Goal: Task Accomplishment & Management: Manage account settings

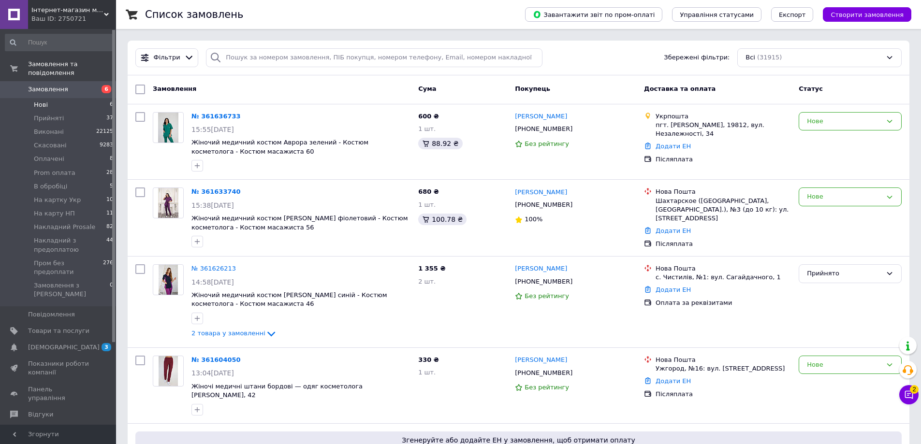
click at [56, 98] on li "Нові 6" at bounding box center [59, 105] width 119 height 14
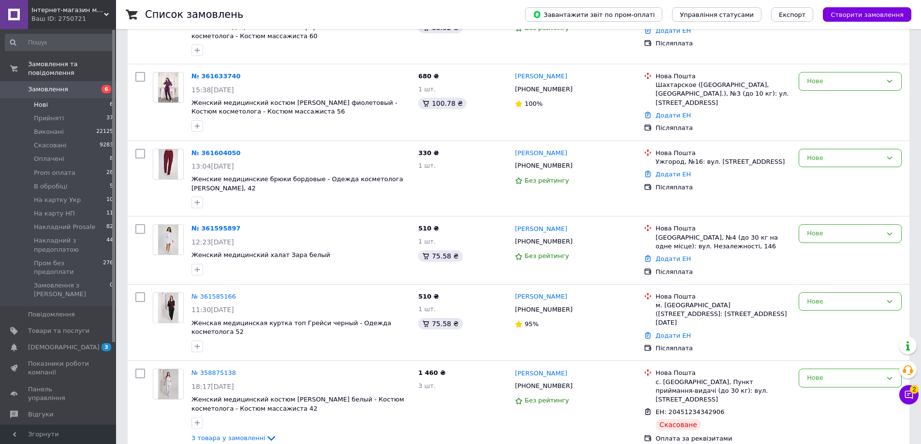
scroll to position [152, 0]
drag, startPoint x: 215, startPoint y: 278, endPoint x: 214, endPoint y: 290, distance: 11.1
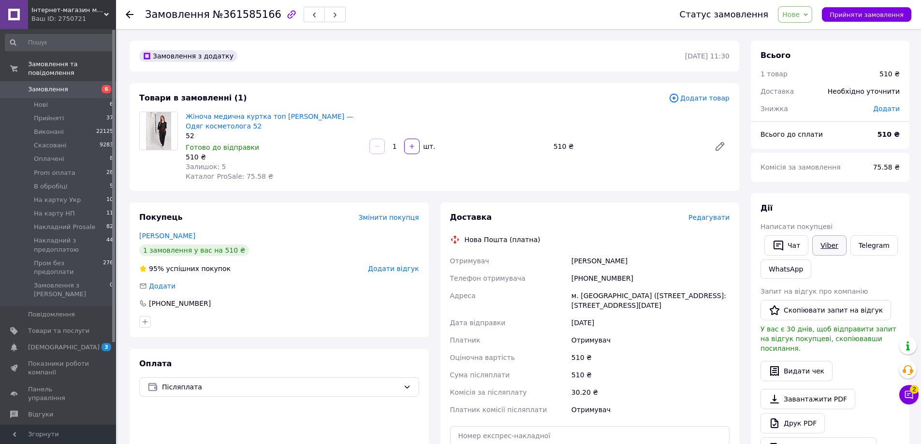
click at [826, 240] on link "Viber" at bounding box center [829, 245] width 34 height 20
click at [826, 246] on link "Viber" at bounding box center [829, 245] width 34 height 20
click at [799, 18] on span "Нове" at bounding box center [790, 15] width 17 height 8
click at [812, 104] on li "В обробіці" at bounding box center [827, 106] width 99 height 15
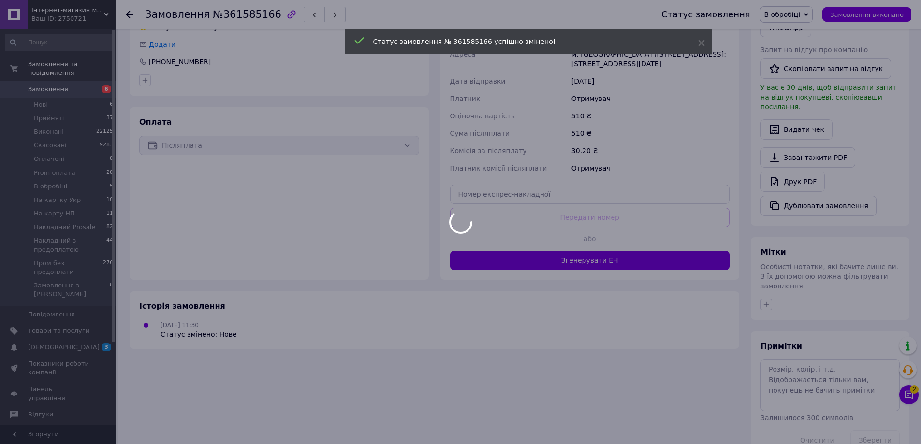
scroll to position [232, 0]
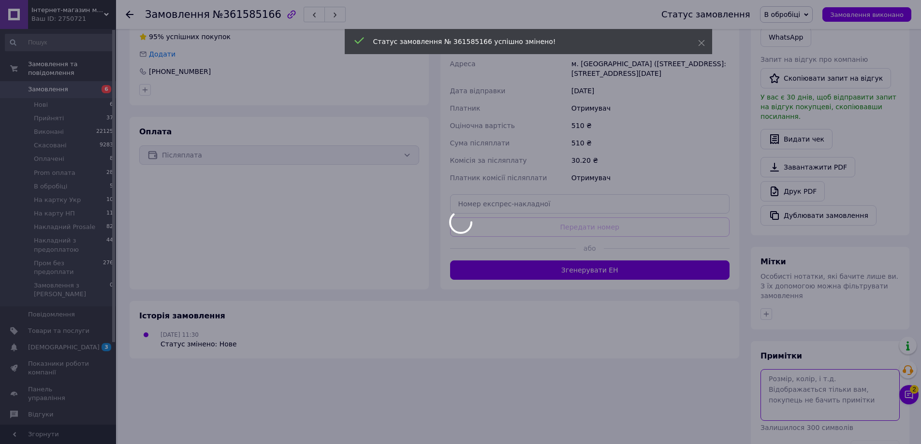
click at [799, 369] on textarea at bounding box center [829, 394] width 139 height 51
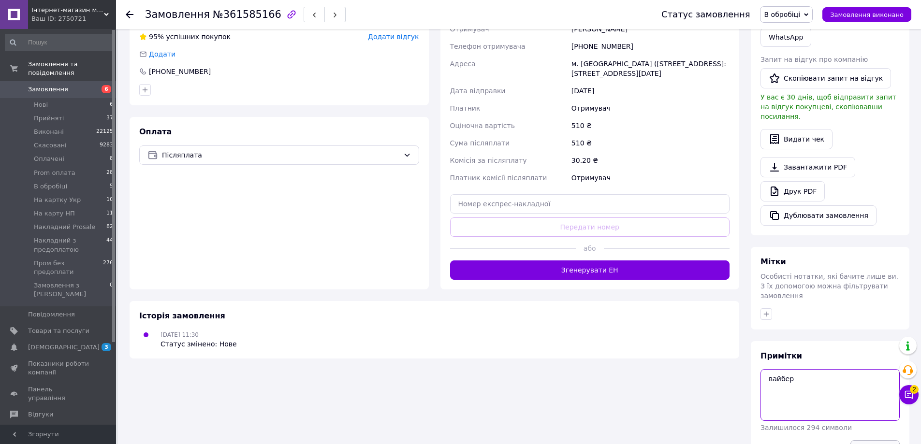
type textarea "вайбер"
click at [870, 440] on button "Зберегти" at bounding box center [874, 449] width 49 height 19
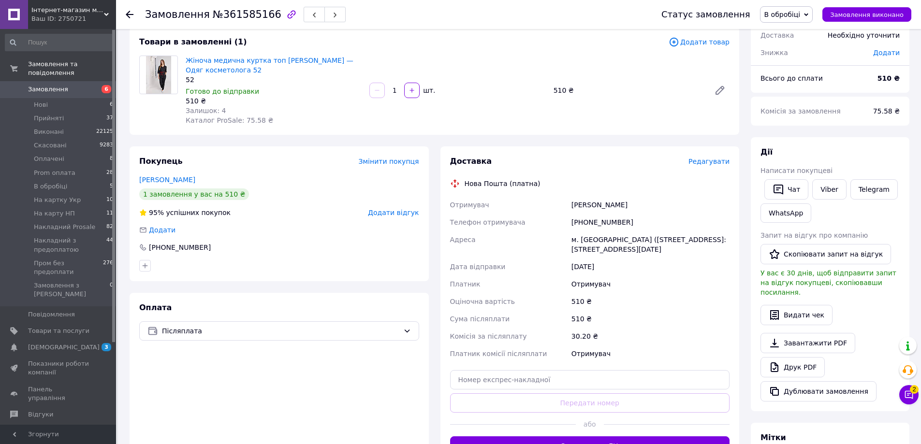
scroll to position [0, 0]
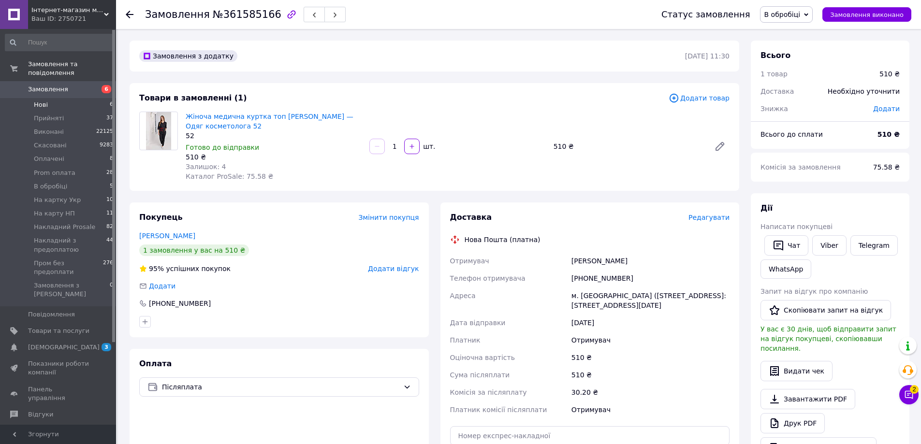
click at [83, 98] on li "Нові 6" at bounding box center [59, 105] width 119 height 14
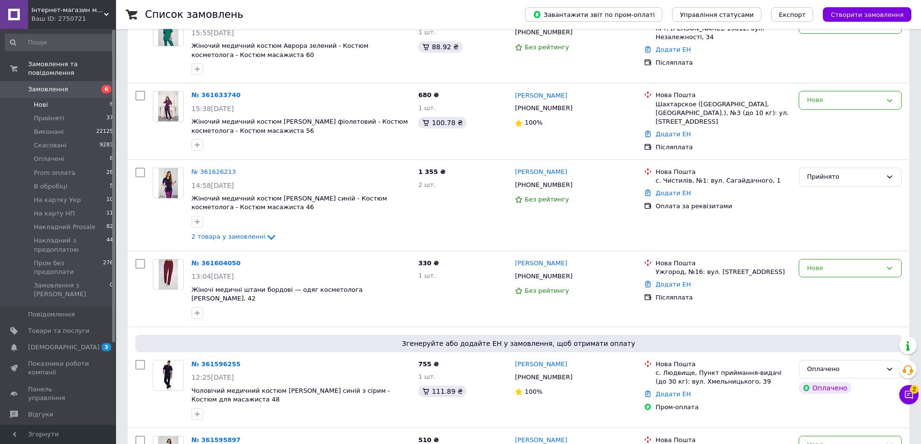
click at [72, 98] on li "Нові 6" at bounding box center [59, 105] width 119 height 14
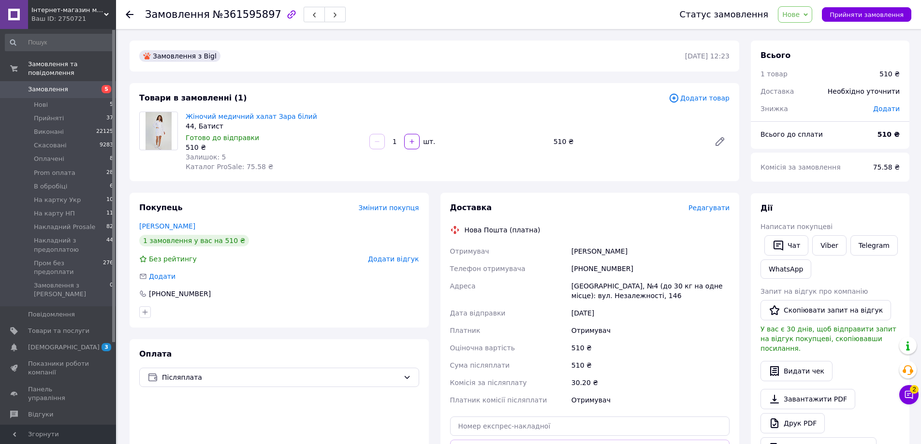
click at [709, 102] on span "Додати товар" at bounding box center [698, 98] width 61 height 11
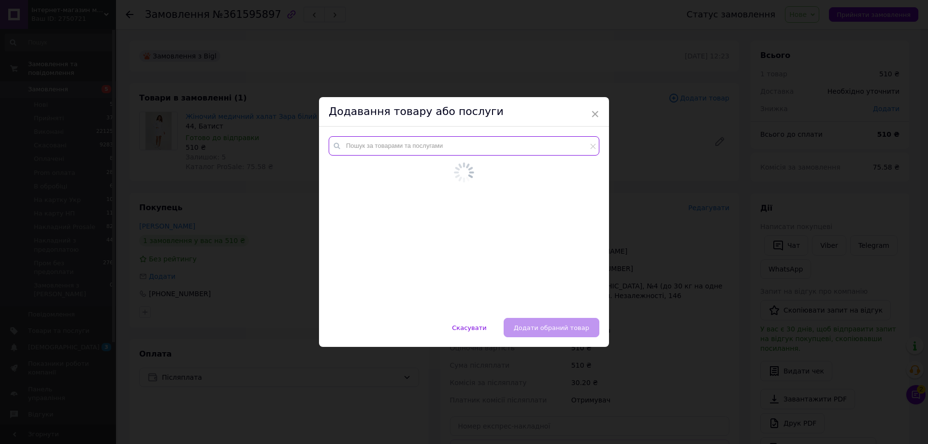
click at [398, 144] on input "text" at bounding box center [464, 145] width 271 height 19
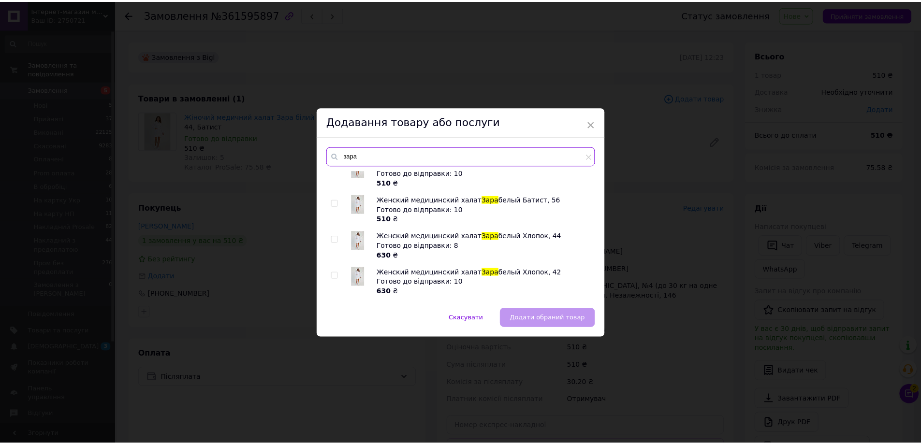
scroll to position [242, 0]
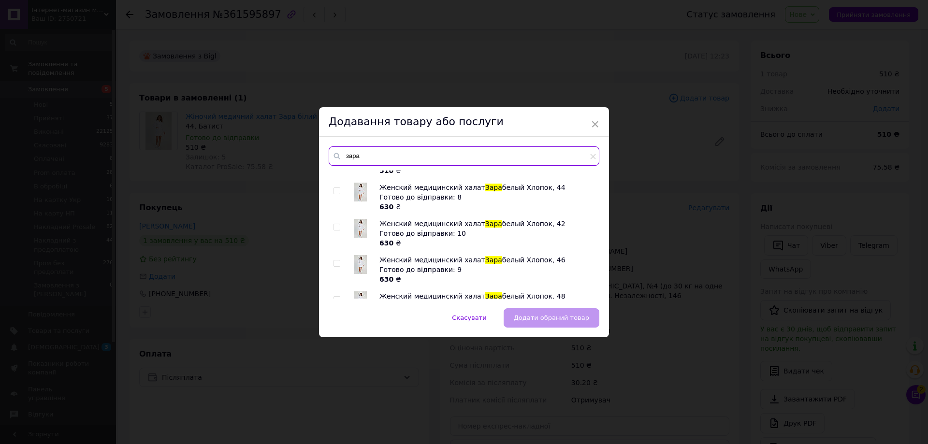
type input "зара"
click at [335, 188] on input "checkbox" at bounding box center [337, 191] width 6 height 6
checkbox input "true"
click at [558, 315] on span "Додати обраний товар" at bounding box center [551, 317] width 75 height 7
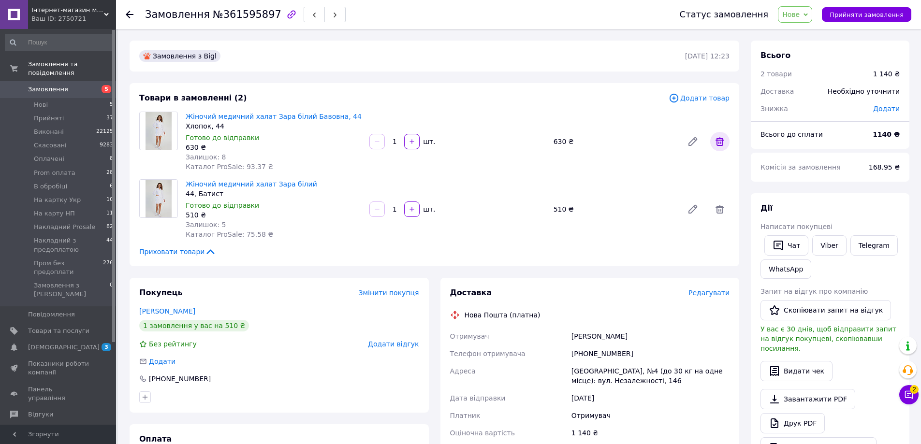
click at [716, 141] on icon at bounding box center [720, 142] width 12 height 12
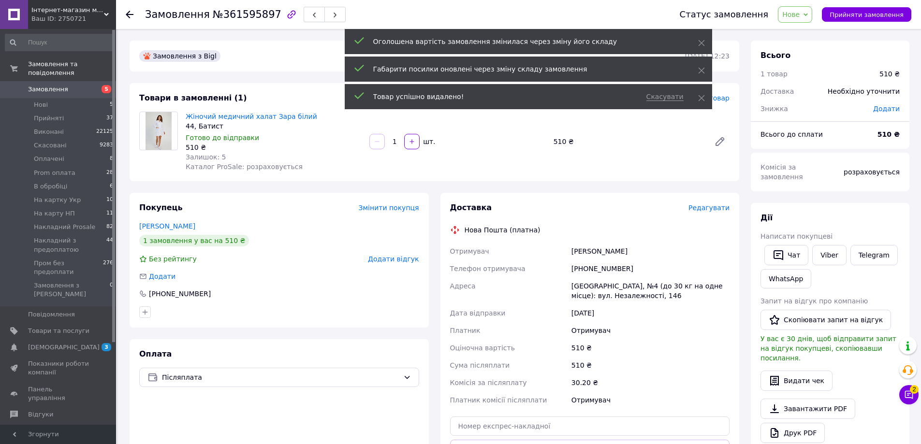
click at [799, 13] on span "Нове" at bounding box center [790, 15] width 17 height 8
click at [808, 29] on li "Прийнято" at bounding box center [827, 34] width 99 height 15
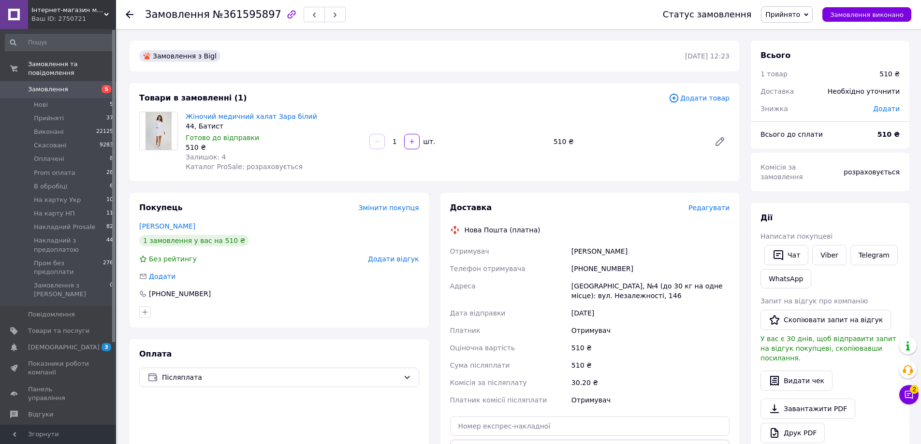
drag, startPoint x: 349, startPoint y: 65, endPoint x: 320, endPoint y: 57, distance: 29.7
click at [349, 65] on div "Замовлення з Bigl 12.09.2025 | 12:23" at bounding box center [435, 56] width 610 height 31
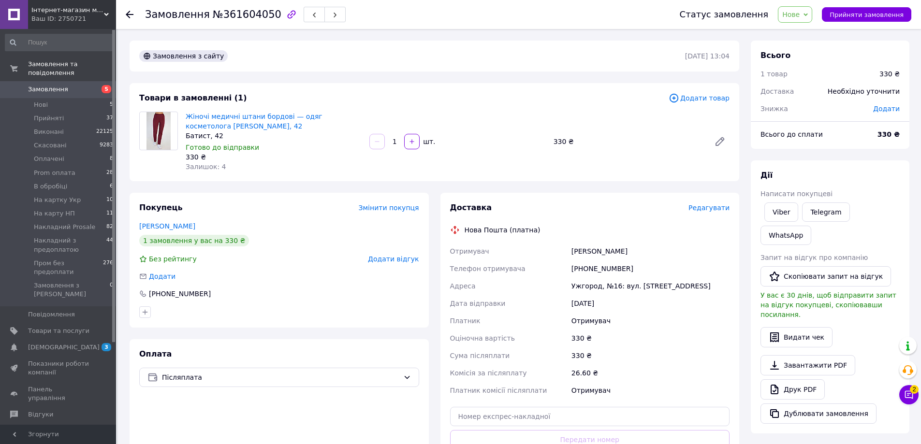
click at [708, 93] on span "Додати товар" at bounding box center [698, 98] width 61 height 11
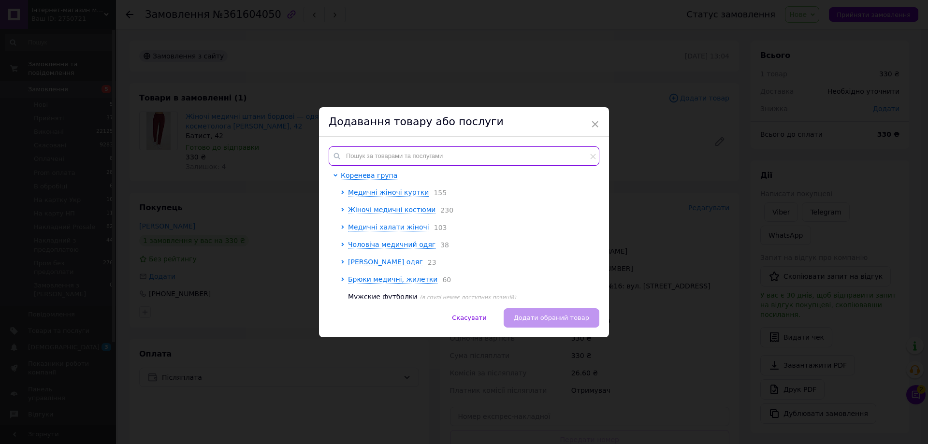
click at [421, 149] on input "text" at bounding box center [464, 155] width 271 height 19
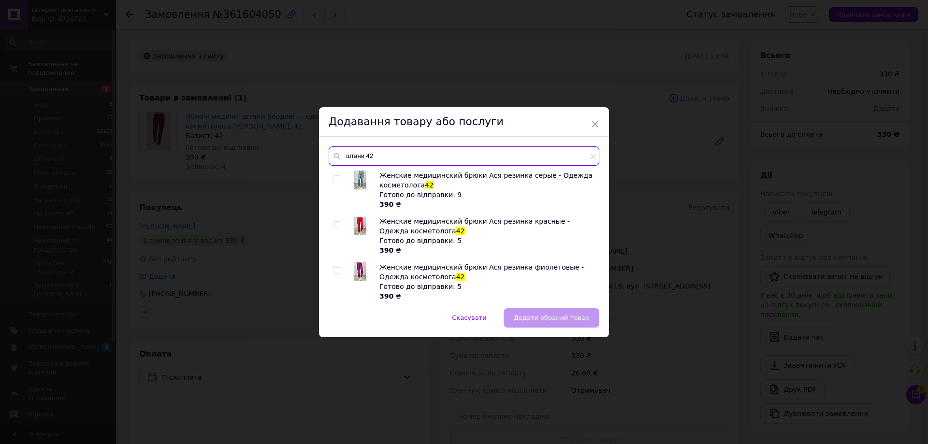
click at [365, 157] on input "штани 42" at bounding box center [464, 155] width 271 height 19
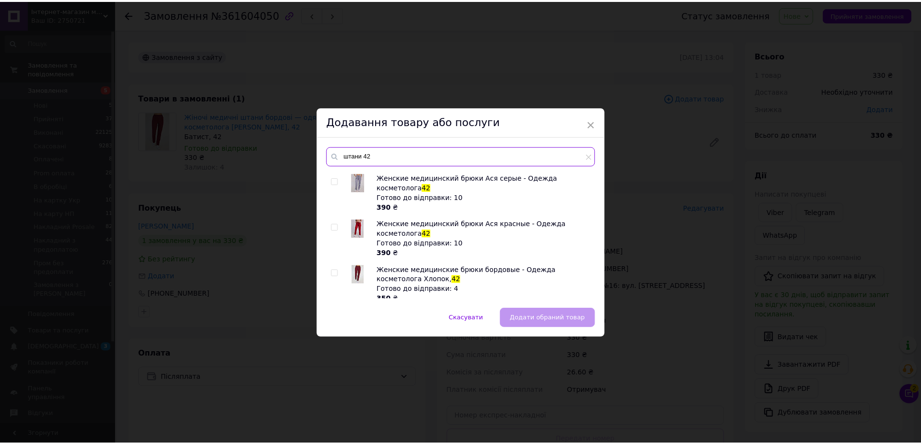
scroll to position [814, 0]
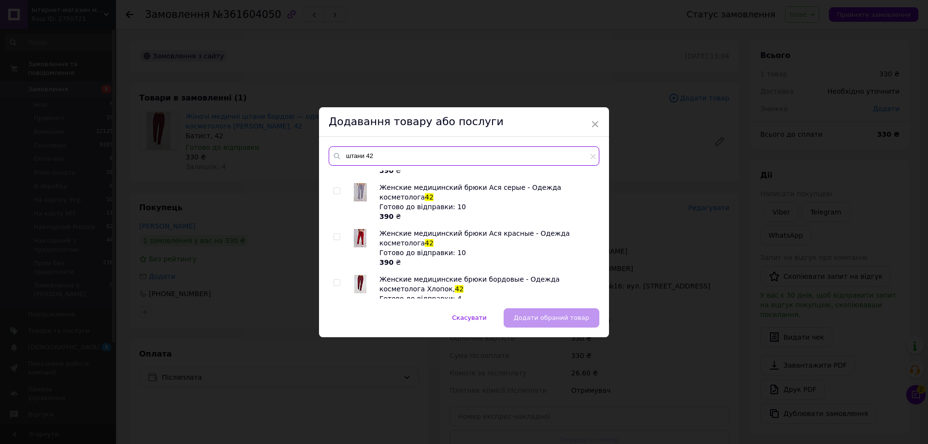
type input "штани 42"
click at [335, 279] on span at bounding box center [337, 282] width 7 height 7
click at [335, 280] on input "checkbox" at bounding box center [337, 283] width 6 height 6
checkbox input "true"
click at [586, 318] on span "Додати обраний товар" at bounding box center [551, 317] width 75 height 7
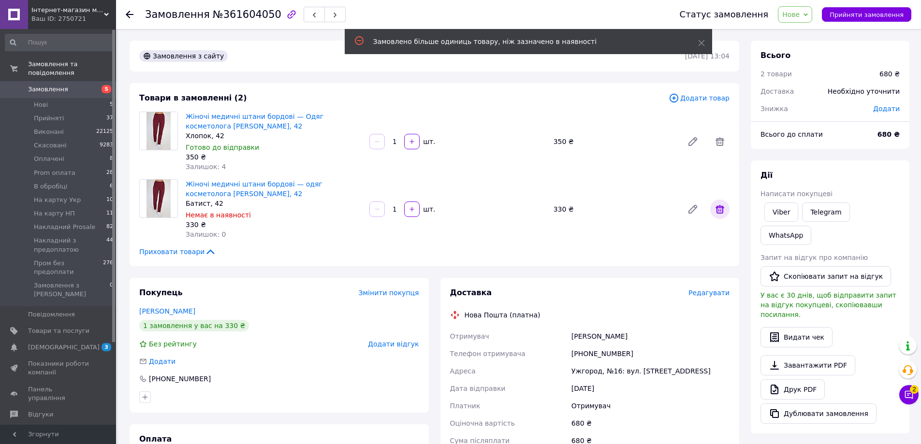
click at [719, 210] on icon at bounding box center [719, 209] width 9 height 9
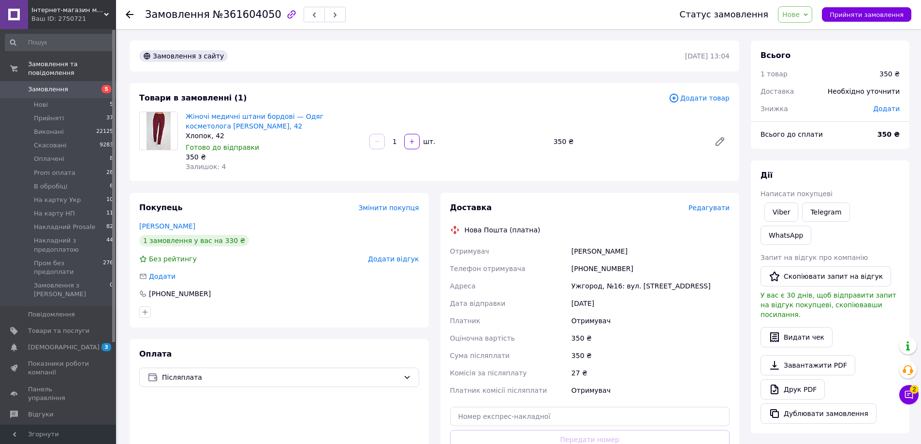
click at [811, 19] on span "Нове" at bounding box center [795, 14] width 34 height 16
click at [100, 16] on div "Ваш ID: 2750721" at bounding box center [73, 19] width 85 height 9
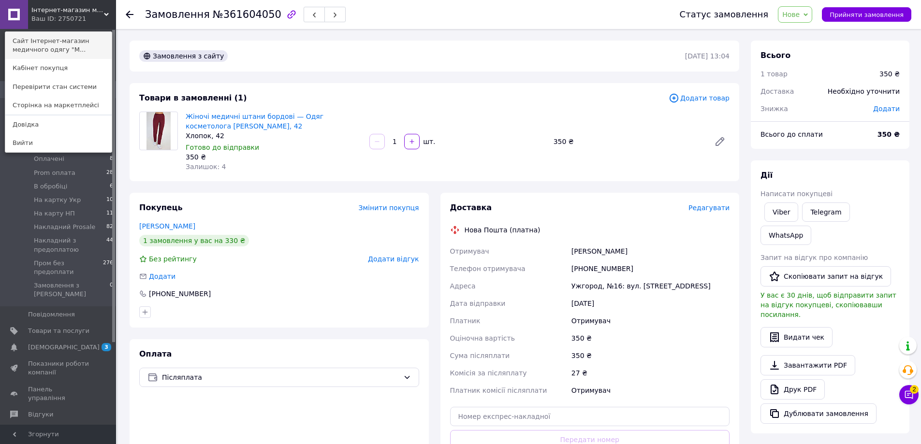
click at [81, 44] on link "Сайт Інтернет-магазин медичного одягу "М..." at bounding box center [58, 45] width 106 height 27
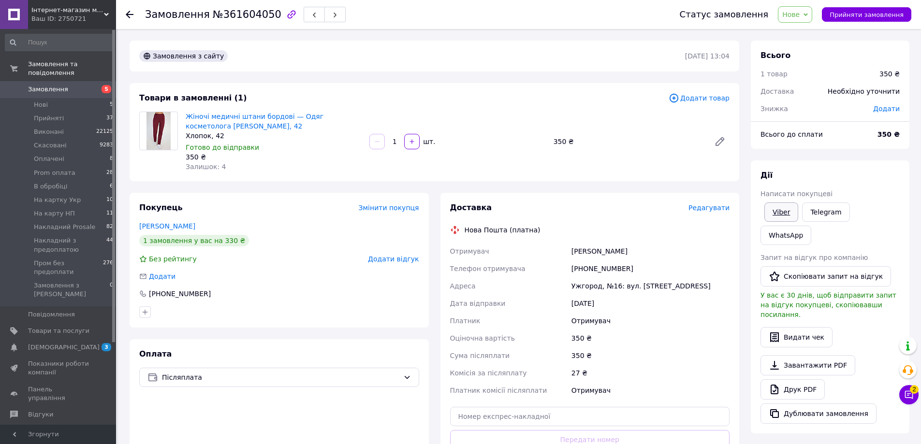
click at [785, 218] on link "Viber" at bounding box center [781, 212] width 34 height 19
click at [797, 17] on span "Нове" at bounding box center [790, 15] width 17 height 8
click at [807, 31] on li "Прийнято" at bounding box center [827, 34] width 99 height 15
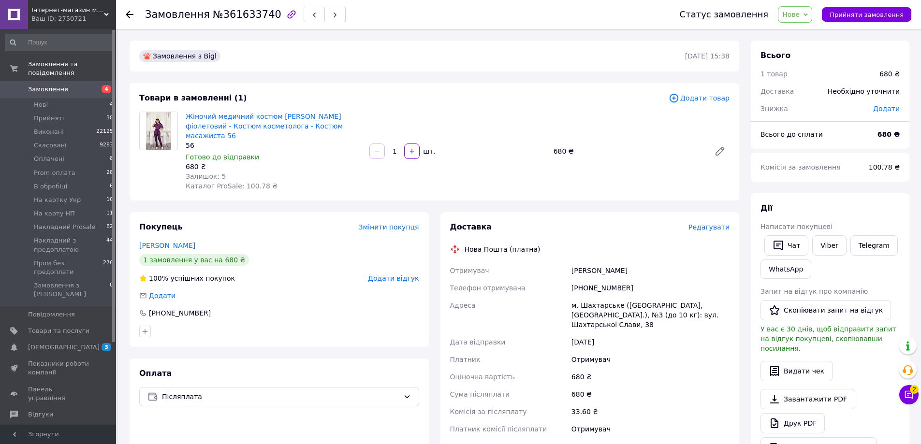
click at [796, 14] on span "Нове" at bounding box center [790, 15] width 17 height 8
click at [800, 35] on li "Прийнято" at bounding box center [827, 34] width 99 height 15
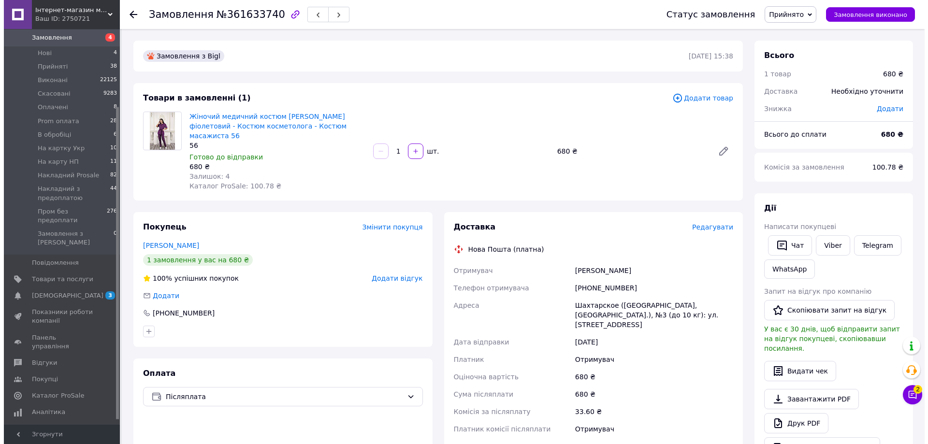
scroll to position [104, 0]
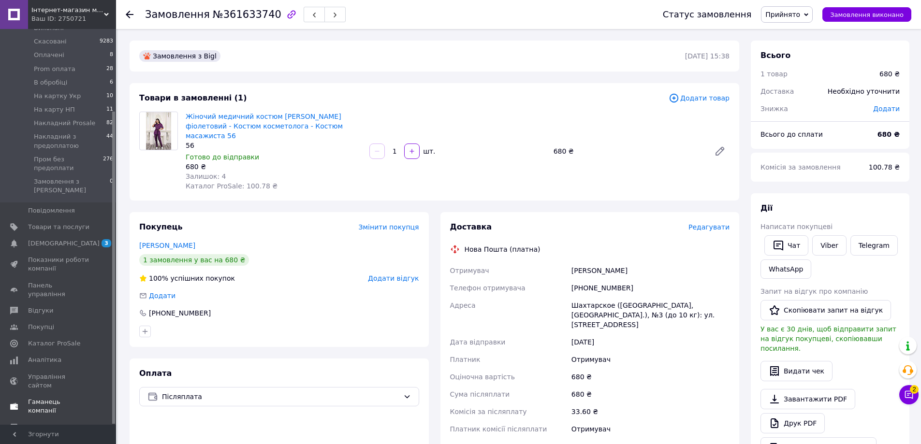
click at [64, 398] on span "Гаманець компанії" at bounding box center [58, 406] width 61 height 17
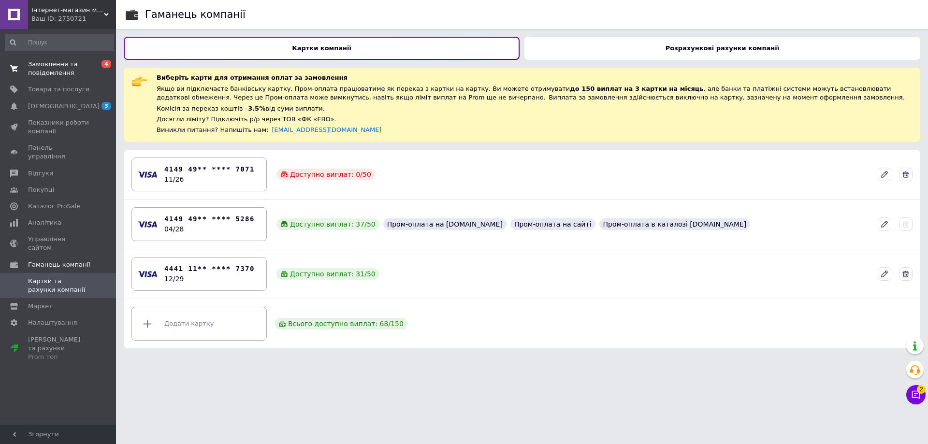
click at [69, 67] on span "Замовлення та повідомлення" at bounding box center [58, 68] width 61 height 17
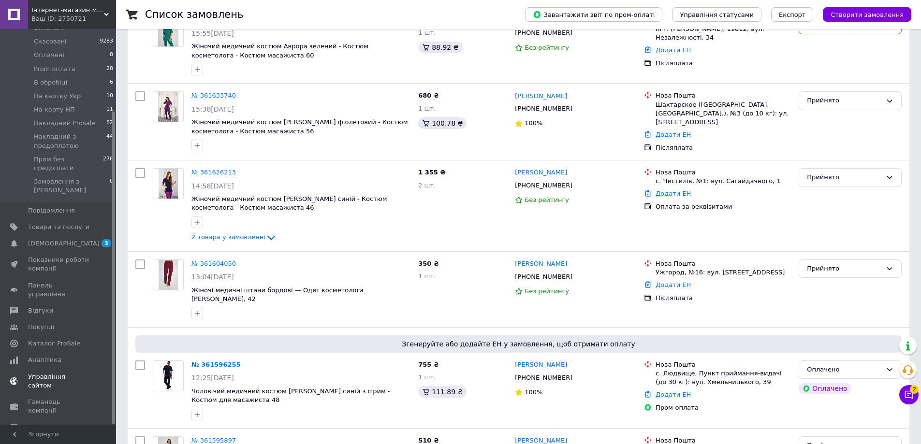
scroll to position [97, 0]
click at [62, 423] on span "Маркет" at bounding box center [58, 427] width 61 height 9
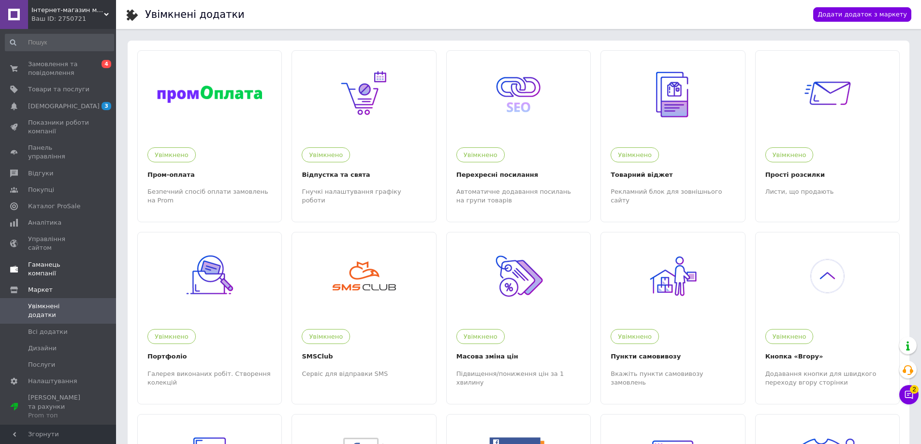
click at [63, 261] on span "Гаманець компанії" at bounding box center [58, 269] width 61 height 17
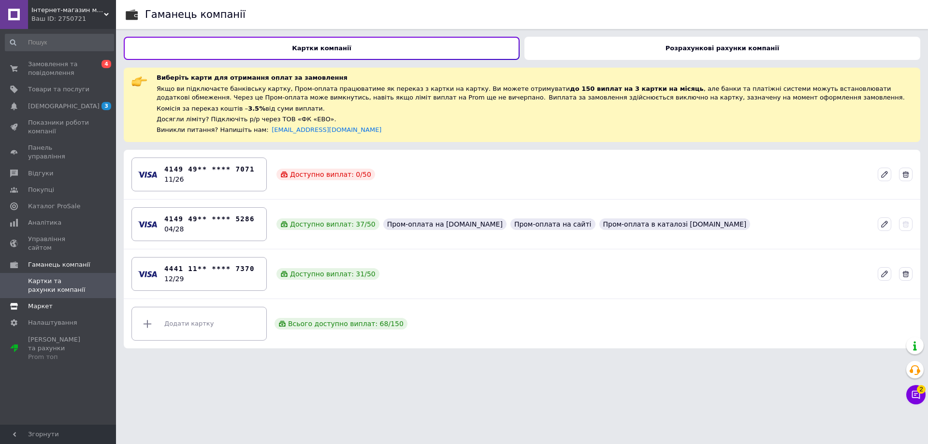
click at [57, 302] on span "Маркет" at bounding box center [58, 306] width 61 height 9
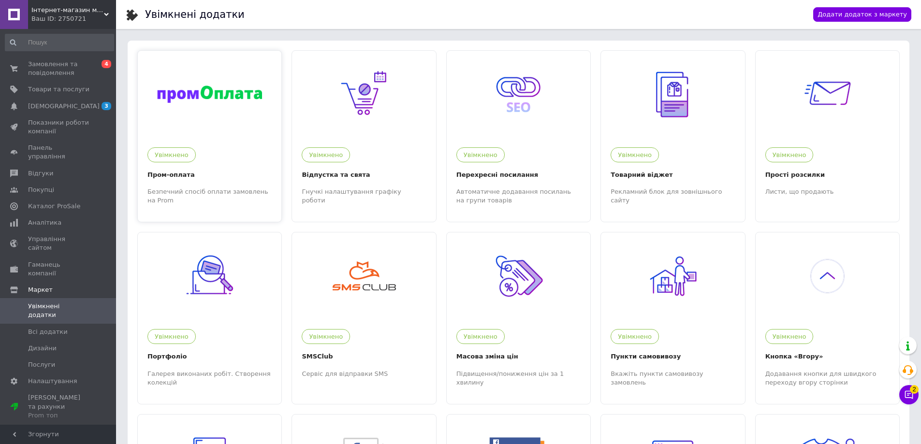
click at [235, 154] on div "Увімкнено" at bounding box center [207, 153] width 129 height 20
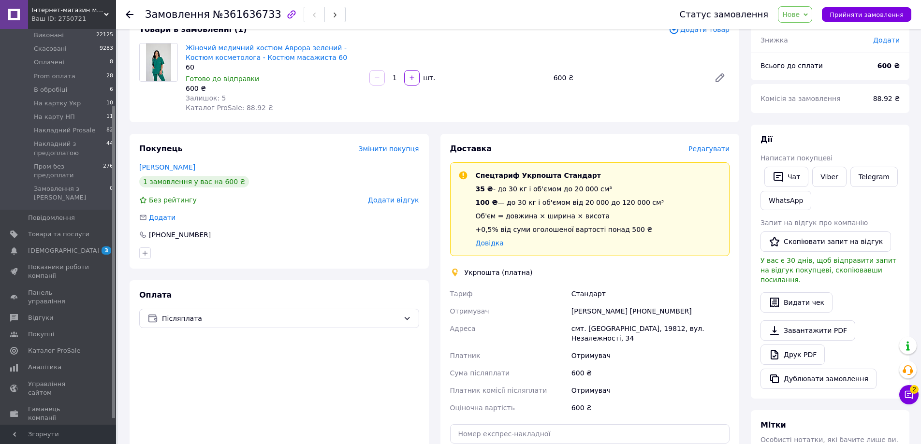
scroll to position [145, 0]
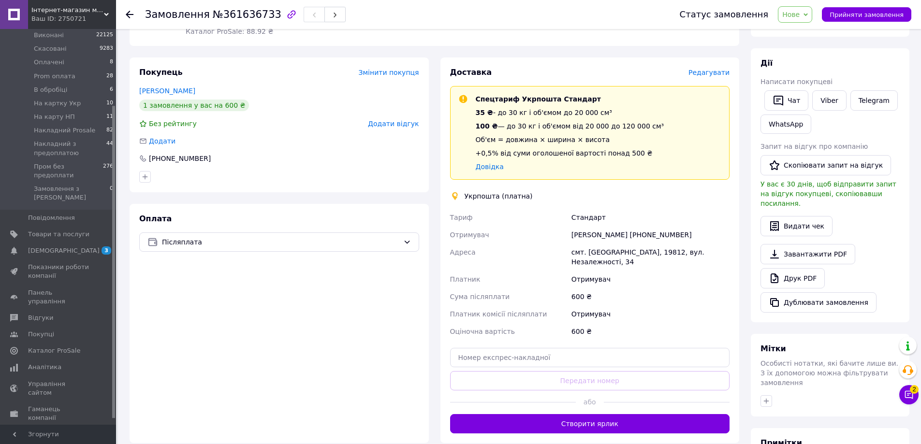
click at [600, 251] on div "смт. Шрамківка, 19812, вул. Незалежності, 34" at bounding box center [650, 257] width 162 height 27
copy div "Шрамківка"
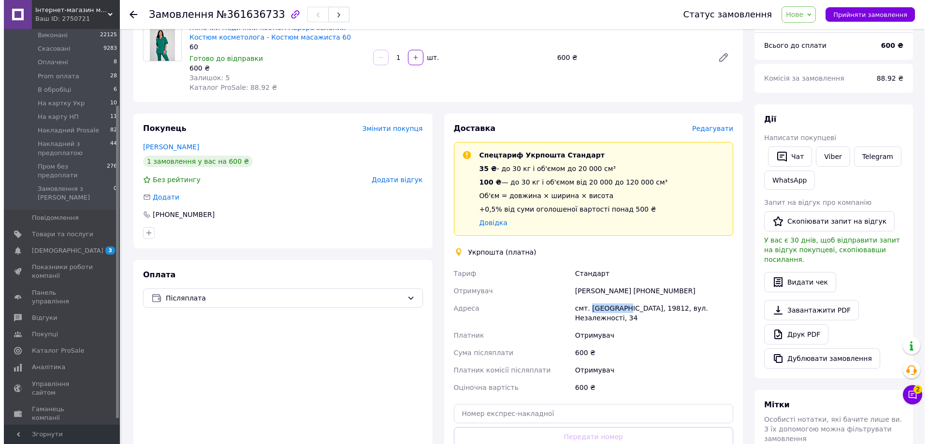
scroll to position [0, 0]
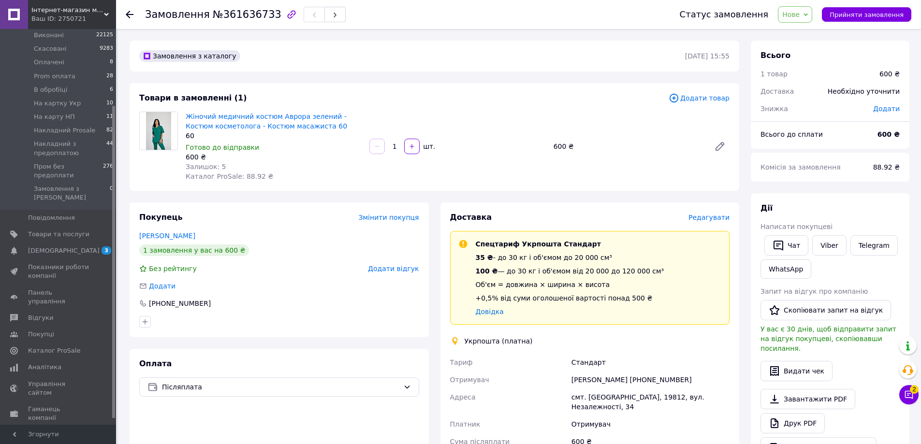
click at [711, 214] on span "Редагувати" at bounding box center [708, 218] width 41 height 8
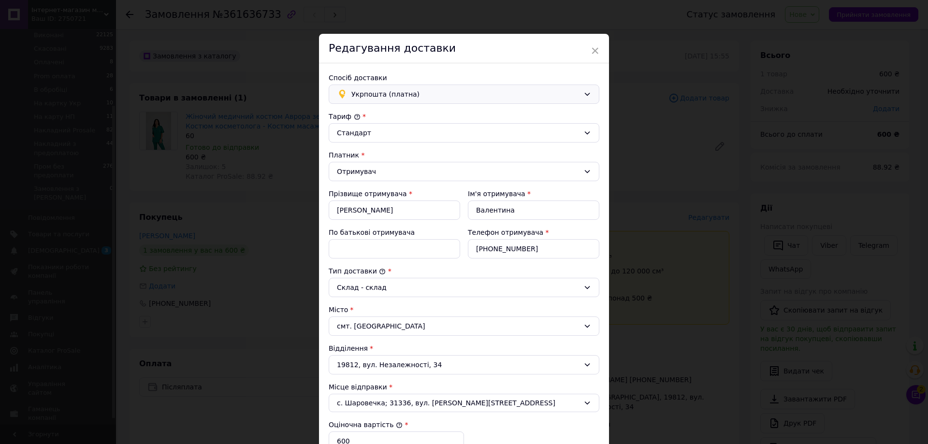
click at [407, 90] on span "Укрпошта (платна)" at bounding box center [465, 94] width 228 height 11
click at [374, 110] on span "Нова Пошта (платна)" at bounding box center [471, 115] width 240 height 10
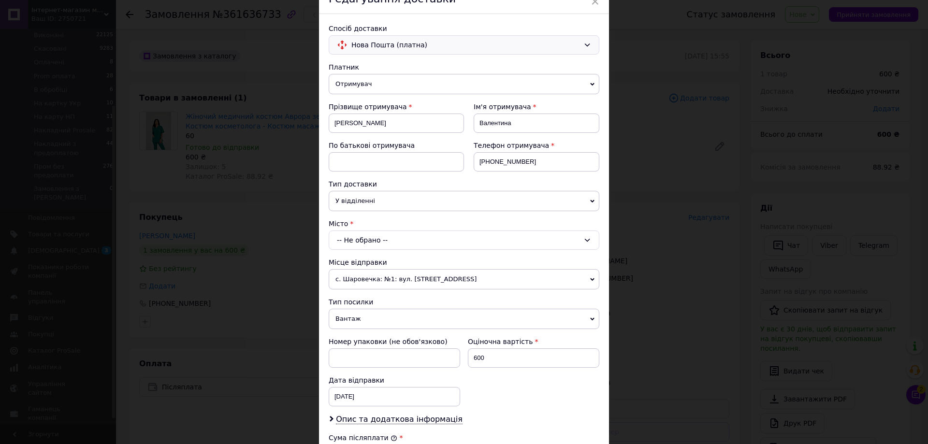
scroll to position [97, 0]
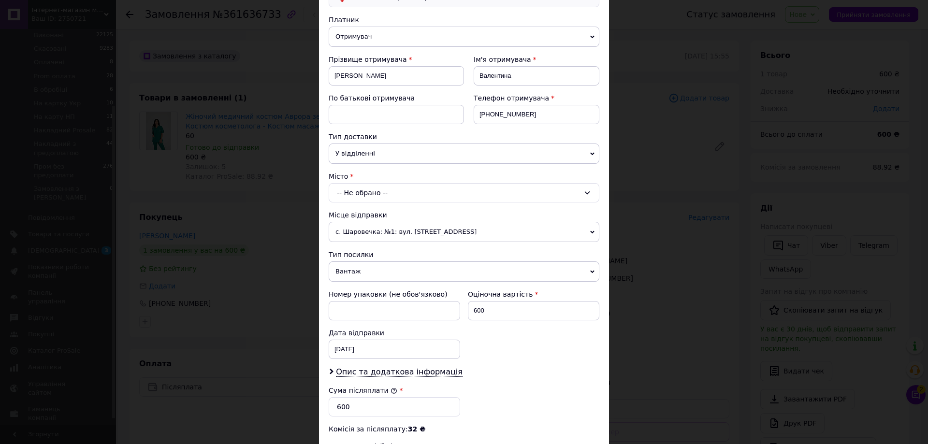
click at [415, 193] on div "-- Не обрано --" at bounding box center [464, 192] width 271 height 19
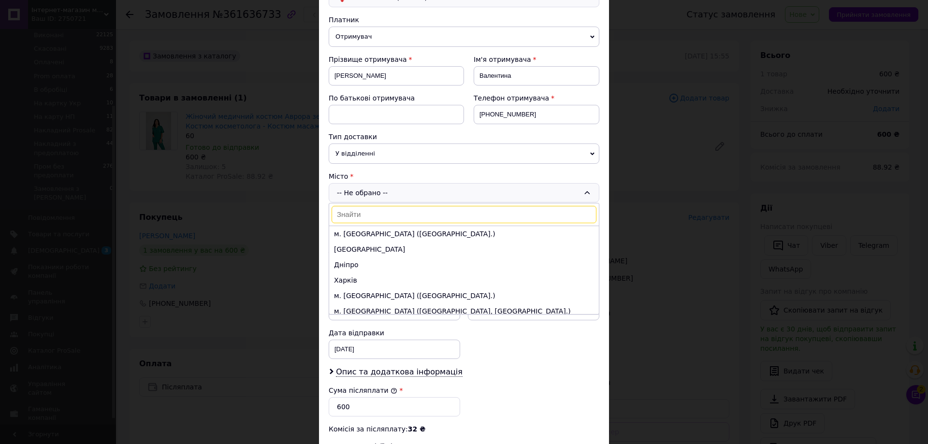
type input "Шрамківка"
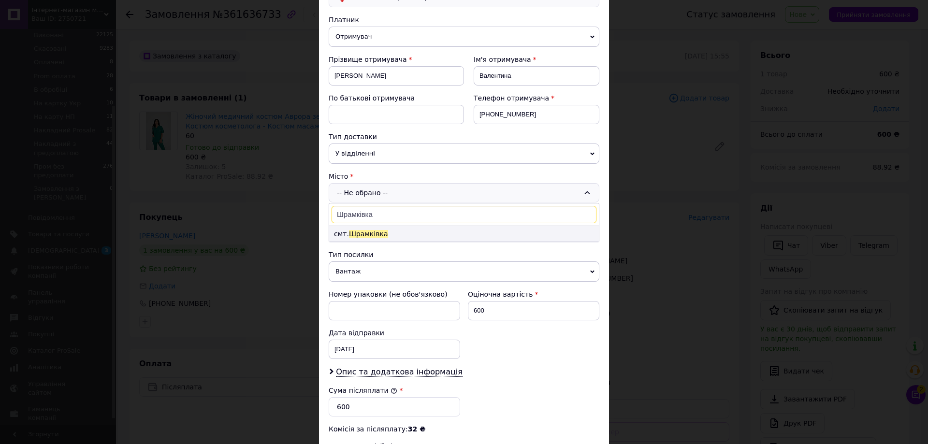
click at [372, 234] on span "Шрамківка" at bounding box center [368, 234] width 39 height 8
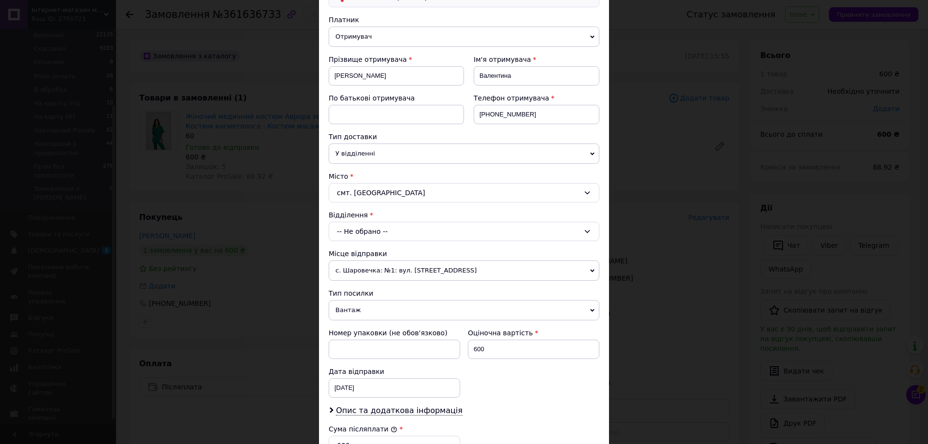
click at [394, 237] on div "-- Не обрано --" at bounding box center [464, 231] width 271 height 19
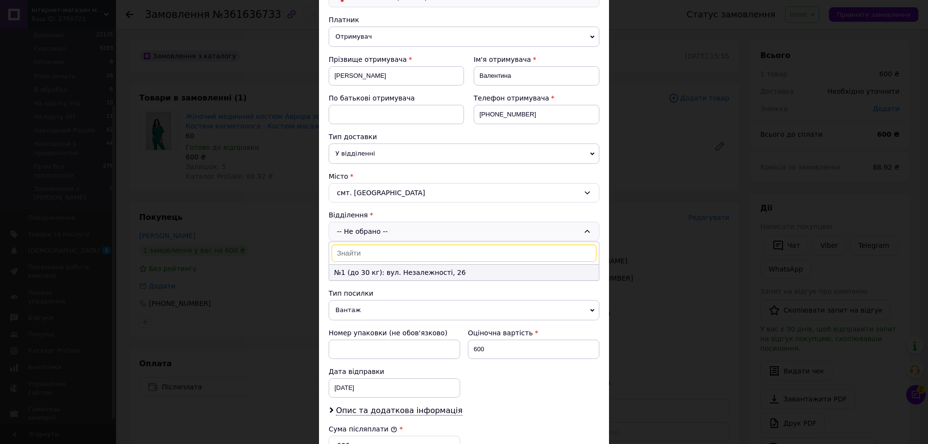
click at [375, 269] on li "№1 (до 30 кг): вул. Незалежності, 26" at bounding box center [464, 272] width 270 height 15
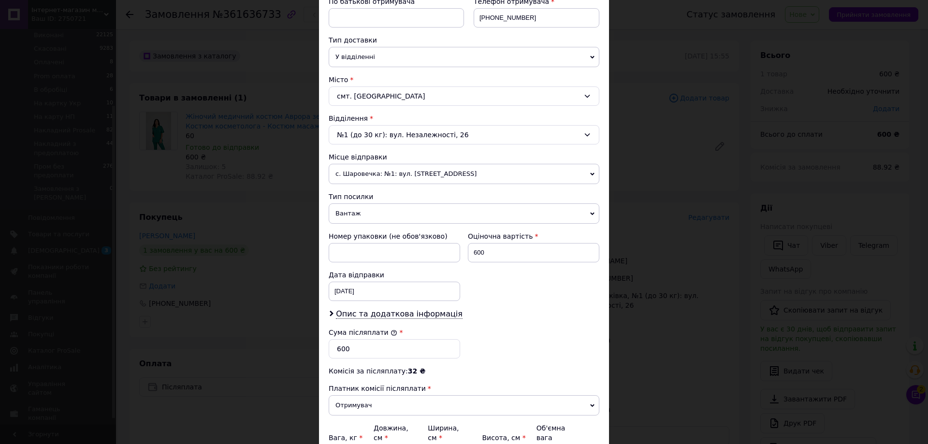
scroll to position [290, 0]
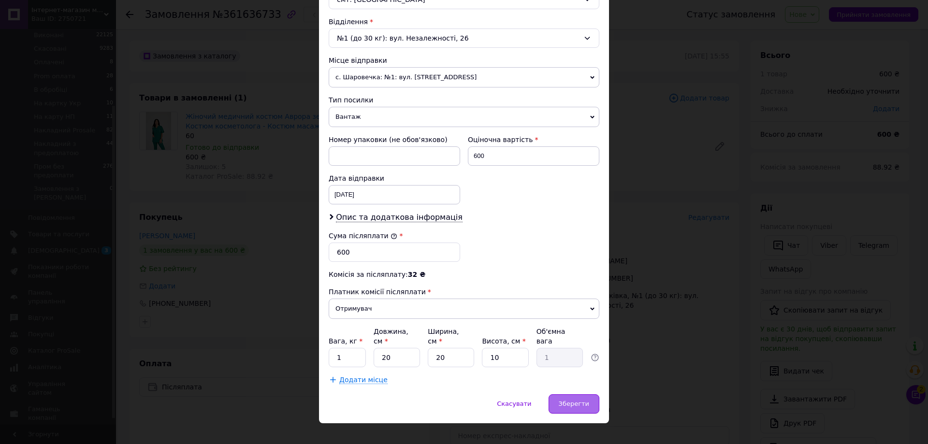
click at [579, 400] on span "Зберегти" at bounding box center [574, 403] width 30 height 7
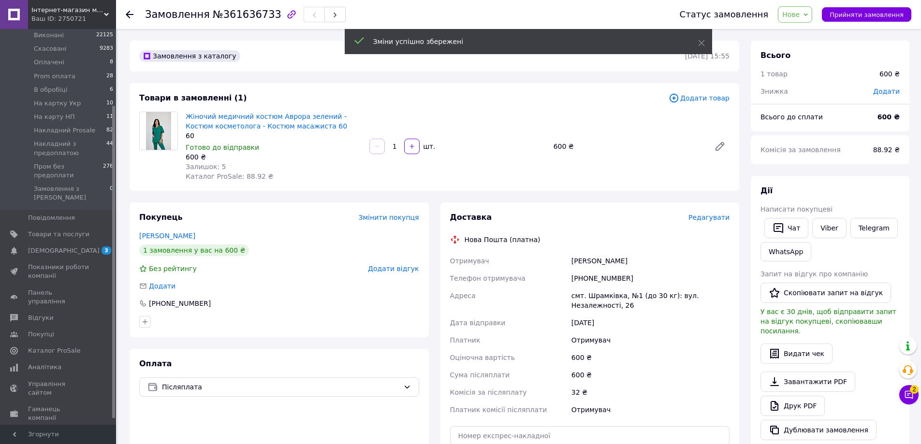
click at [712, 101] on span "Додати товар" at bounding box center [698, 98] width 61 height 11
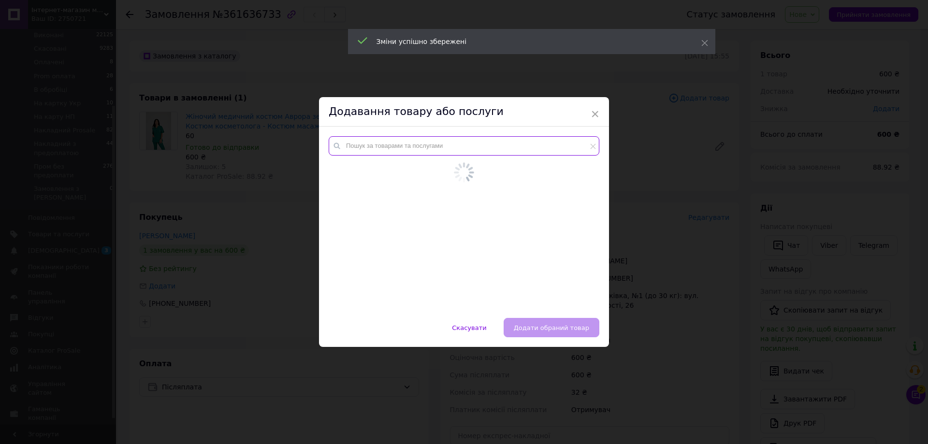
drag, startPoint x: 433, startPoint y: 144, endPoint x: 438, endPoint y: 144, distance: 5.3
click at [435, 144] on input "text" at bounding box center [464, 145] width 271 height 19
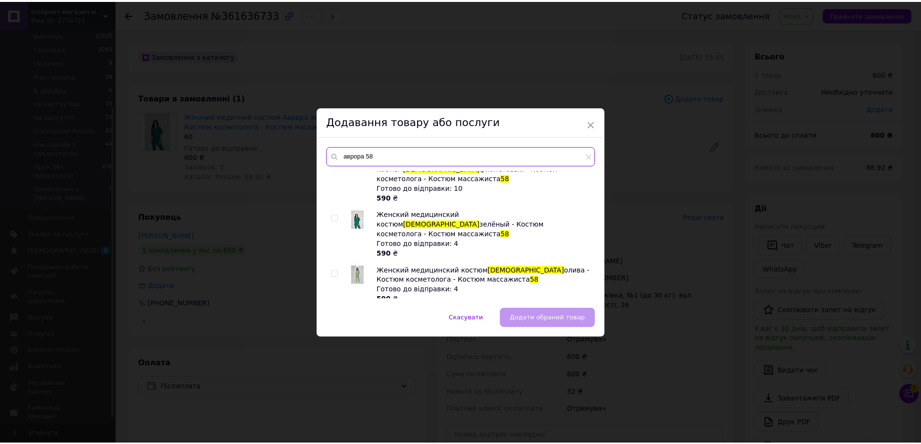
scroll to position [365, 0]
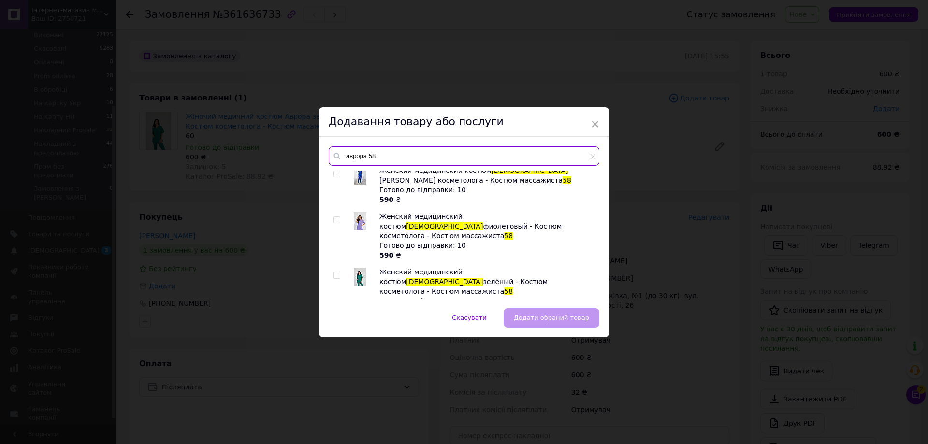
type input "аврора 58"
click at [334, 273] on input "checkbox" at bounding box center [337, 276] width 6 height 6
checkbox input "true"
click at [578, 319] on span "Додати обраний товар" at bounding box center [551, 317] width 75 height 7
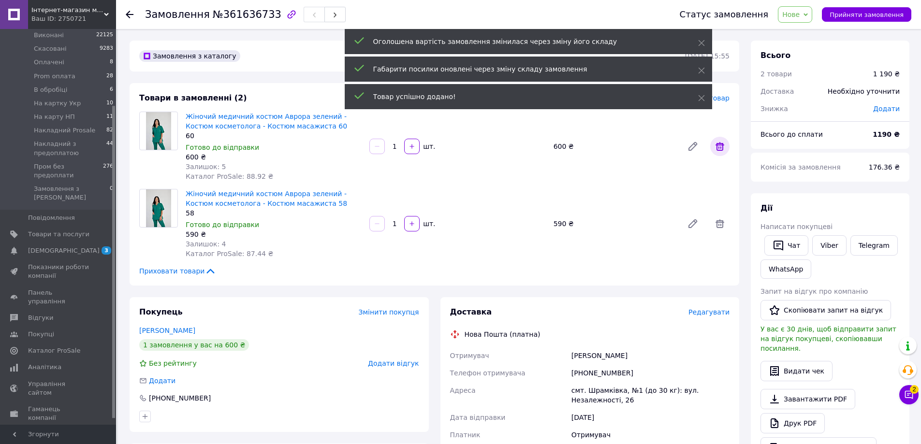
click at [722, 150] on icon at bounding box center [719, 146] width 9 height 9
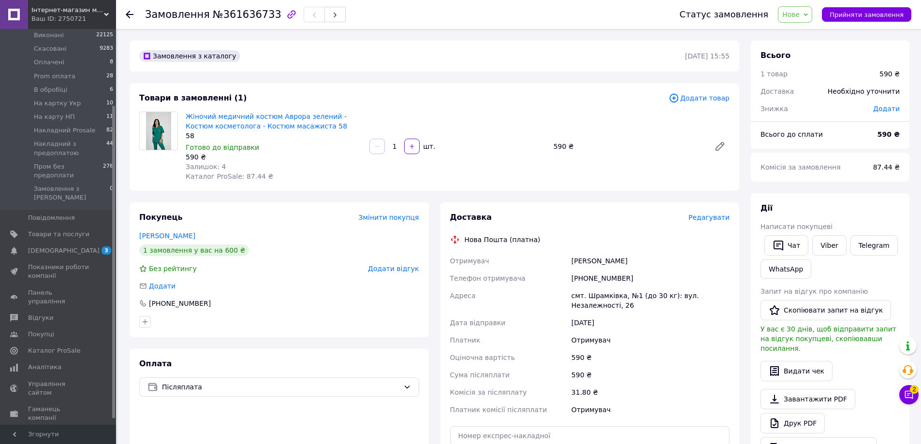
click at [799, 15] on span "Нове" at bounding box center [790, 15] width 17 height 8
click at [820, 34] on li "Прийнято" at bounding box center [827, 34] width 99 height 15
click at [442, 80] on div "Замовлення з каталогу 12.09.2025 | 15:55 Товари в замовленні (1) Додати товар Ж…" at bounding box center [434, 428] width 621 height 775
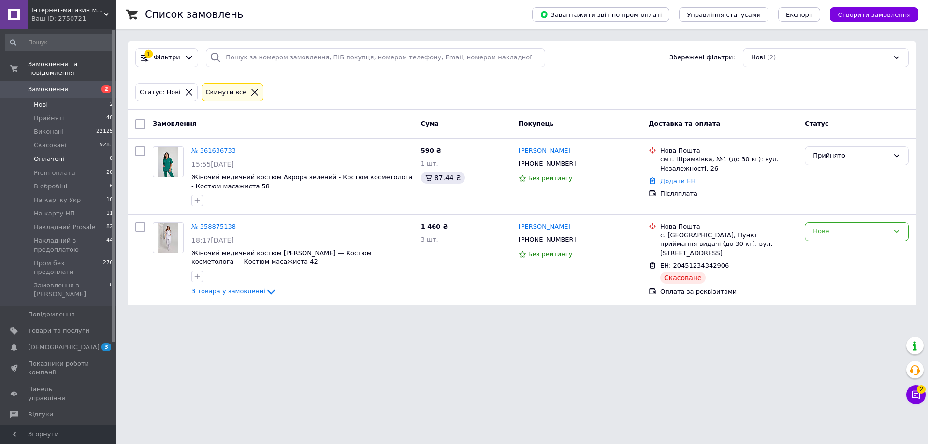
click at [70, 152] on li "Оплачені 8" at bounding box center [59, 159] width 119 height 14
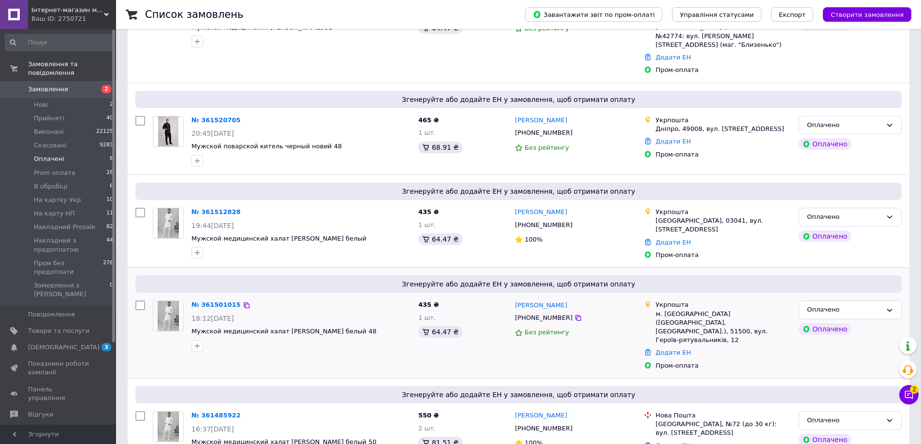
scroll to position [496, 0]
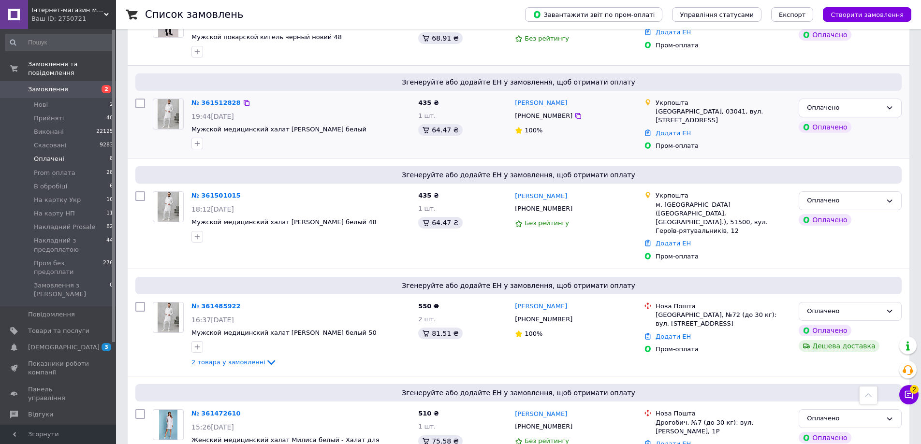
click at [394, 112] on div "19:44, 11.09.2025" at bounding box center [300, 117] width 219 height 10
click at [214, 303] on link "№ 361485922" at bounding box center [215, 306] width 49 height 7
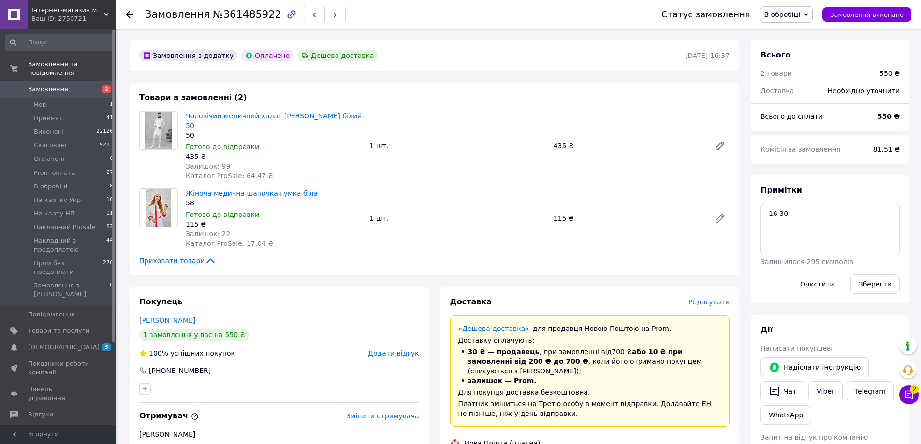
scroll to position [290, 0]
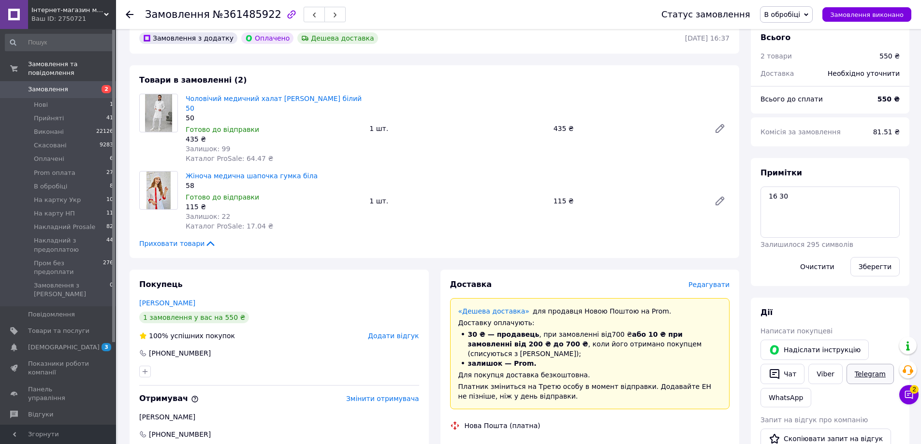
click at [861, 364] on link "Telegram" at bounding box center [869, 374] width 47 height 20
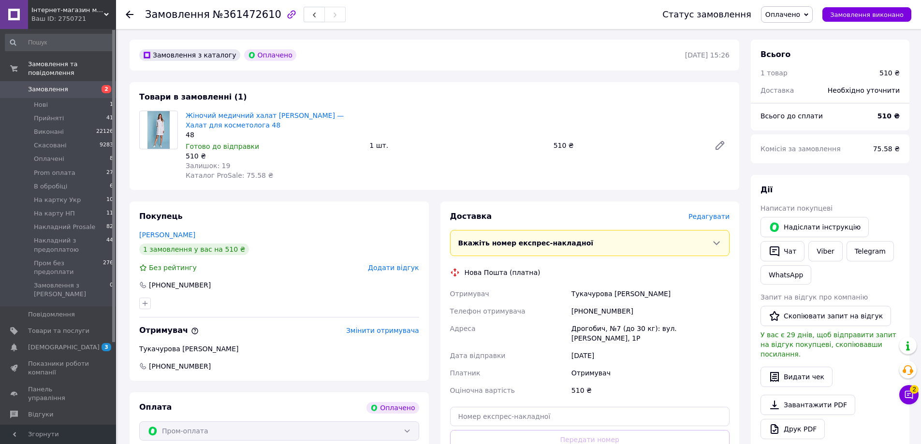
scroll to position [290, 0]
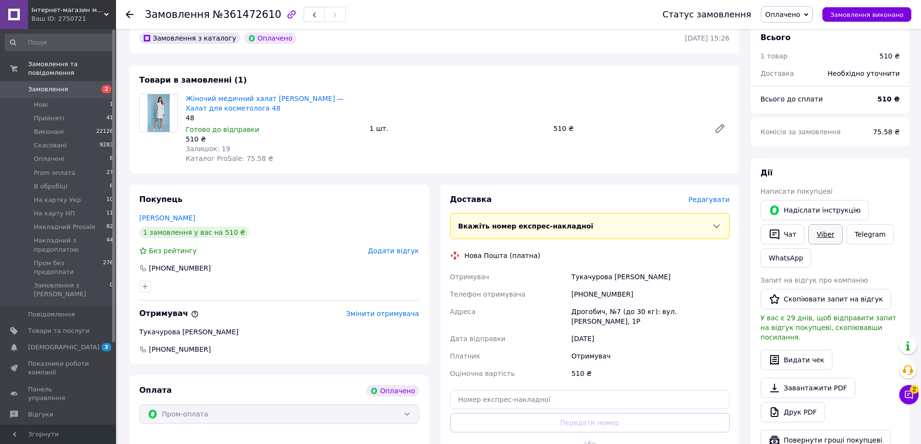
click at [829, 226] on link "Viber" at bounding box center [825, 234] width 34 height 20
click at [794, 15] on span "Оплачено" at bounding box center [782, 15] width 35 height 8
click at [801, 91] on li "В обробіці" at bounding box center [810, 92] width 99 height 15
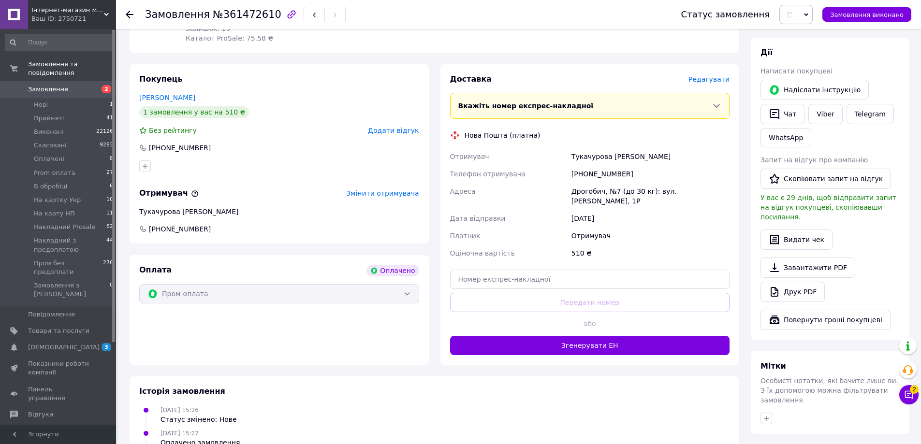
scroll to position [483, 0]
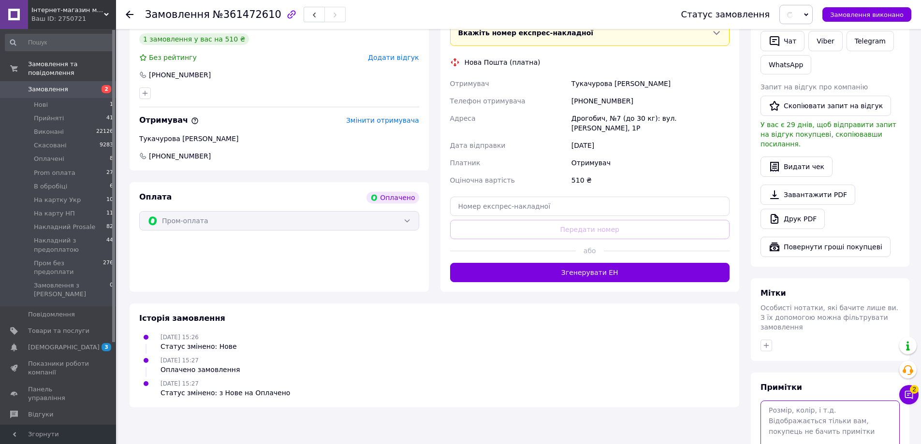
click at [823, 401] on textarea at bounding box center [829, 426] width 139 height 51
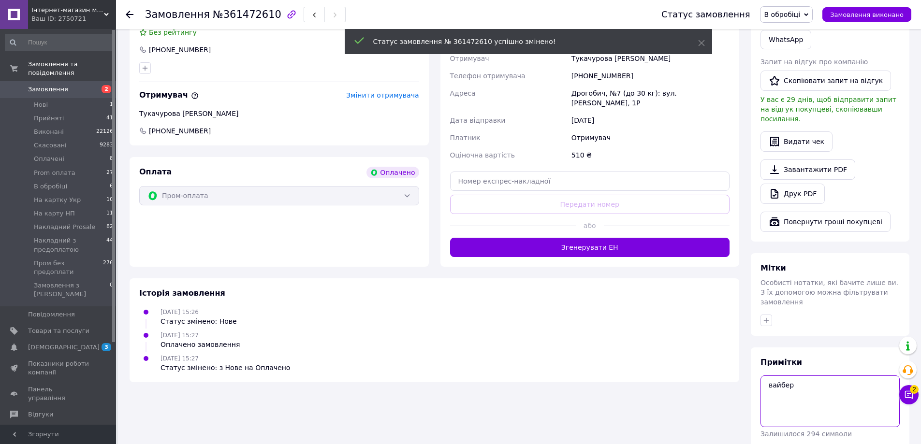
scroll to position [522, 0]
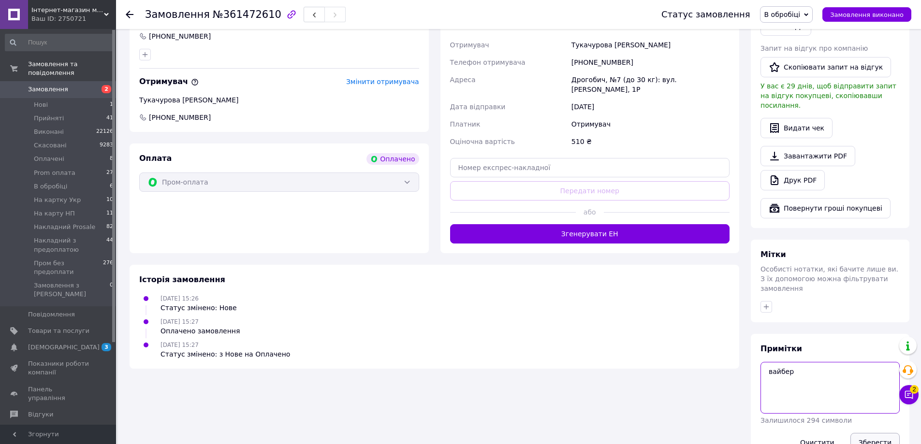
type textarea "вайбер"
click at [868, 433] on button "Зберегти" at bounding box center [874, 442] width 49 height 19
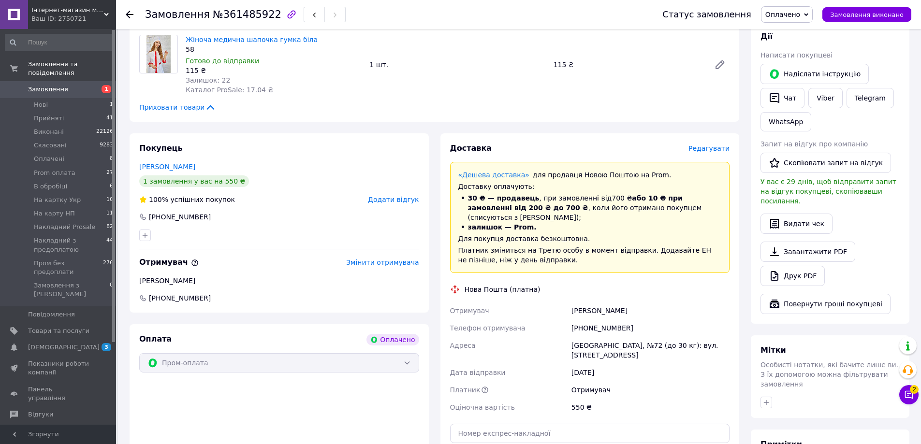
scroll to position [435, 0]
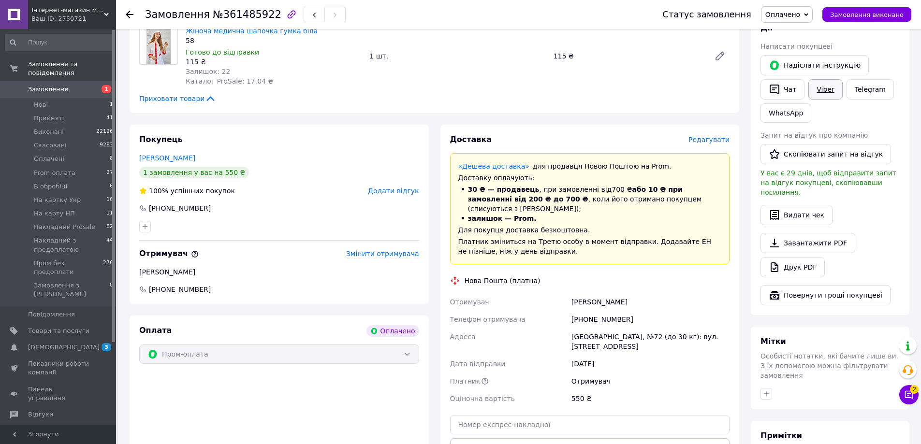
click at [830, 83] on link "Viber" at bounding box center [825, 89] width 34 height 20
click at [800, 11] on span "Оплачено" at bounding box center [782, 15] width 35 height 8
click at [800, 40] on li "В обробіці" at bounding box center [810, 37] width 99 height 15
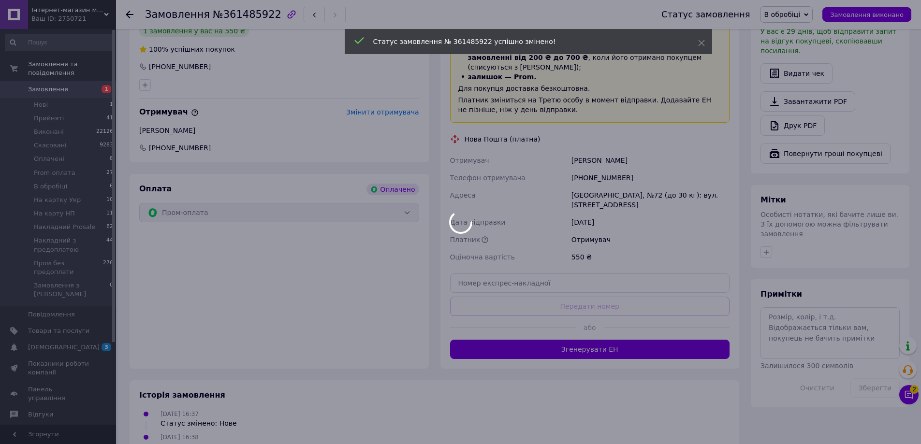
scroll to position [580, 0]
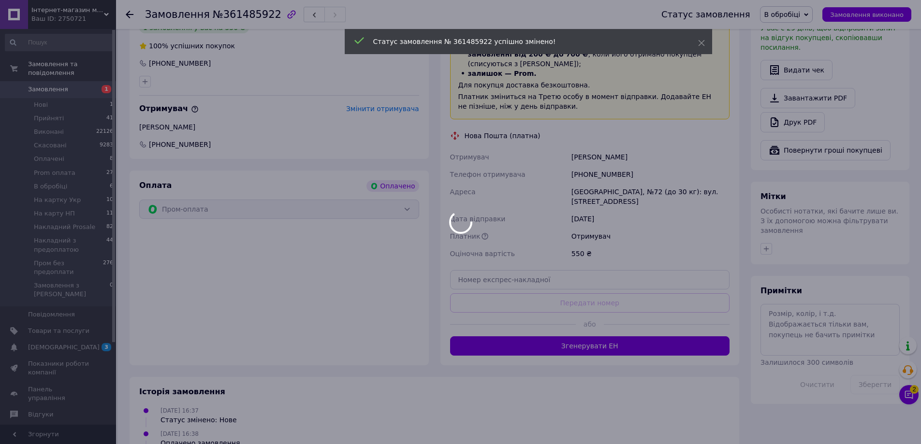
click at [822, 305] on div at bounding box center [460, 222] width 921 height 444
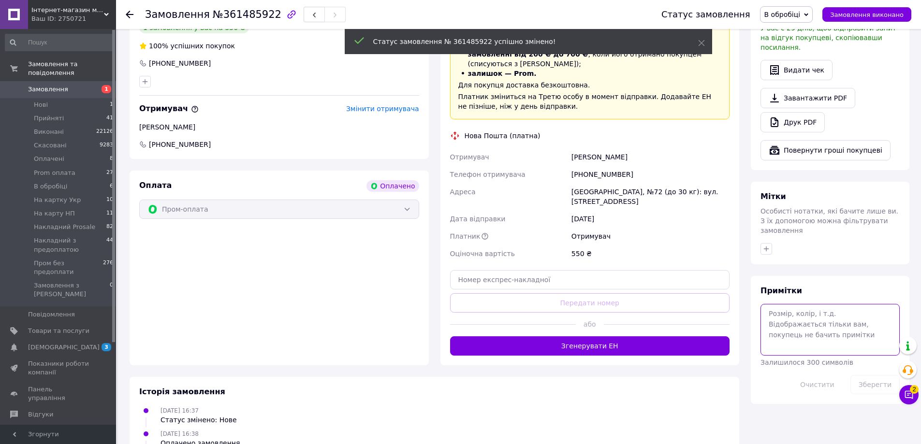
click at [822, 304] on textarea at bounding box center [829, 329] width 139 height 51
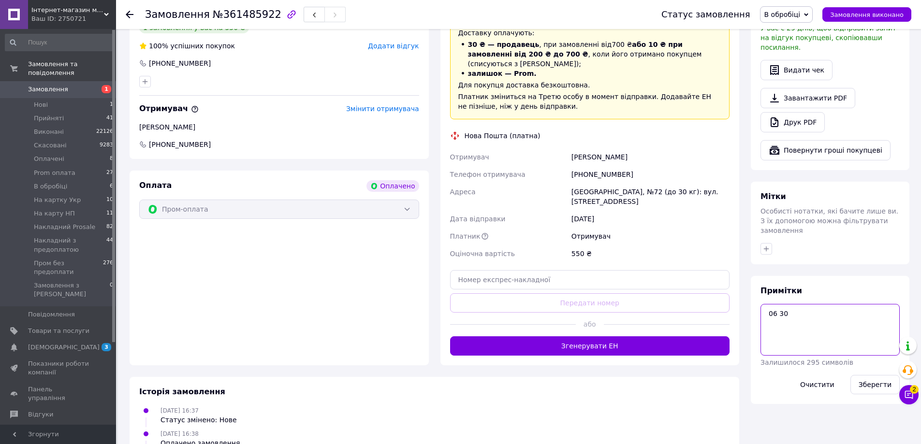
click at [775, 304] on textarea "06 30" at bounding box center [829, 329] width 139 height 51
type textarea "16 30"
click at [871, 375] on button "Зберегти" at bounding box center [874, 384] width 49 height 19
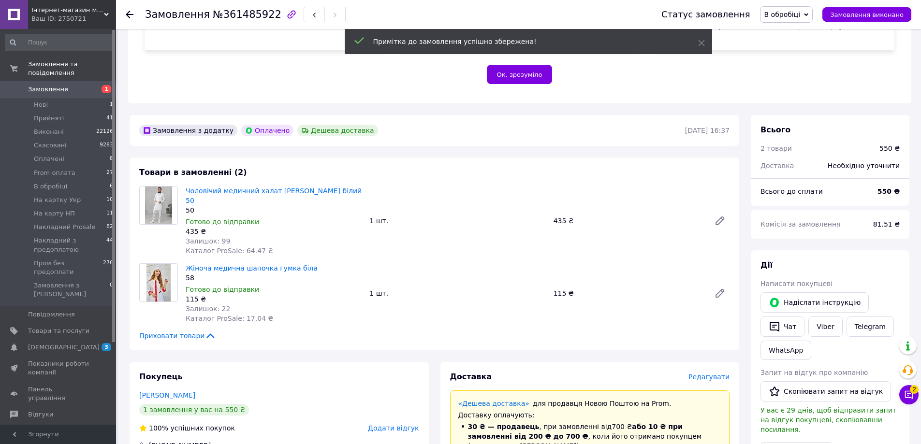
scroll to position [193, 0]
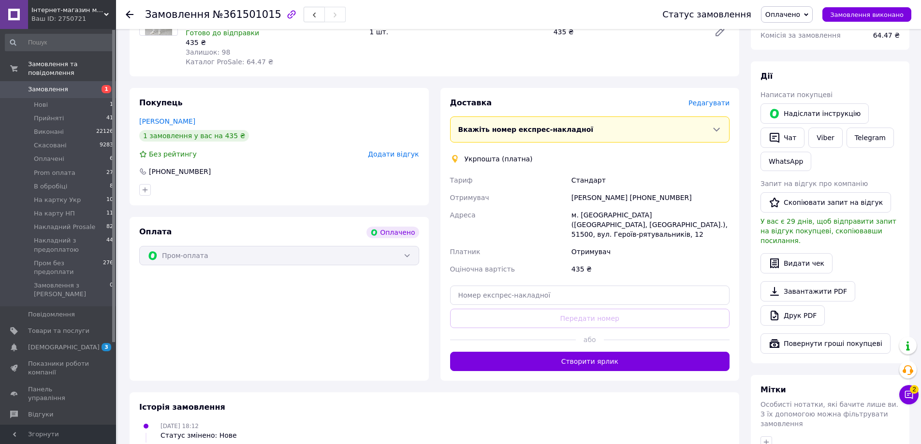
scroll to position [242, 0]
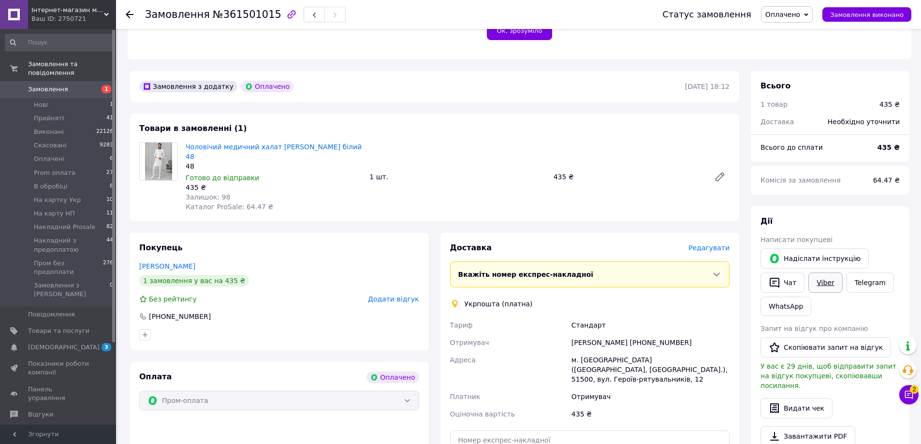
click at [826, 275] on link "Viber" at bounding box center [825, 283] width 34 height 20
click at [836, 273] on link "Viber" at bounding box center [825, 283] width 34 height 20
click at [785, 7] on span "Оплачено" at bounding box center [787, 14] width 52 height 16
click at [795, 91] on li "В обробіці" at bounding box center [810, 92] width 99 height 15
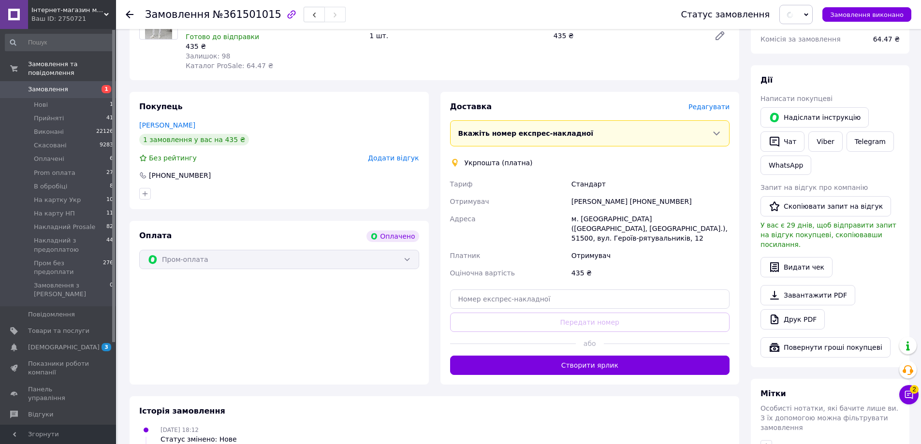
scroll to position [483, 0]
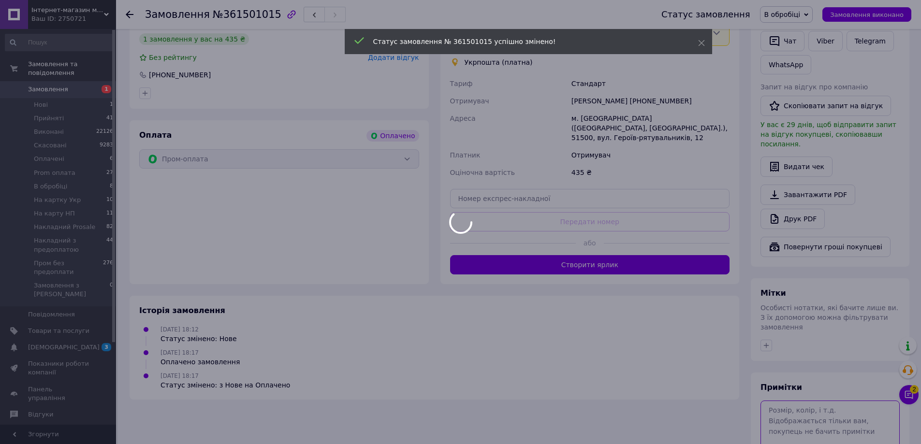
click at [797, 401] on textarea at bounding box center [829, 426] width 139 height 51
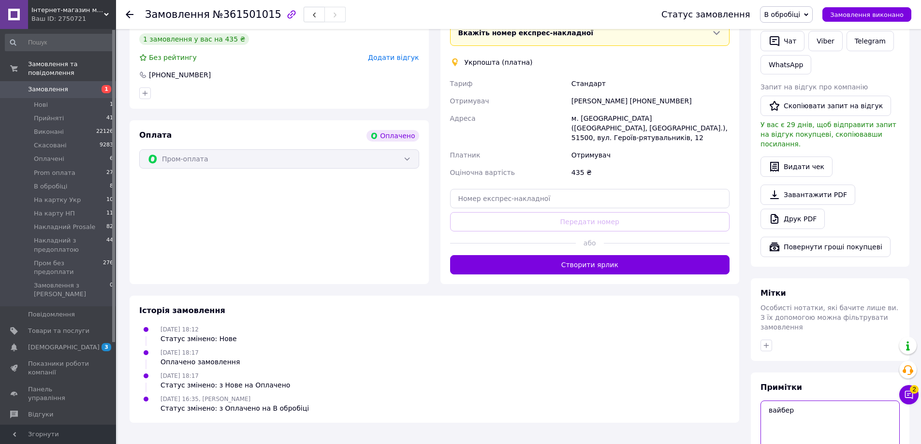
scroll to position [522, 0]
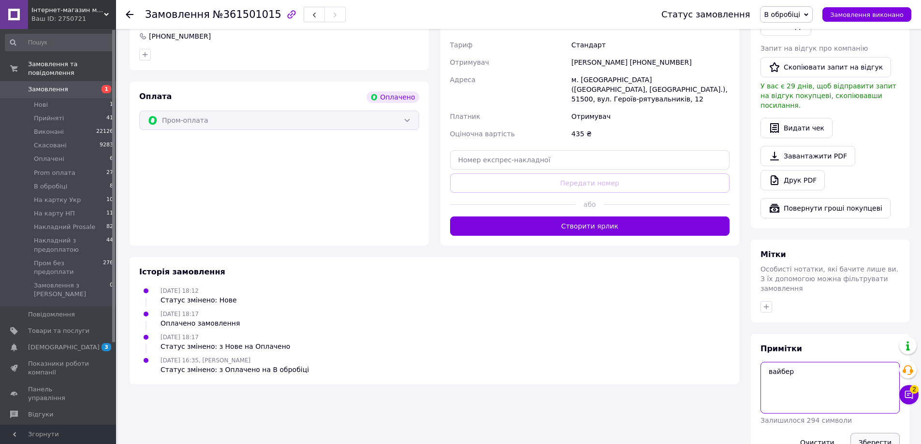
type textarea "вайбер"
click at [875, 433] on button "Зберегти" at bounding box center [874, 442] width 49 height 19
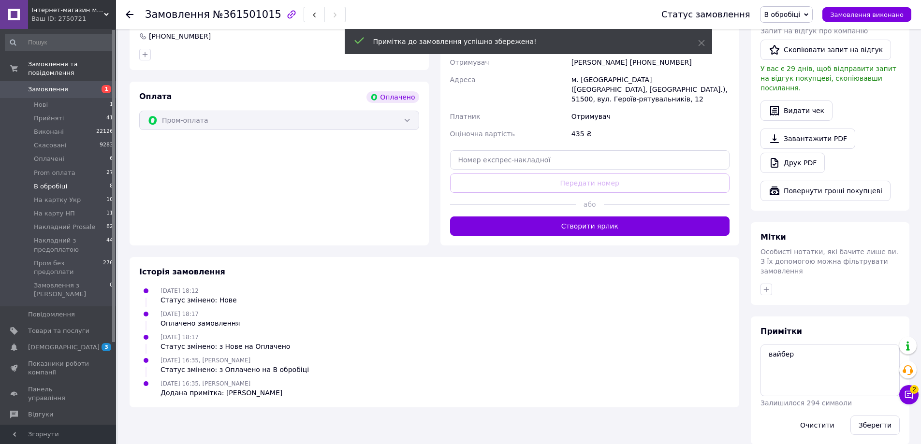
scroll to position [505, 0]
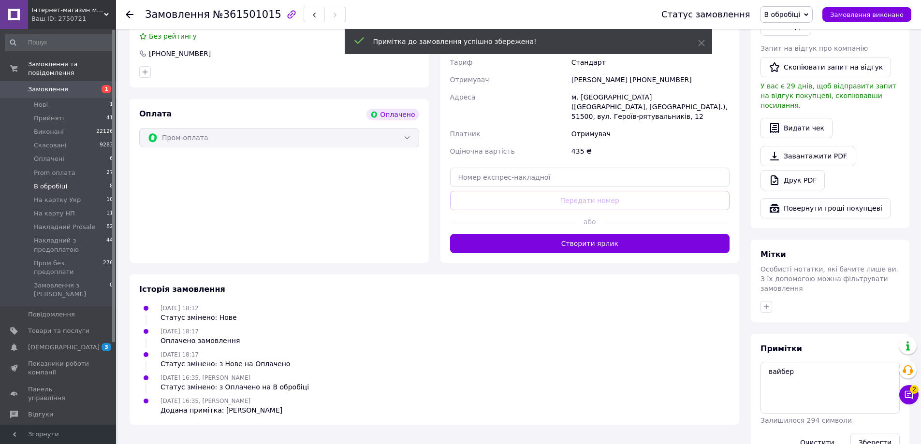
click at [62, 182] on span "В обробіці" at bounding box center [50, 186] width 33 height 9
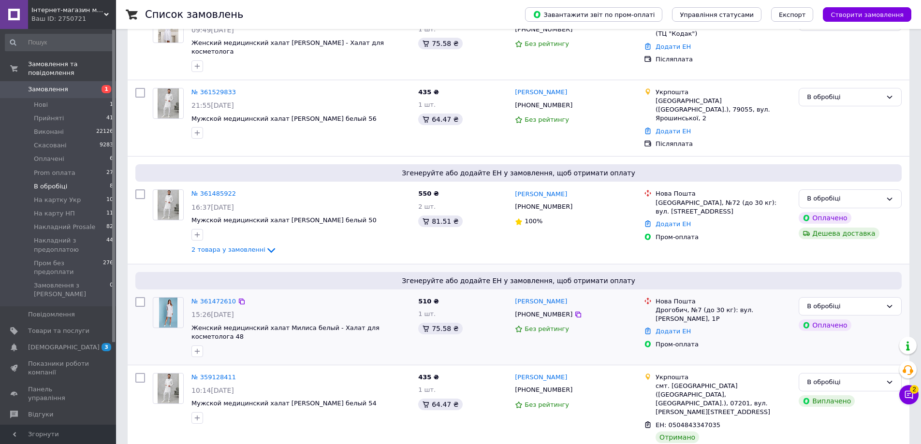
scroll to position [354, 0]
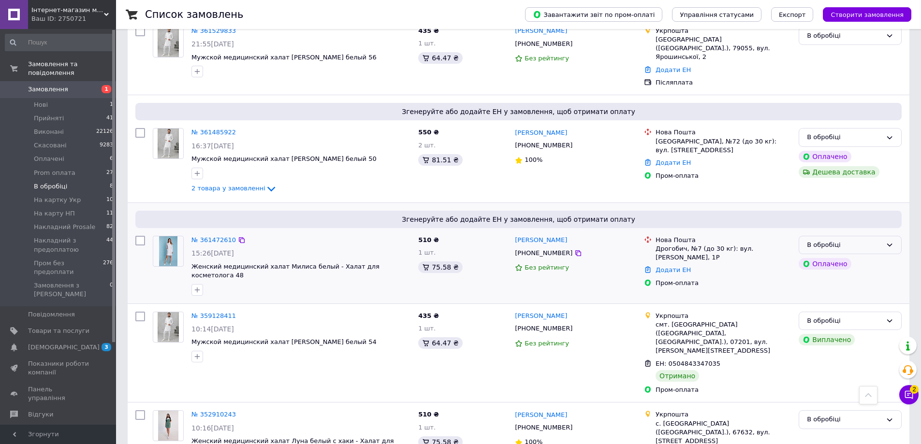
click at [883, 236] on div "В обробіці" at bounding box center [850, 245] width 103 height 19
click at [846, 256] on li "Прийнято" at bounding box center [850, 265] width 102 height 18
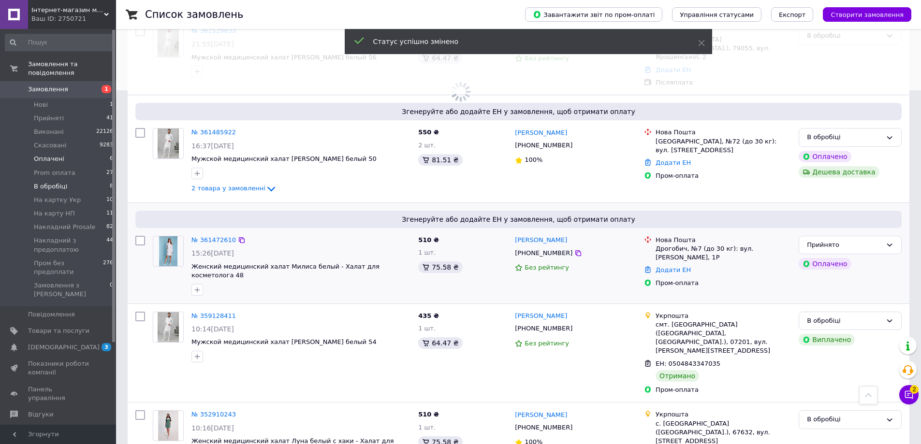
click at [73, 152] on li "Оплачені 6" at bounding box center [59, 159] width 119 height 14
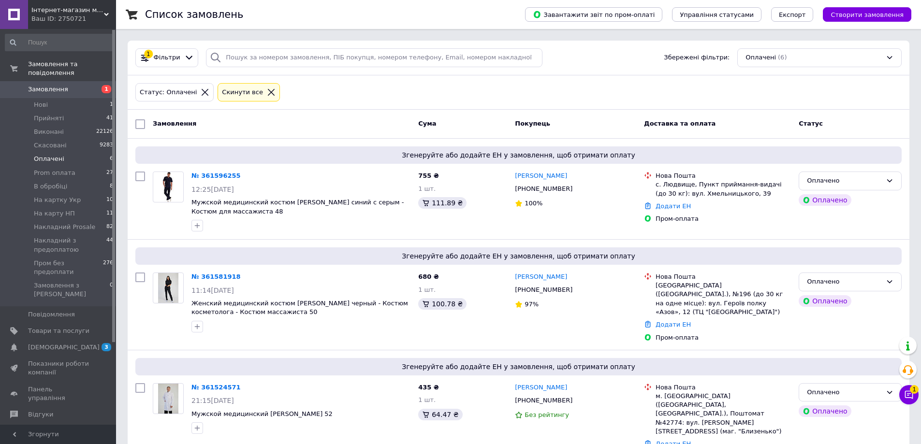
click at [59, 85] on span "Замовлення" at bounding box center [48, 89] width 40 height 9
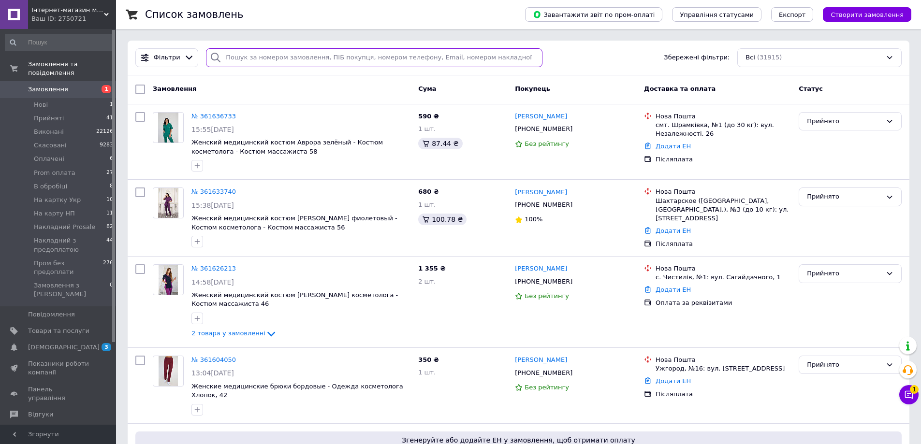
click at [259, 53] on input "search" at bounding box center [374, 57] width 336 height 19
paste input "0954481686"
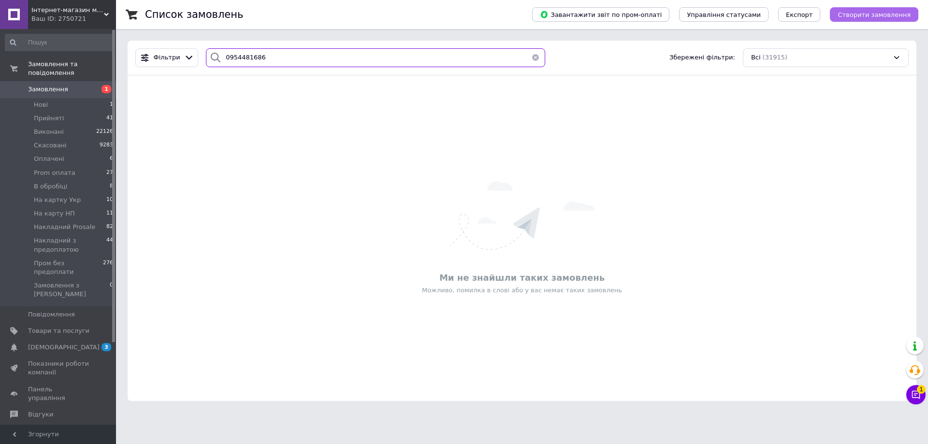
type input "0954481686"
click at [873, 20] on button "Створити замовлення" at bounding box center [874, 14] width 88 height 15
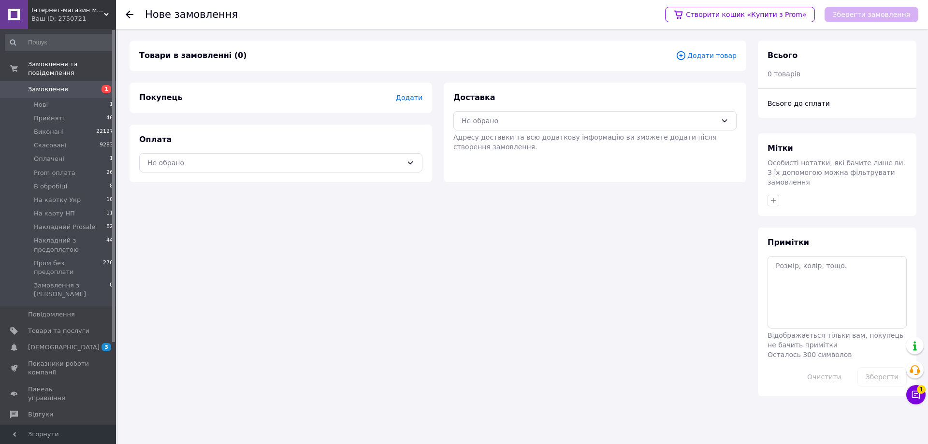
click at [721, 56] on span "Додати товар" at bounding box center [706, 55] width 61 height 11
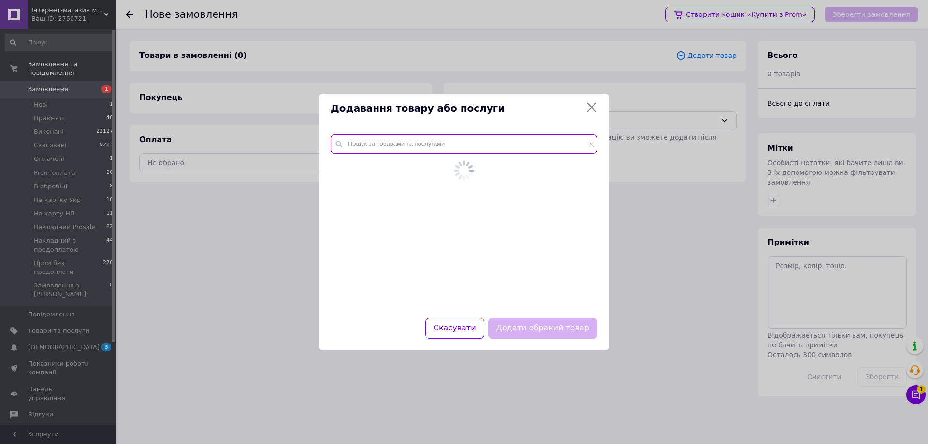
click at [412, 148] on input "text" at bounding box center [464, 143] width 267 height 19
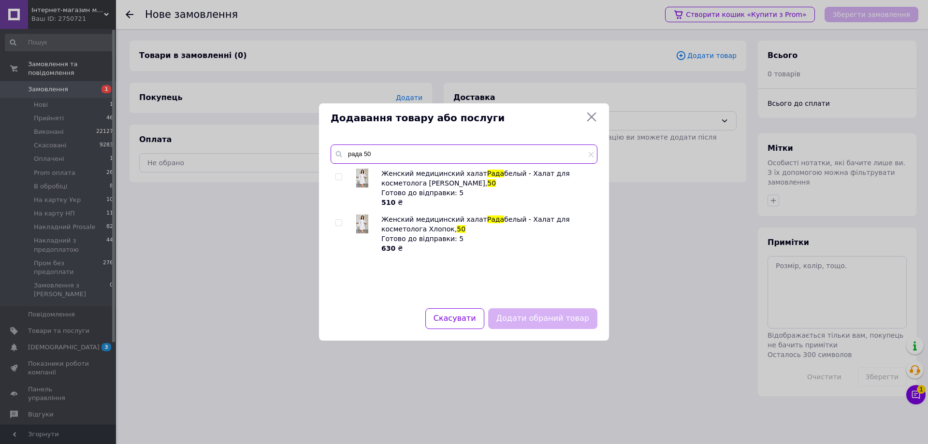
type input "рада 50"
click at [340, 222] on input "checkbox" at bounding box center [338, 223] width 6 height 6
checkbox input "true"
click at [577, 318] on button "Додати обраний товар" at bounding box center [542, 318] width 109 height 21
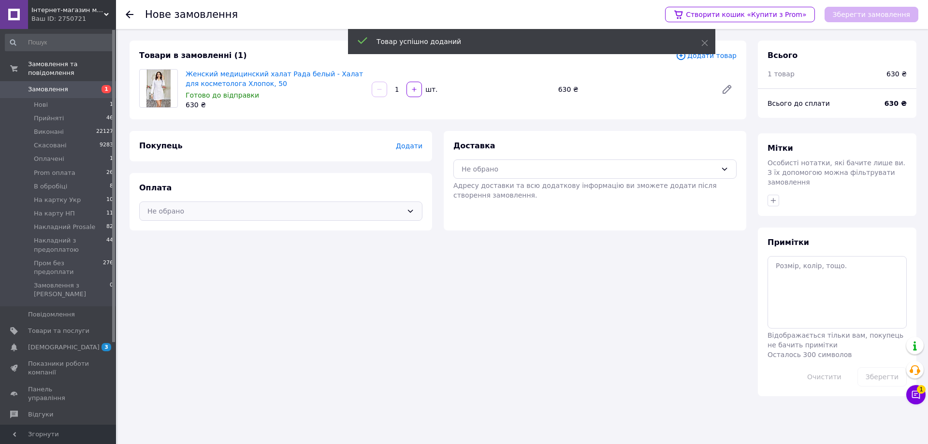
click at [292, 214] on div "Не обрано" at bounding box center [274, 211] width 255 height 11
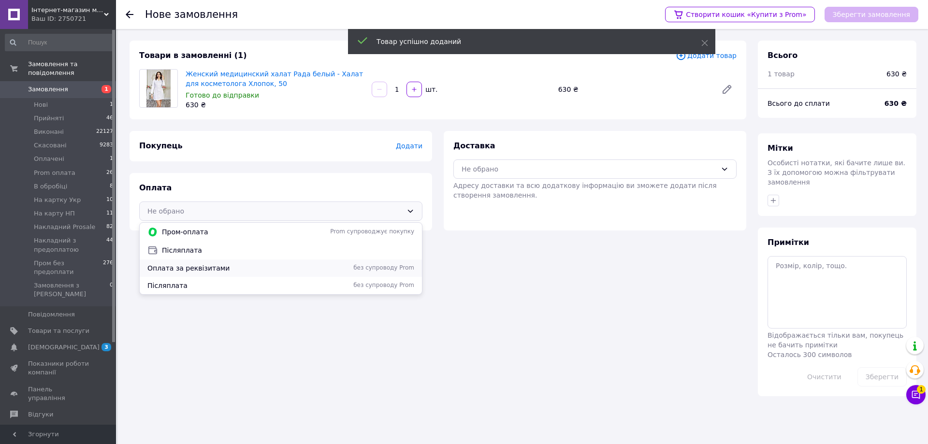
click at [193, 266] on span "Оплата за реквізитами" at bounding box center [226, 268] width 159 height 10
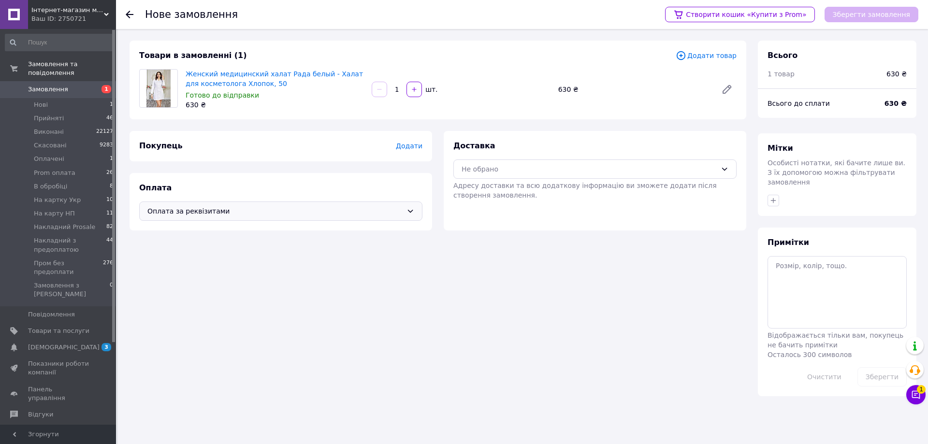
click at [416, 145] on span "Додати" at bounding box center [409, 146] width 27 height 8
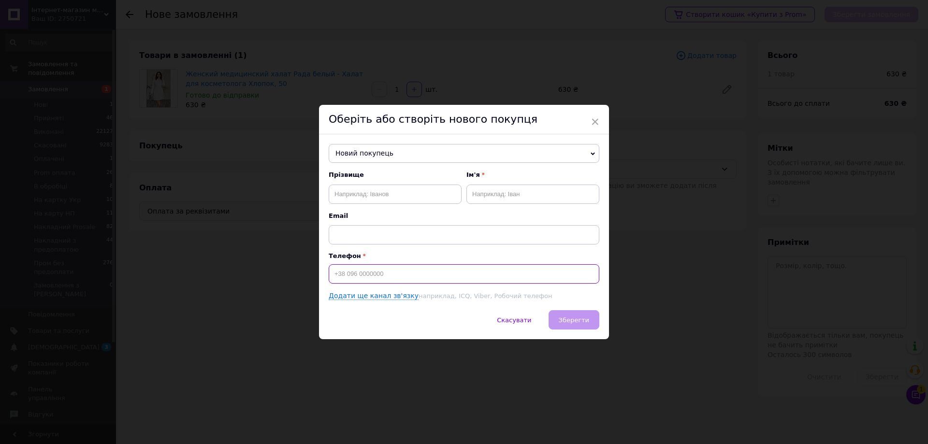
click at [374, 275] on input at bounding box center [464, 273] width 271 height 19
paste input "0954481686"
click at [332, 275] on input "0954481686" at bounding box center [464, 273] width 271 height 19
type input "+380954481686"
click at [371, 187] on input "text" at bounding box center [395, 194] width 133 height 19
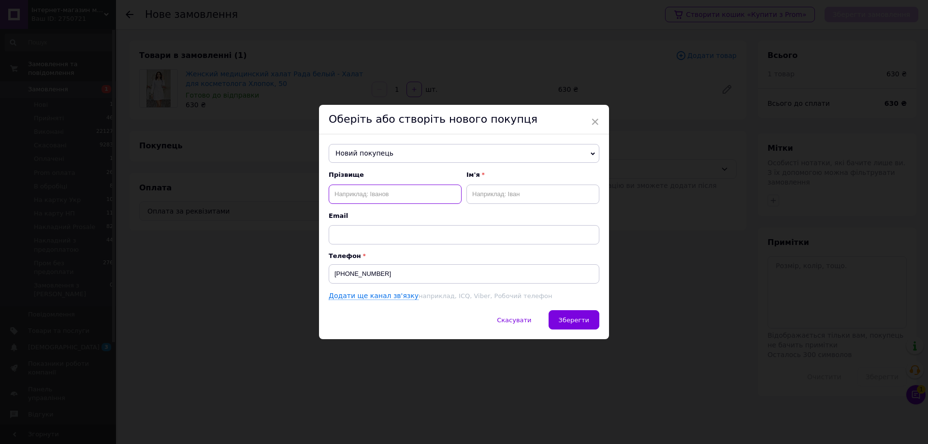
paste input "Придатко Вікторія"
click at [386, 186] on input "Придатко Вікторія" at bounding box center [395, 194] width 133 height 19
type input "Придатко Вікторія"
click at [528, 196] on input "text" at bounding box center [532, 194] width 133 height 19
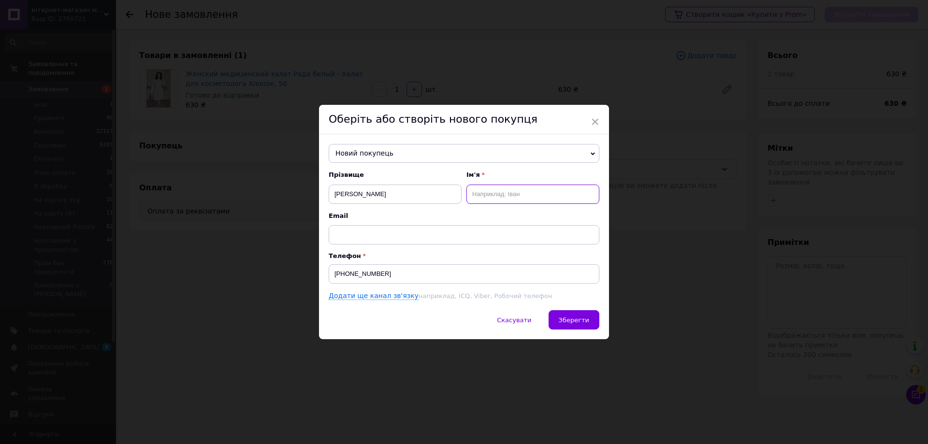
paste input "Вікторія"
type input "Вікторія"
click at [378, 193] on input "Придатко Вікторія" at bounding box center [395, 194] width 133 height 19
type input "Придатко"
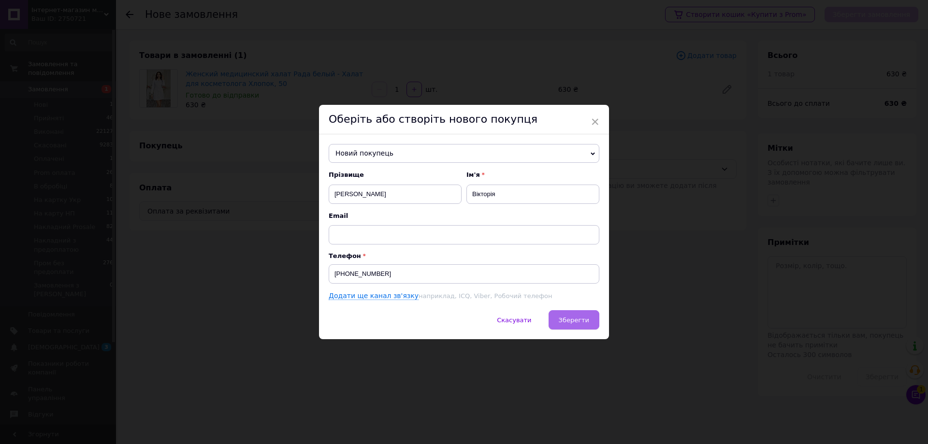
click at [585, 318] on span "Зберегти" at bounding box center [574, 320] width 30 height 7
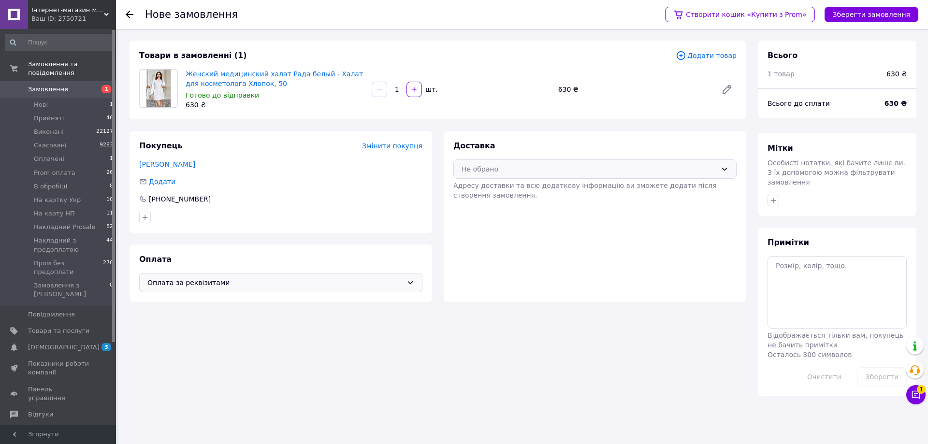
click at [564, 172] on div "Не обрано" at bounding box center [589, 169] width 255 height 11
click at [523, 190] on span "Нова Пошта (платна)" at bounding box center [602, 190] width 252 height 10
drag, startPoint x: 65, startPoint y: 177, endPoint x: 408, endPoint y: 341, distance: 380.3
click at [408, 341] on div "Товари в замовленні (1) Додати товар Женский медицинский халат Рада белый - Хал…" at bounding box center [438, 219] width 628 height 356
click at [872, 19] on button "Зберегти замовлення" at bounding box center [872, 14] width 94 height 15
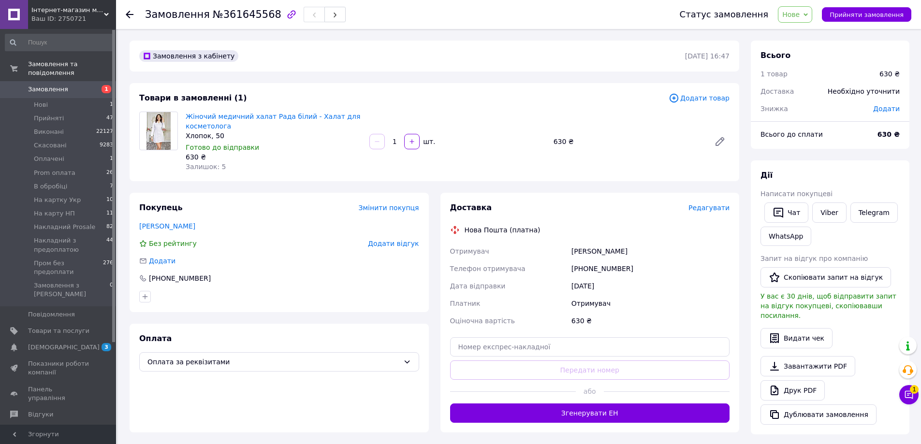
click at [710, 209] on span "Редагувати" at bounding box center [708, 208] width 41 height 8
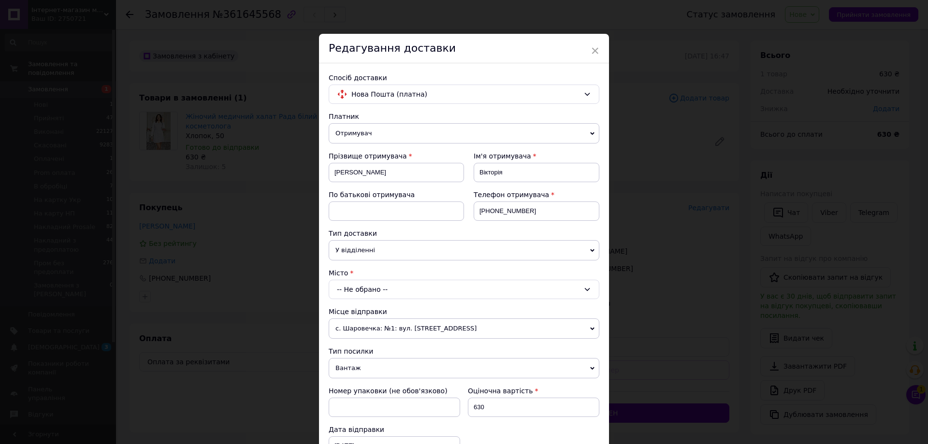
click at [419, 286] on div "-- Не обрано --" at bounding box center [464, 289] width 271 height 19
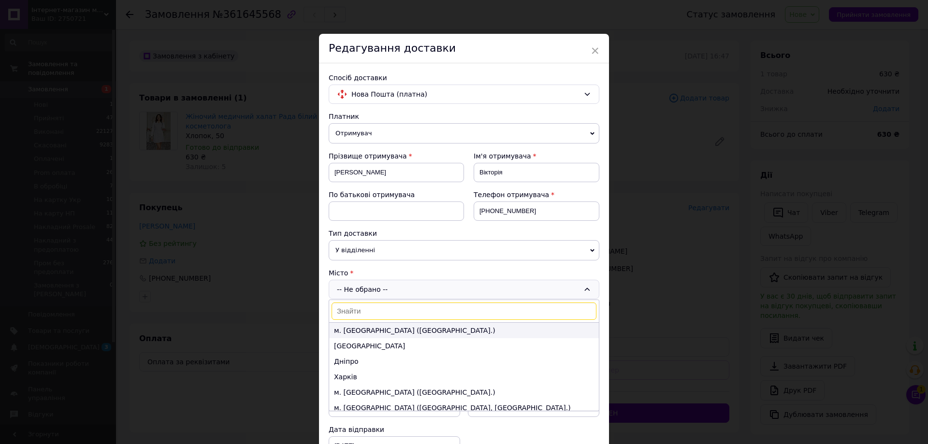
type input "Прилуки"
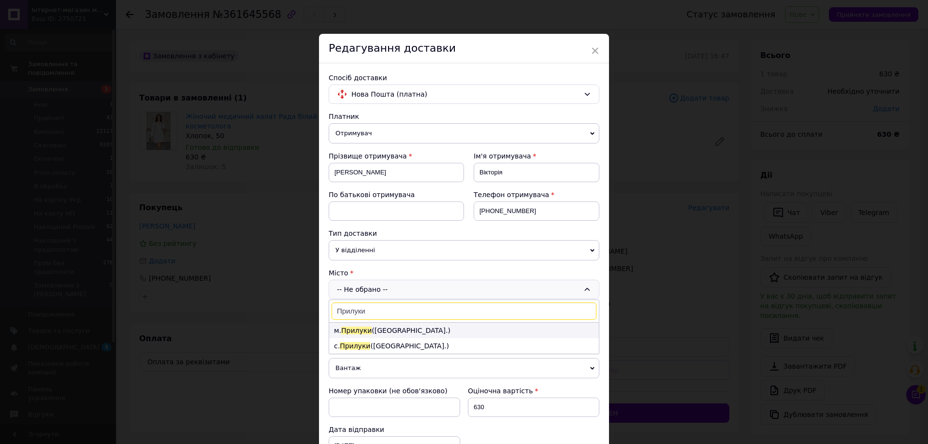
click at [368, 332] on span "Прилуки" at bounding box center [356, 331] width 30 height 8
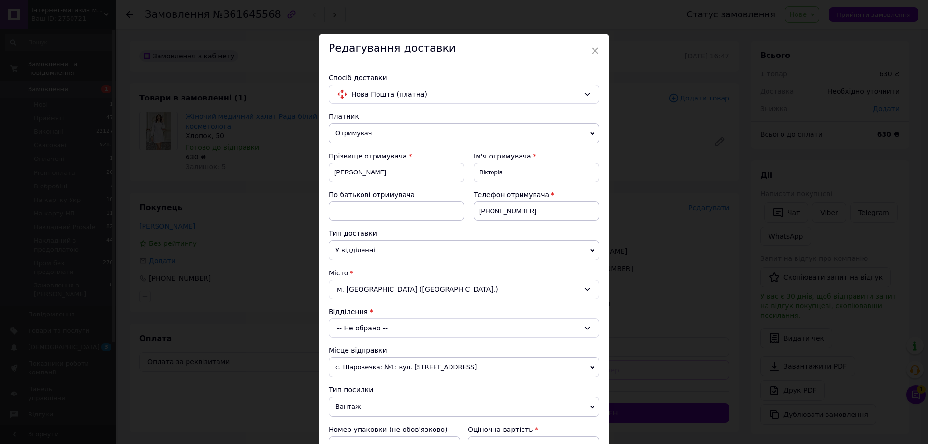
click at [376, 333] on div "-- Не обрано --" at bounding box center [464, 328] width 271 height 19
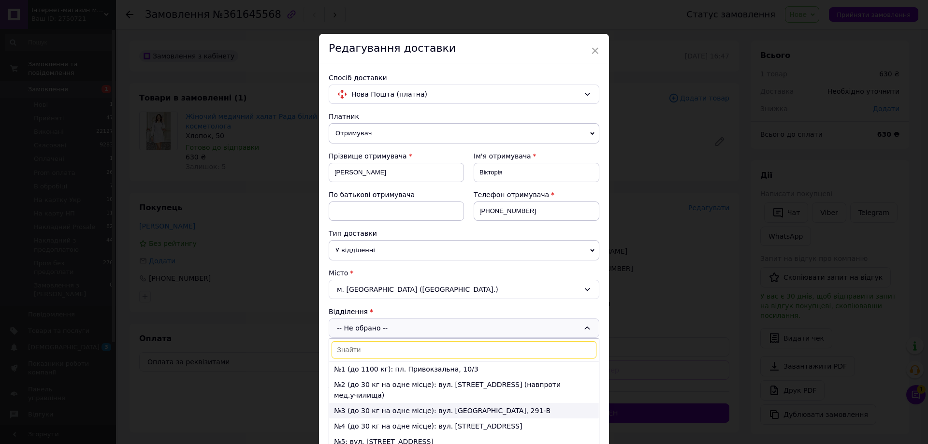
click at [356, 403] on li "№3 (до 30 кг на одне місце): вул. Київська, 291-В" at bounding box center [464, 410] width 270 height 15
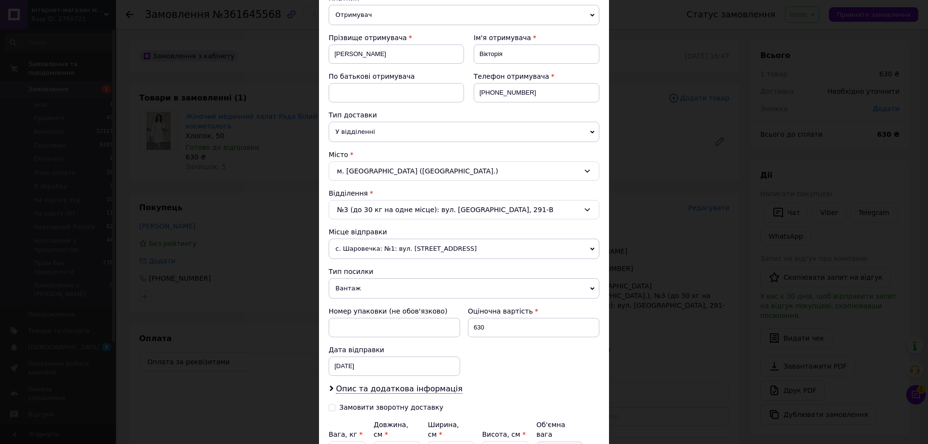
scroll to position [215, 0]
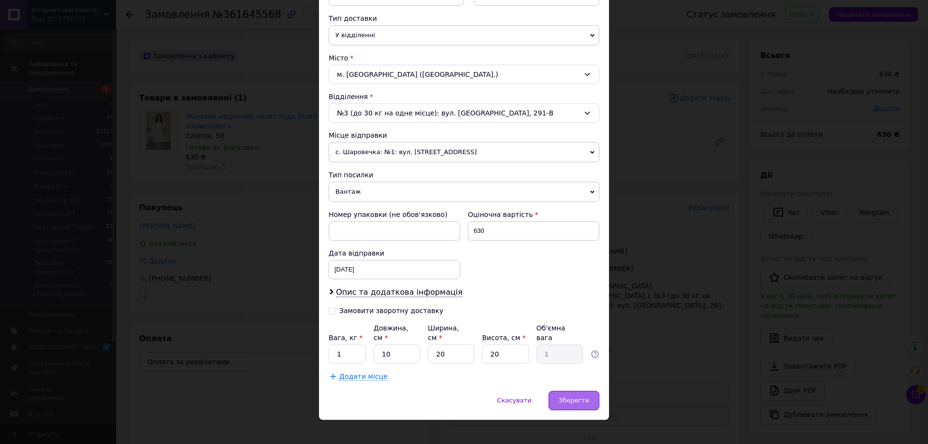
click at [568, 397] on span "Зберегти" at bounding box center [574, 400] width 30 height 7
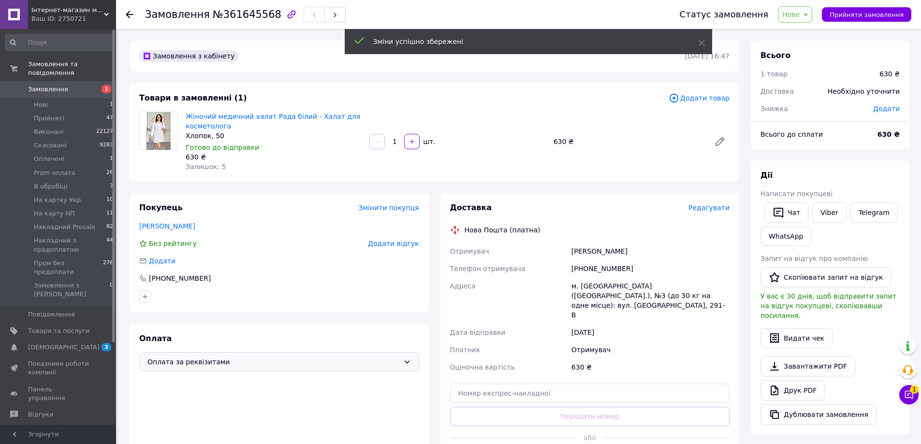
click at [272, 362] on span "Оплата за реквізитами" at bounding box center [273, 362] width 252 height 11
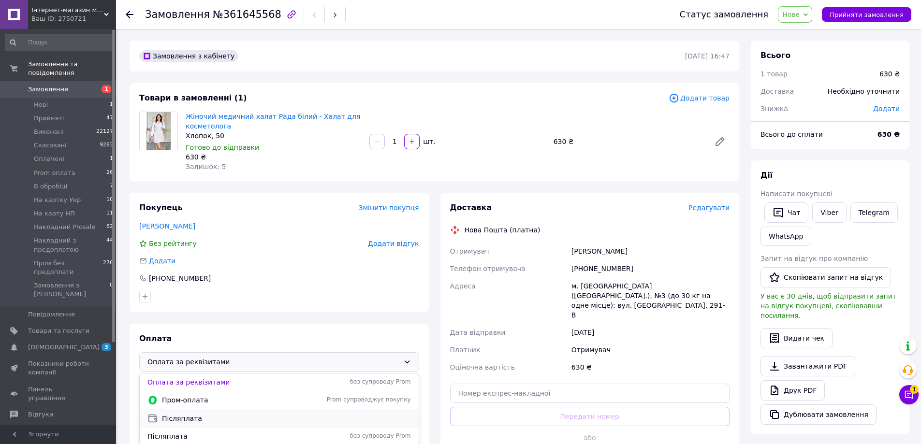
click at [181, 417] on span "Післяплата" at bounding box center [286, 419] width 249 height 10
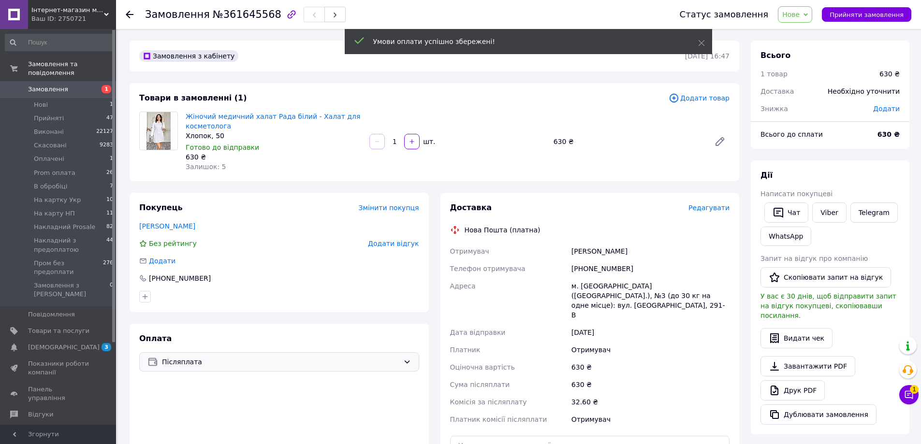
click at [716, 209] on span "Редагувати" at bounding box center [708, 208] width 41 height 8
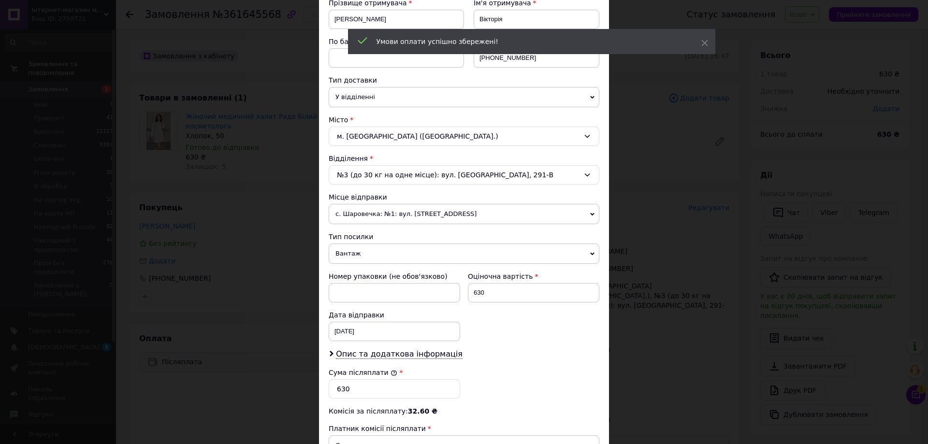
scroll to position [242, 0]
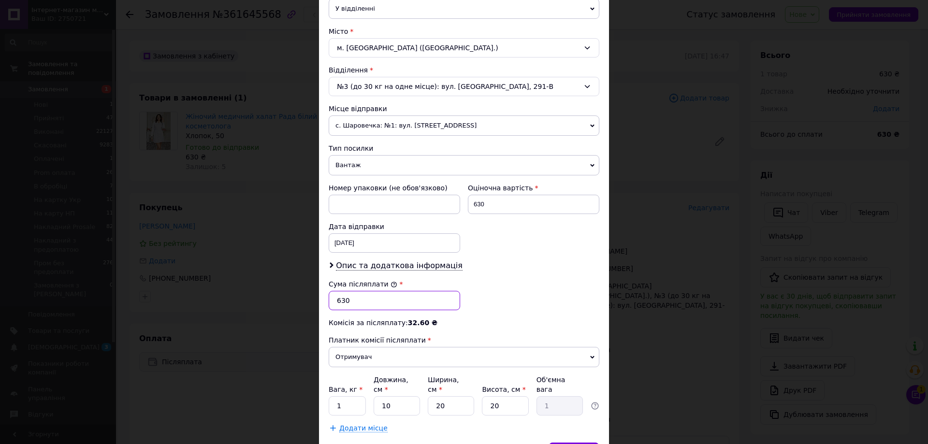
click at [355, 301] on input "630" at bounding box center [394, 300] width 131 height 19
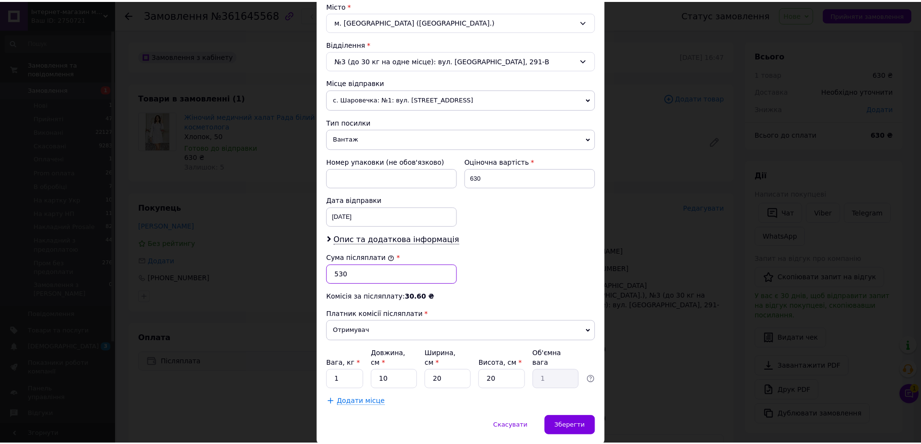
scroll to position [293, 0]
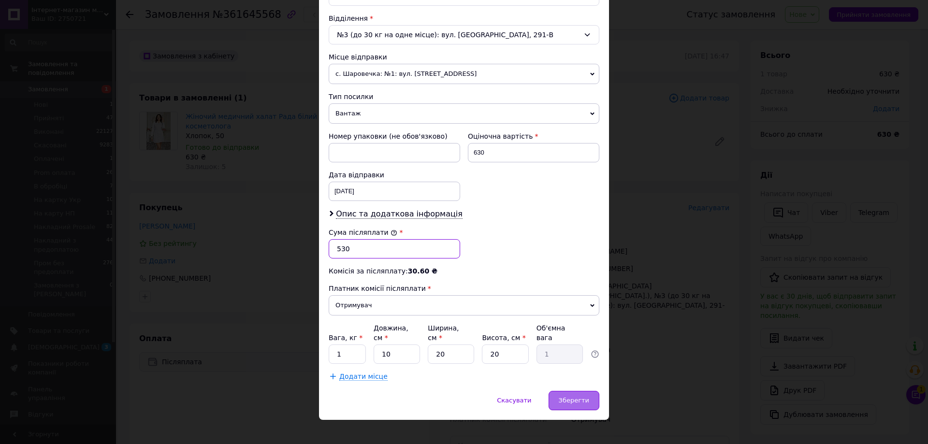
type input "530"
click at [581, 397] on span "Зберегти" at bounding box center [574, 400] width 30 height 7
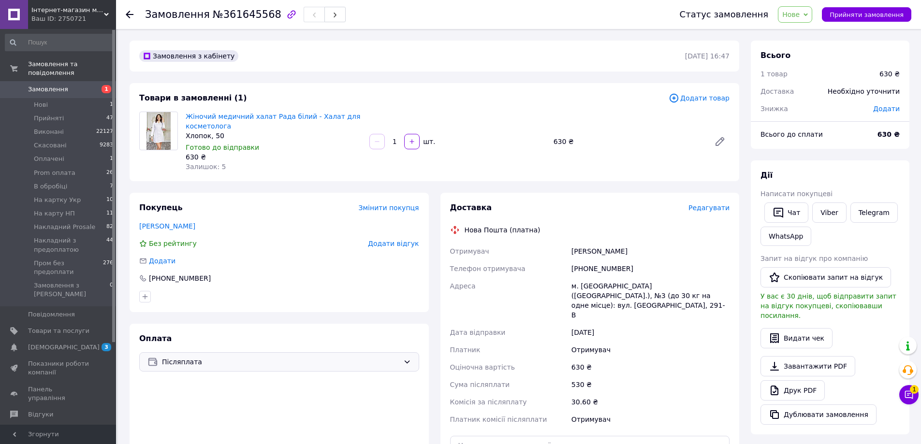
click at [802, 21] on span "Нове" at bounding box center [795, 14] width 34 height 16
click at [807, 33] on li "Прийнято" at bounding box center [827, 34] width 99 height 15
click at [62, 152] on li "Оплачені 1" at bounding box center [59, 159] width 119 height 14
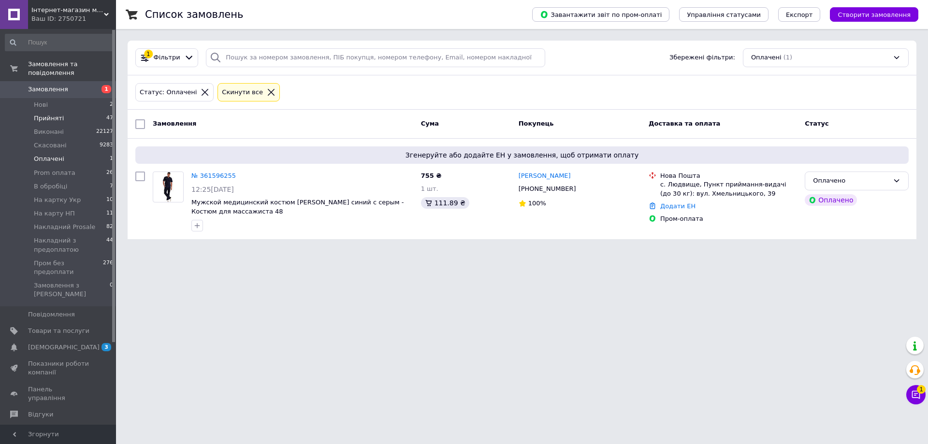
click at [56, 114] on span "Прийняті" at bounding box center [49, 118] width 30 height 9
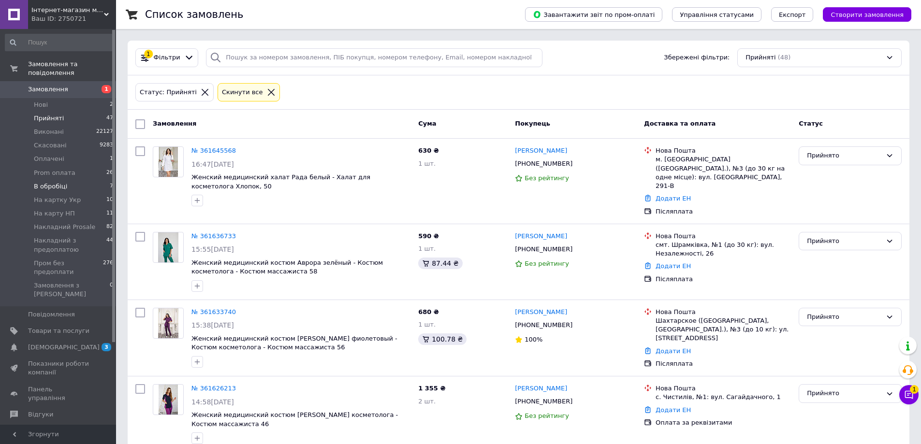
click at [72, 180] on li "В обробіці 7" at bounding box center [59, 187] width 119 height 14
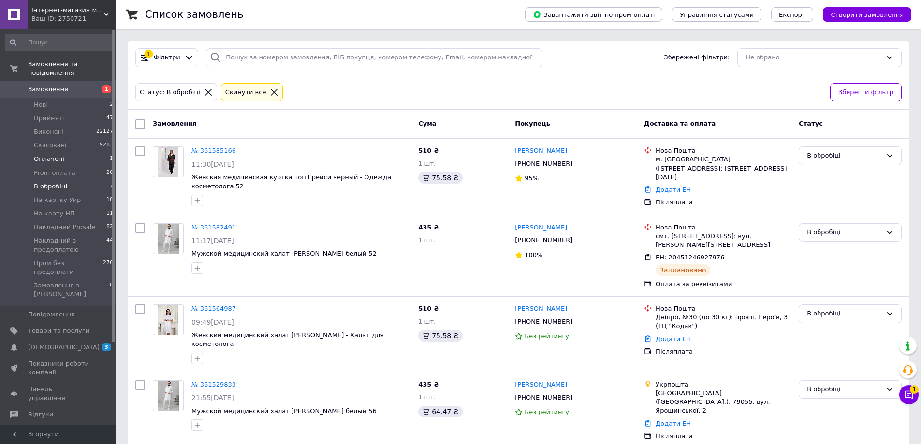
click at [61, 152] on li "Оплачені 1" at bounding box center [59, 159] width 119 height 14
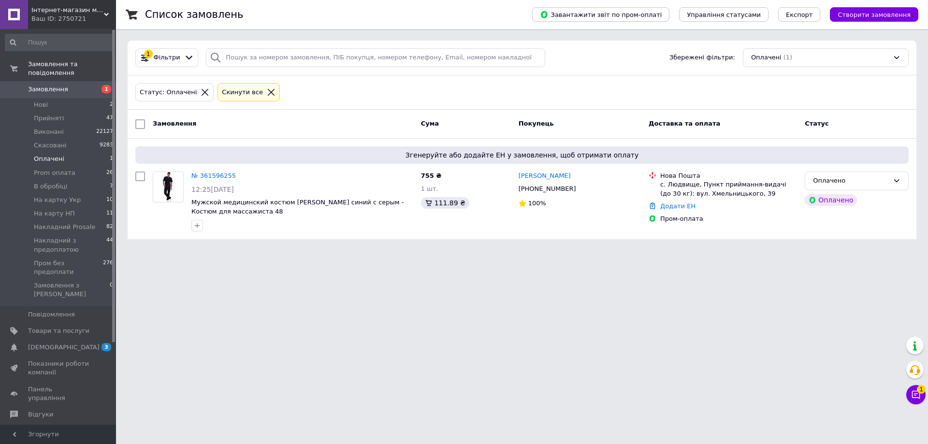
click at [335, 92] on div "Статус: Оплачені Cкинути все" at bounding box center [521, 92] width 777 height 23
click at [202, 180] on div "№ 361596255" at bounding box center [213, 176] width 46 height 11
click at [214, 171] on div "№ 361596255" at bounding box center [213, 176] width 46 height 11
click at [210, 174] on link "№ 361596255" at bounding box center [213, 175] width 44 height 7
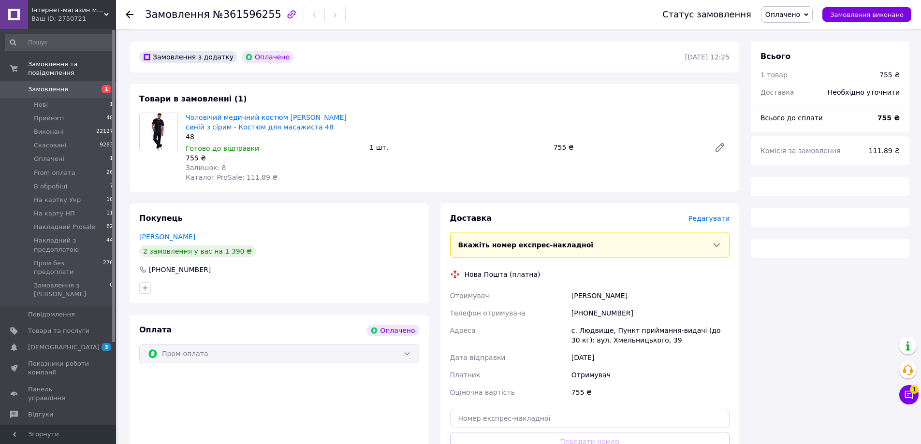
scroll to position [329, 0]
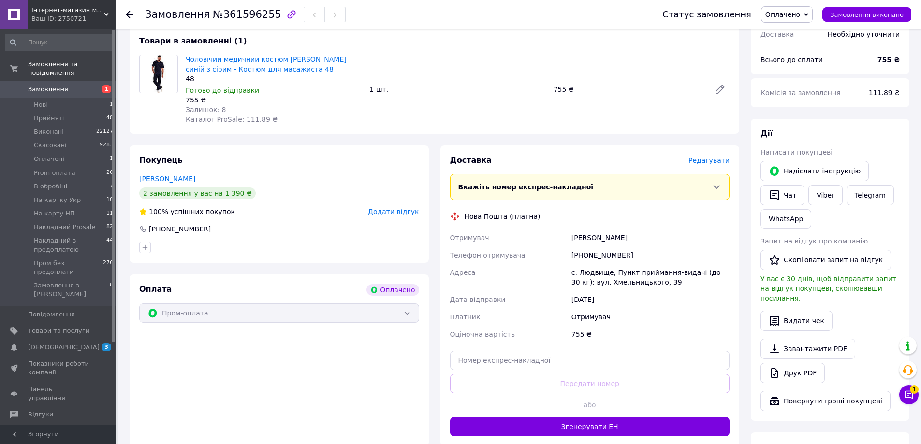
click at [174, 175] on link "[PERSON_NAME]" at bounding box center [167, 179] width 56 height 8
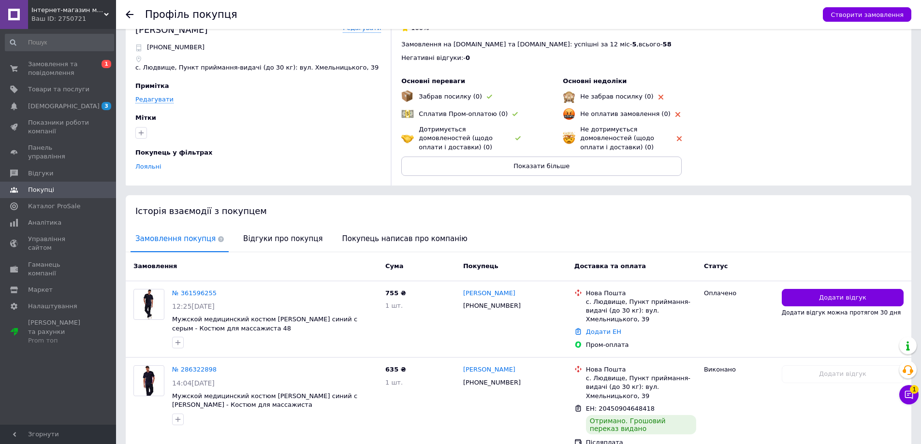
scroll to position [65, 0]
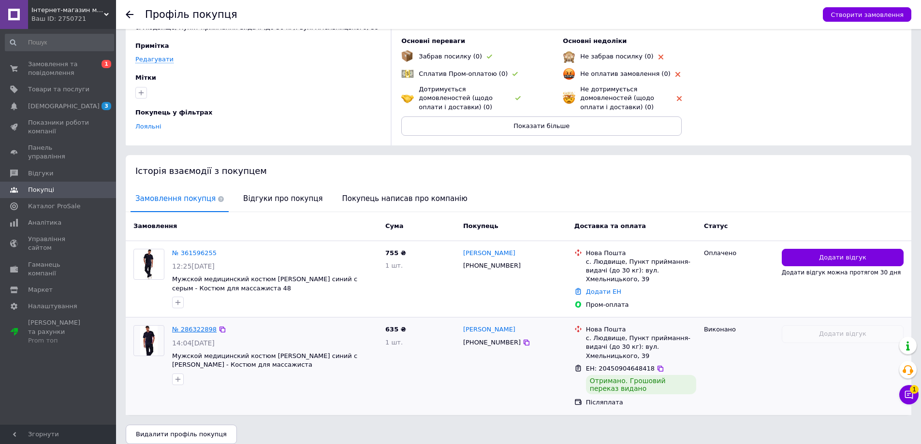
click at [200, 330] on link "№ 286322898" at bounding box center [194, 329] width 44 height 7
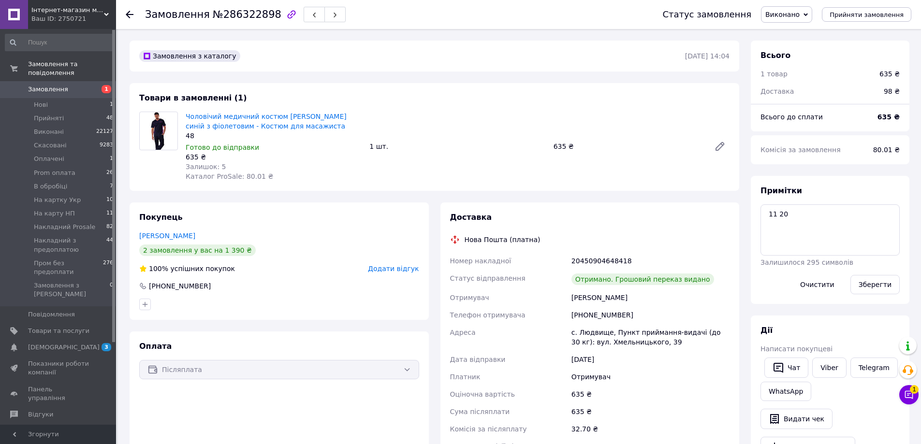
click at [134, 12] on div at bounding box center [135, 14] width 19 height 29
click at [129, 14] on icon at bounding box center [130, 15] width 8 height 8
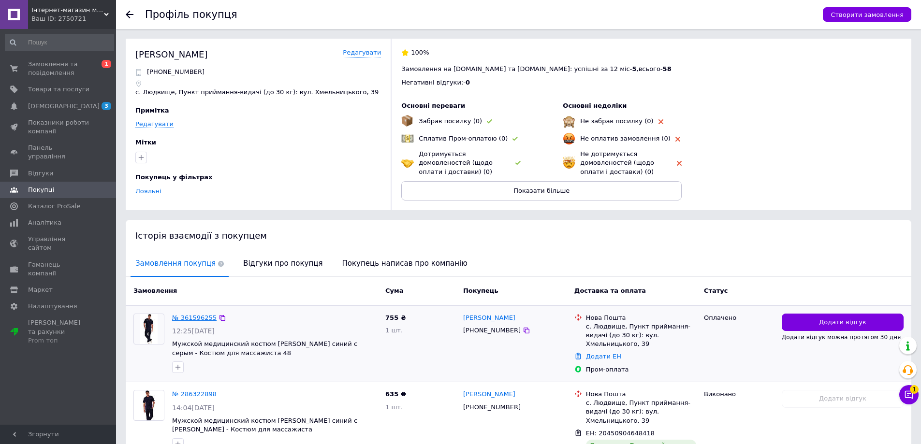
click at [182, 320] on link "№ 361596255" at bounding box center [194, 317] width 44 height 7
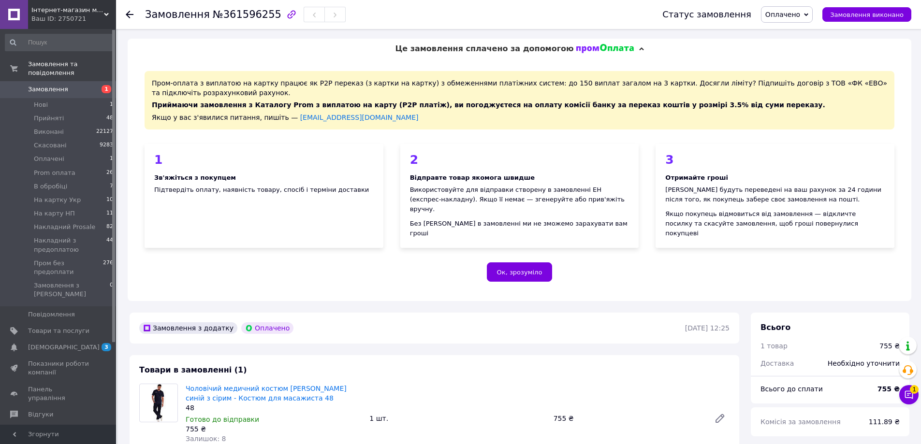
click at [788, 12] on span "Оплачено" at bounding box center [782, 15] width 35 height 8
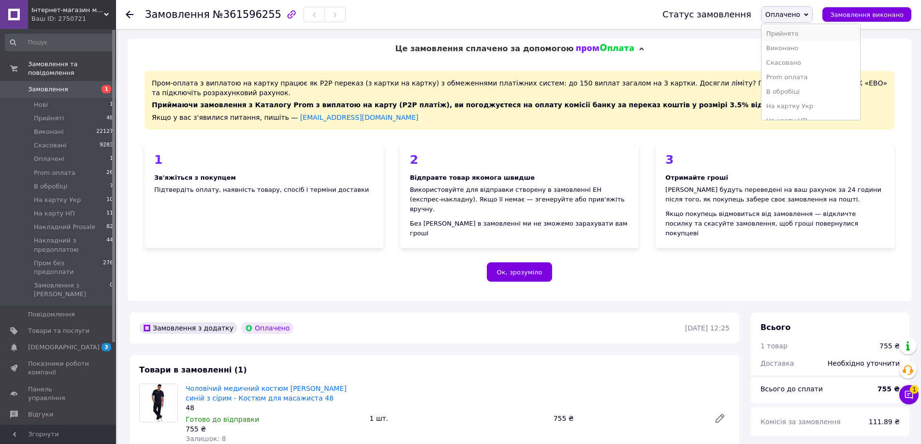
click at [801, 31] on li "Прийнято" at bounding box center [810, 34] width 99 height 15
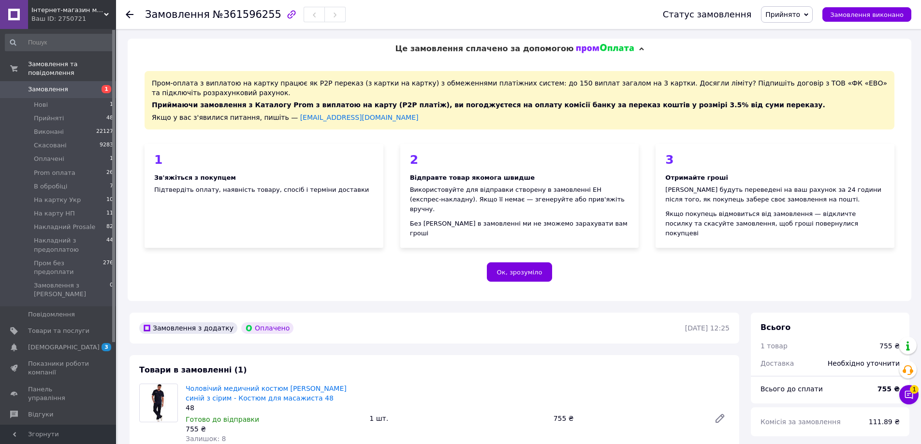
click at [60, 85] on span "Замовлення" at bounding box center [48, 89] width 40 height 9
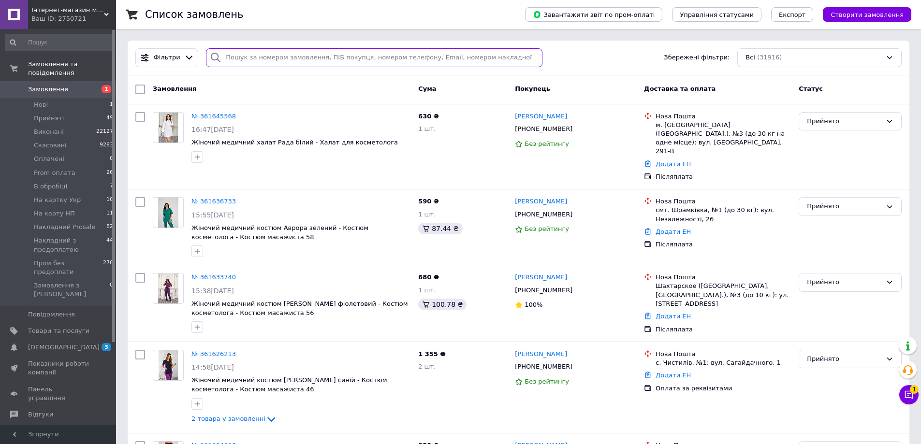
click at [296, 58] on input "search" at bounding box center [374, 57] width 336 height 19
paste input "095 185 5885"
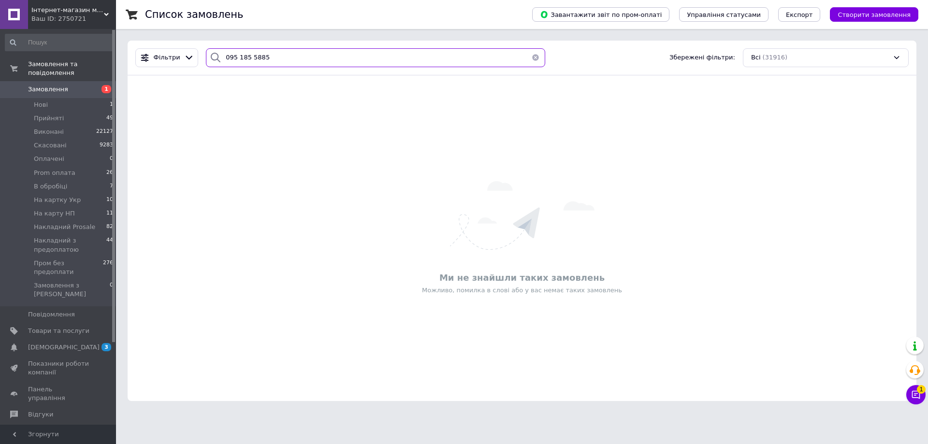
click at [235, 57] on input "095 185 5885" at bounding box center [375, 57] width 339 height 19
click at [273, 63] on input "0951855885" at bounding box center [375, 57] width 339 height 19
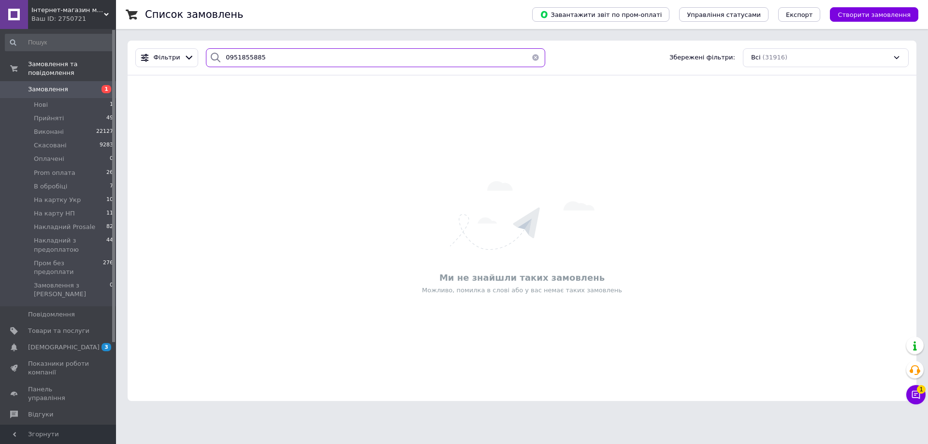
click at [273, 63] on input "0951855885" at bounding box center [375, 57] width 339 height 19
type input "0951855885"
click at [855, 13] on span "Створити замовлення" at bounding box center [874, 14] width 73 height 7
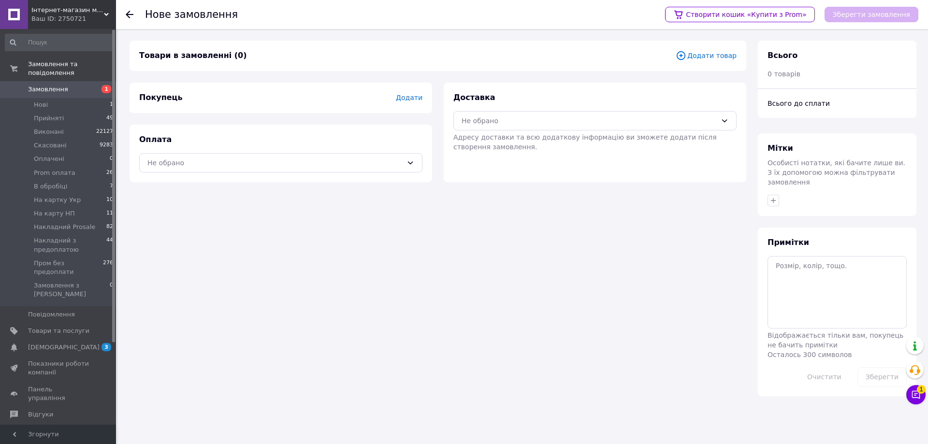
click at [712, 55] on span "Додати товар" at bounding box center [706, 55] width 61 height 11
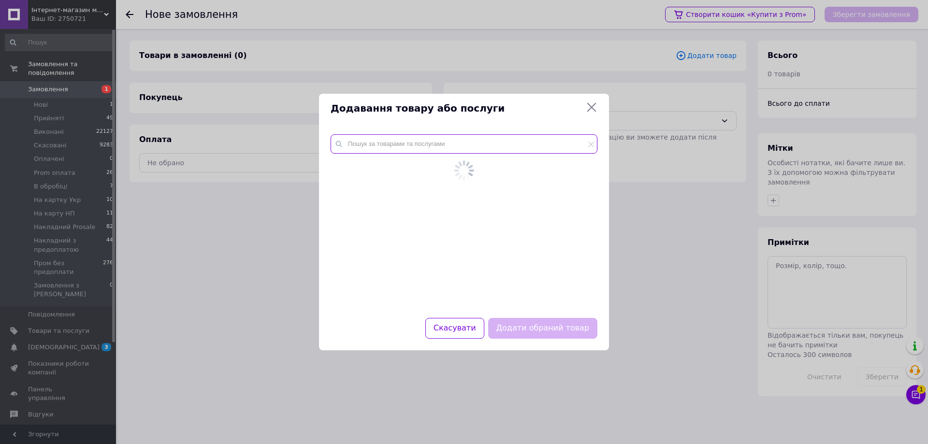
click at [367, 149] on input "text" at bounding box center [464, 143] width 267 height 19
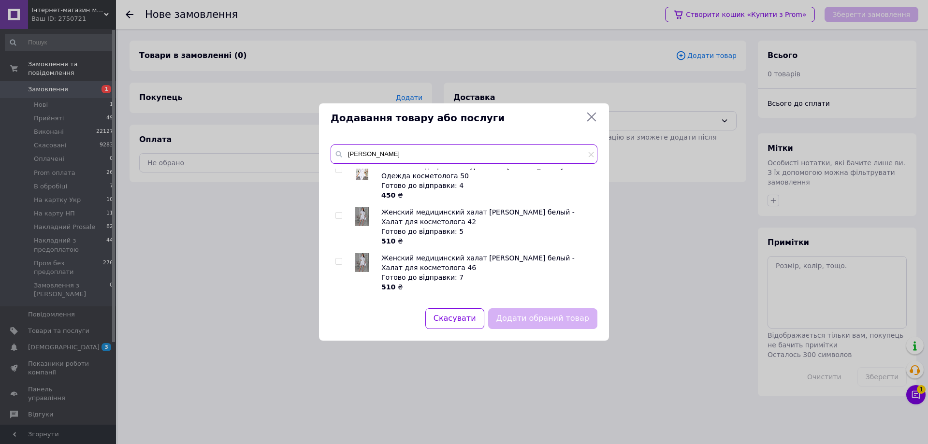
scroll to position [193, 0]
type input "фаїна білий"
click at [340, 212] on input "checkbox" at bounding box center [338, 213] width 6 height 6
checkbox input "true"
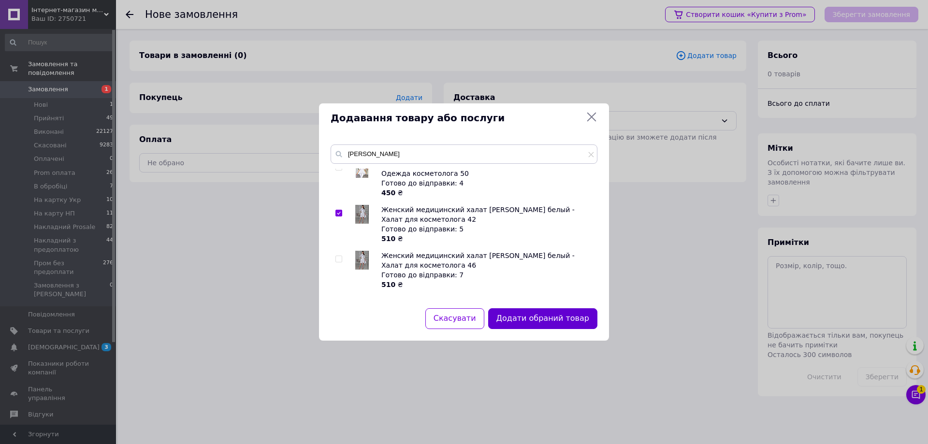
click at [576, 315] on button "Додати обраний товар" at bounding box center [542, 318] width 109 height 21
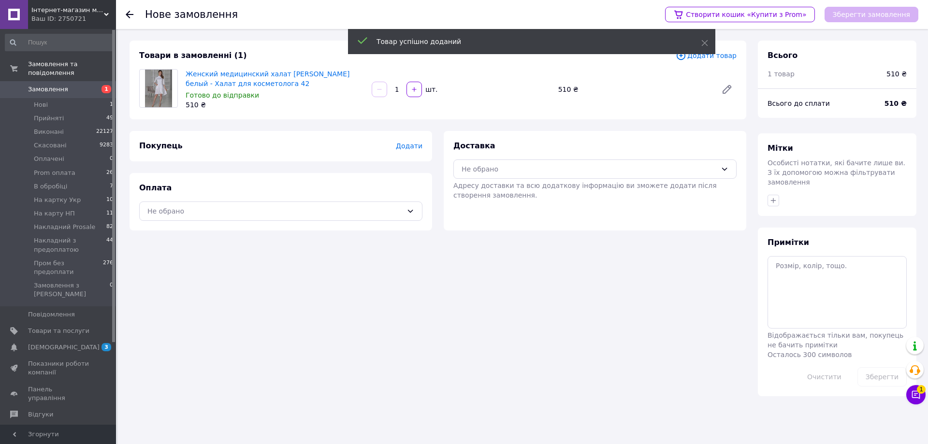
click at [405, 145] on span "Додати" at bounding box center [409, 146] width 27 height 8
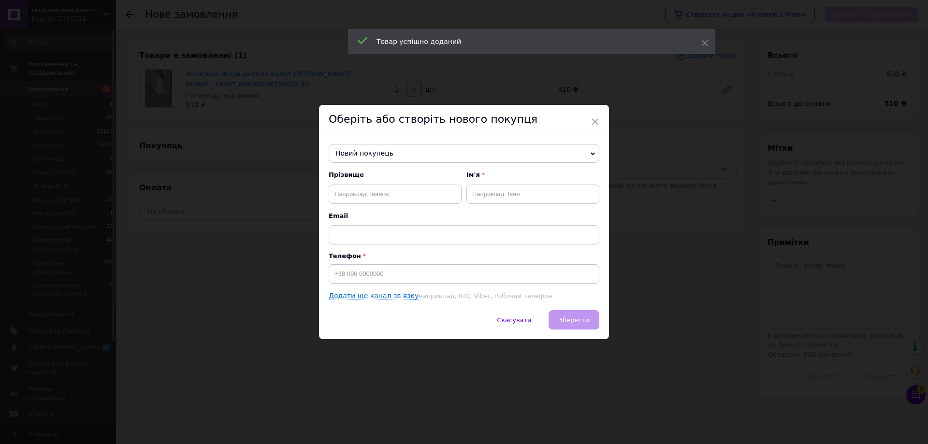
click at [368, 284] on div "Прізвище Ім'я Email Телефон Додати ще канал зв'язку наприклад, ICQ, Viber, Робо…" at bounding box center [464, 236] width 271 height 130
click at [371, 278] on input at bounding box center [464, 273] width 271 height 19
paste input "0951855885"
click at [333, 272] on input "0951855885" at bounding box center [464, 273] width 271 height 19
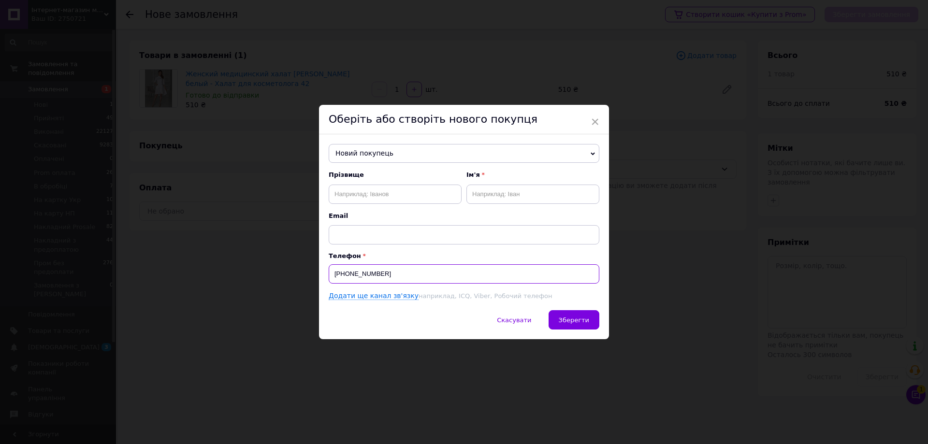
type input "+380951855885"
click at [369, 189] on input "text" at bounding box center [395, 194] width 133 height 19
paste input "Халаджи Альона"
click at [371, 194] on input "Халаджи Альона" at bounding box center [395, 194] width 133 height 19
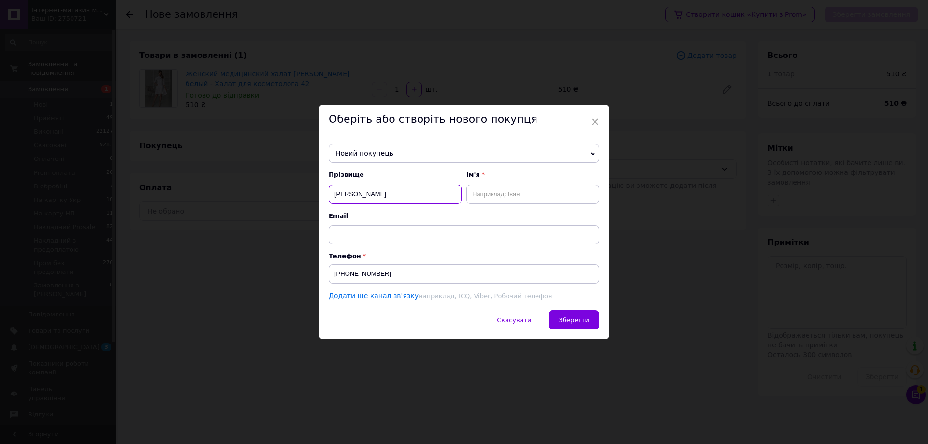
type input "Халаджи Альона"
click at [491, 186] on input "text" at bounding box center [532, 194] width 133 height 19
paste input "Альона"
type input "Альона"
click at [375, 194] on input "Халаджи Альона" at bounding box center [395, 194] width 133 height 19
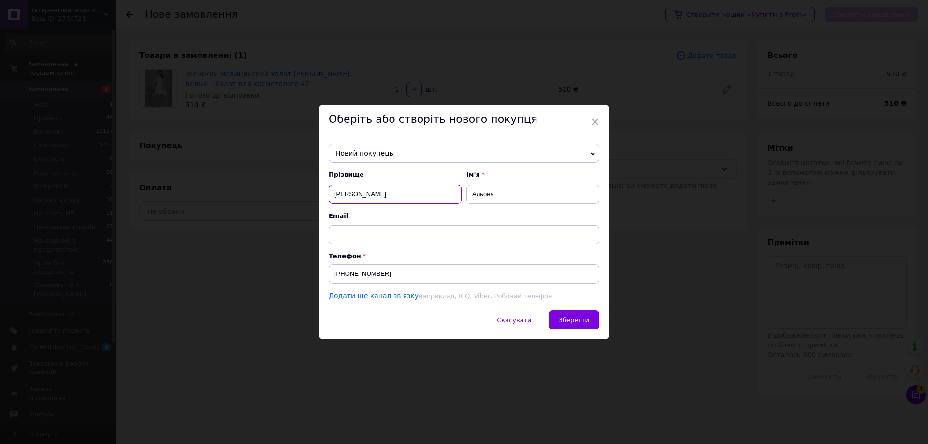
click at [375, 194] on input "Халаджи Альона" at bounding box center [395, 194] width 133 height 19
type input "Халаджи"
click at [571, 319] on span "Зберегти" at bounding box center [574, 320] width 30 height 7
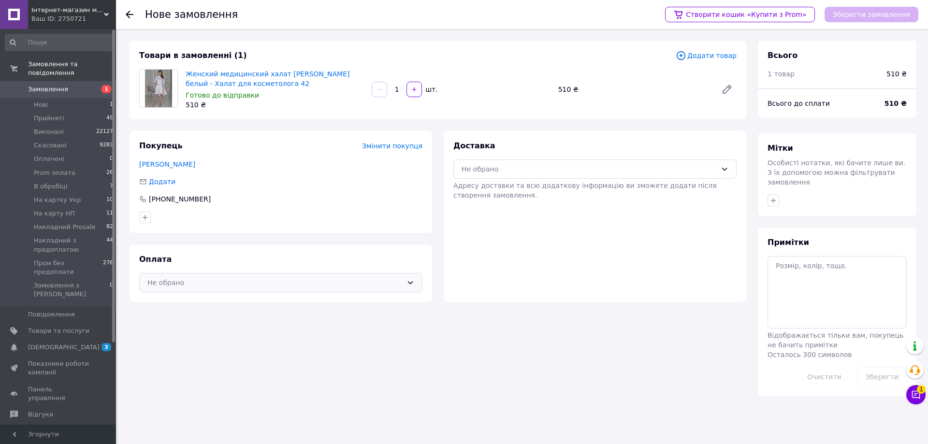
click at [293, 283] on div "Не обрано" at bounding box center [274, 282] width 255 height 11
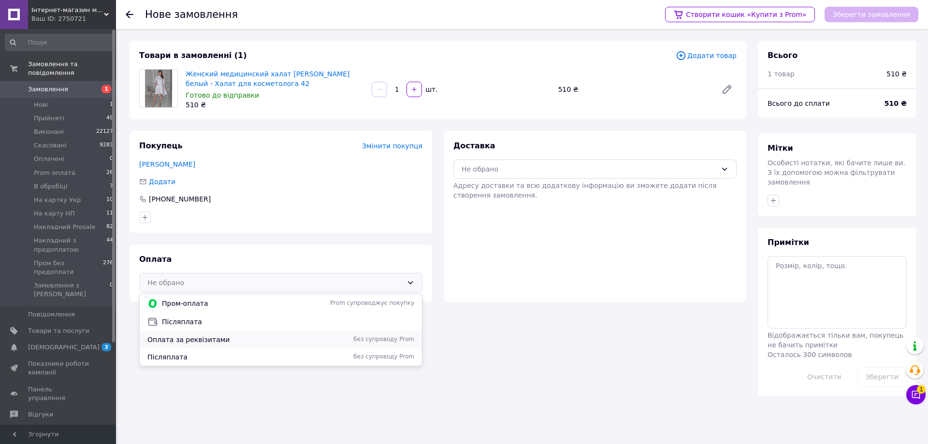
click at [194, 340] on span "Оплата за реквізитами" at bounding box center [226, 340] width 159 height 10
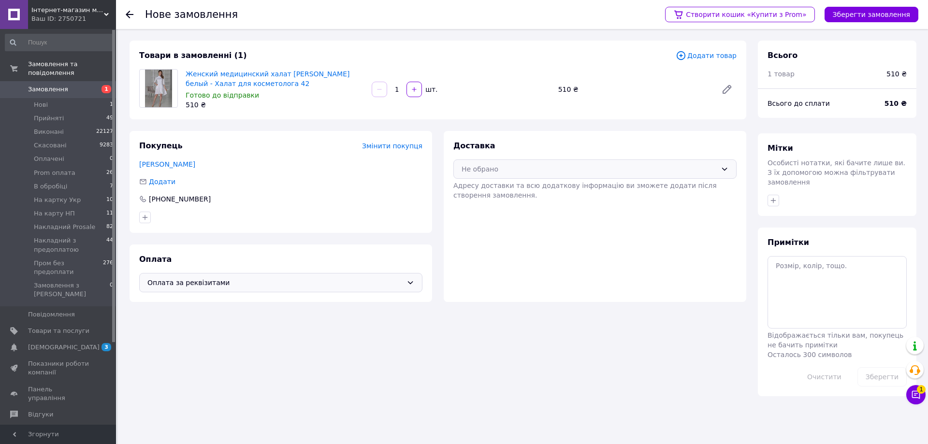
click at [584, 168] on div "Не обрано" at bounding box center [589, 169] width 255 height 11
click at [498, 189] on span "Нова Пошта (платна)" at bounding box center [602, 190] width 252 height 10
click at [890, 14] on button "Зберегти замовлення" at bounding box center [872, 14] width 94 height 15
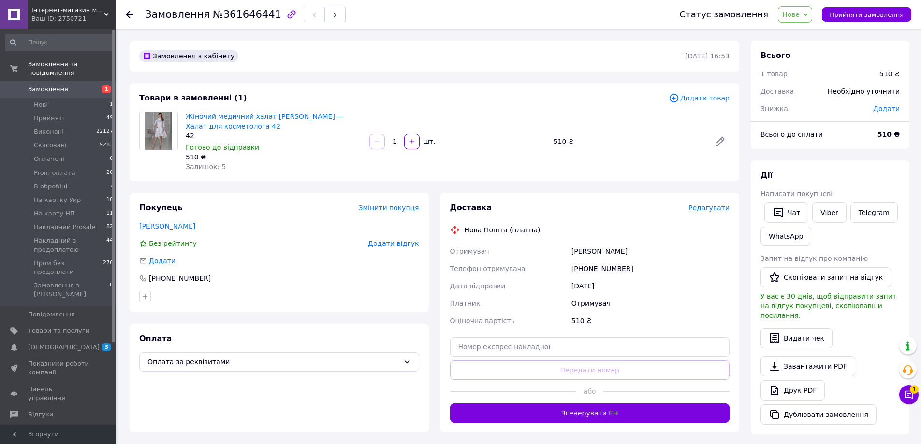
click at [717, 211] on span "Редагувати" at bounding box center [708, 208] width 41 height 8
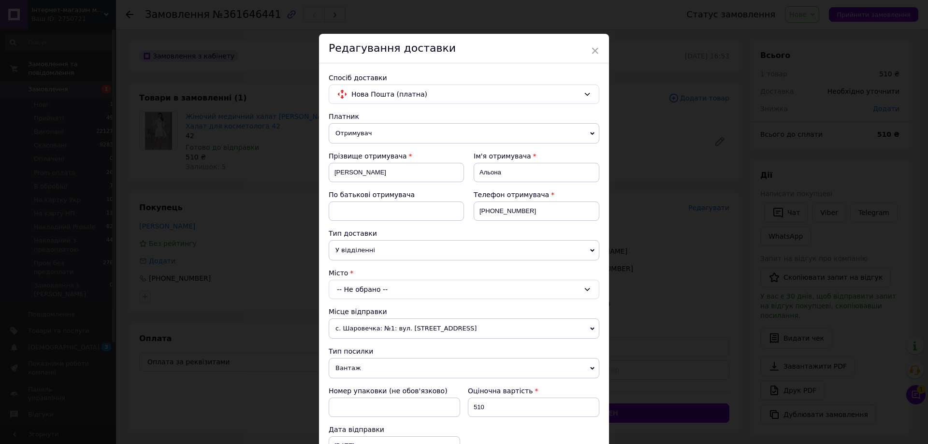
click at [393, 290] on div "-- Не обрано --" at bounding box center [464, 289] width 271 height 19
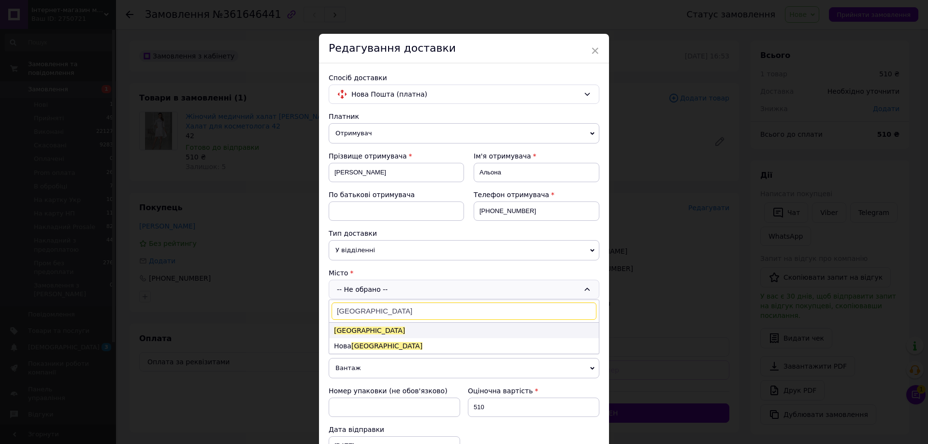
type input "Одеса"
click at [366, 331] on li "Одеса" at bounding box center [464, 330] width 270 height 15
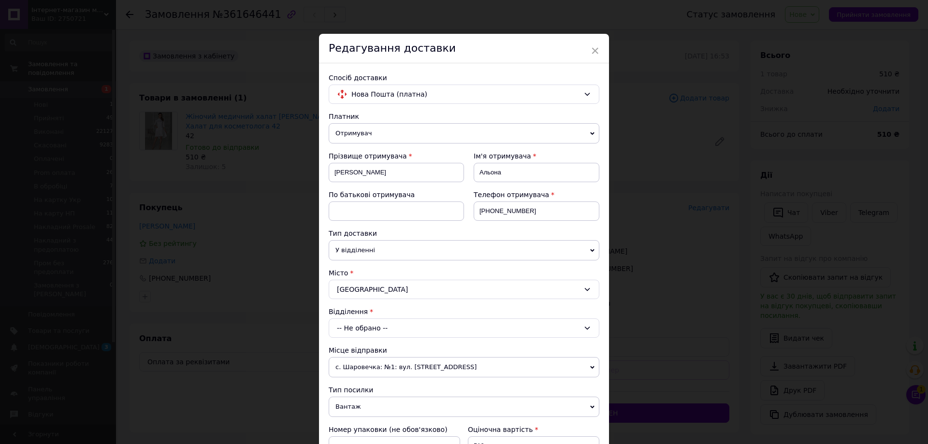
click at [363, 255] on span "У відділенні" at bounding box center [464, 250] width 271 height 20
click at [362, 284] on li "В поштоматі" at bounding box center [464, 283] width 271 height 15
click at [390, 328] on div "-- Не обрано --" at bounding box center [464, 328] width 271 height 19
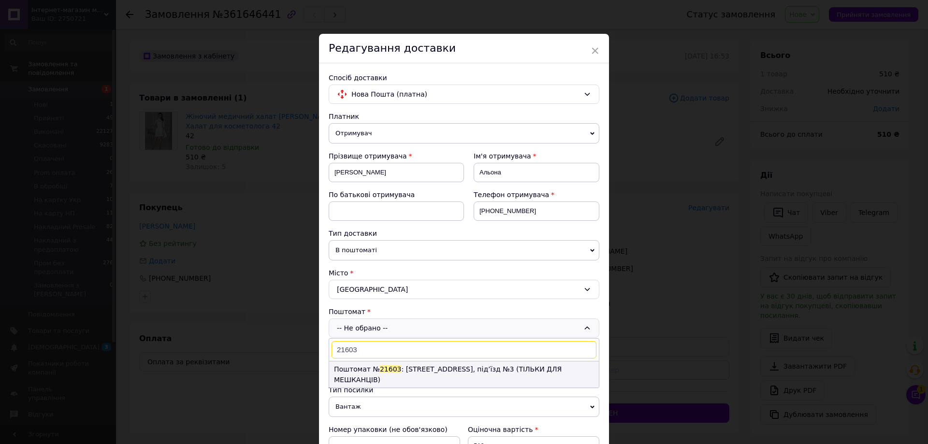
type input "21603"
click at [386, 372] on span "21603" at bounding box center [391, 369] width 22 height 8
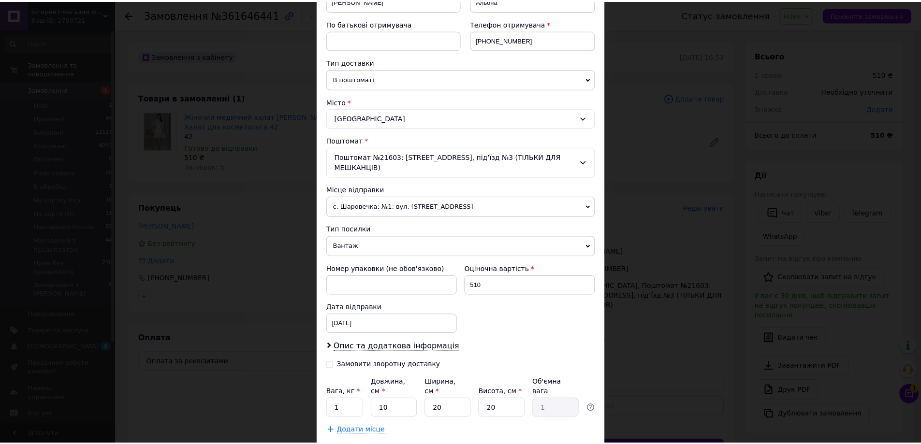
scroll to position [226, 0]
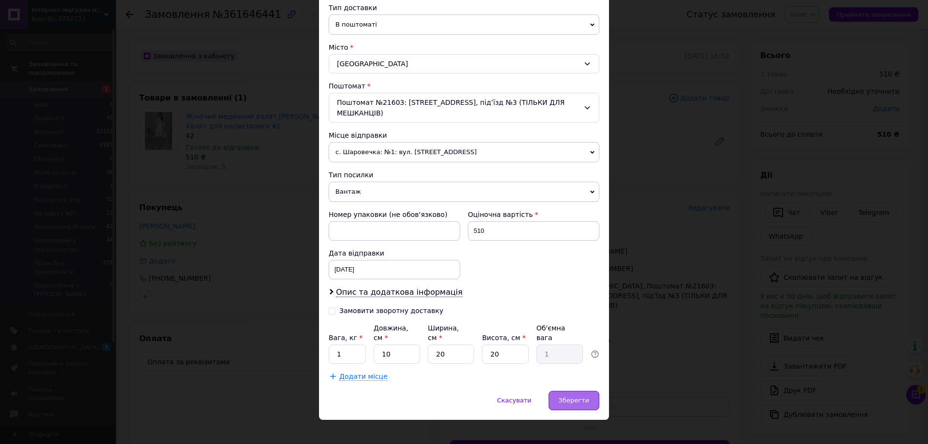
click at [580, 397] on span "Зберегти" at bounding box center [574, 400] width 30 height 7
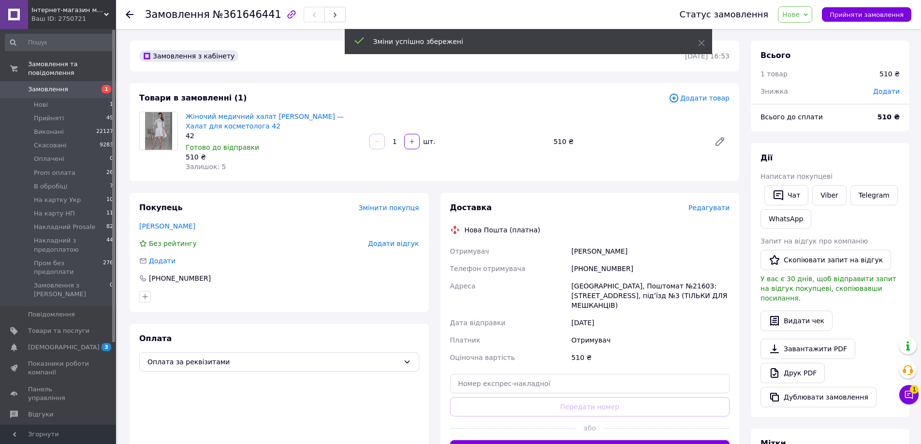
click at [799, 14] on span "Нове" at bounding box center [790, 15] width 17 height 8
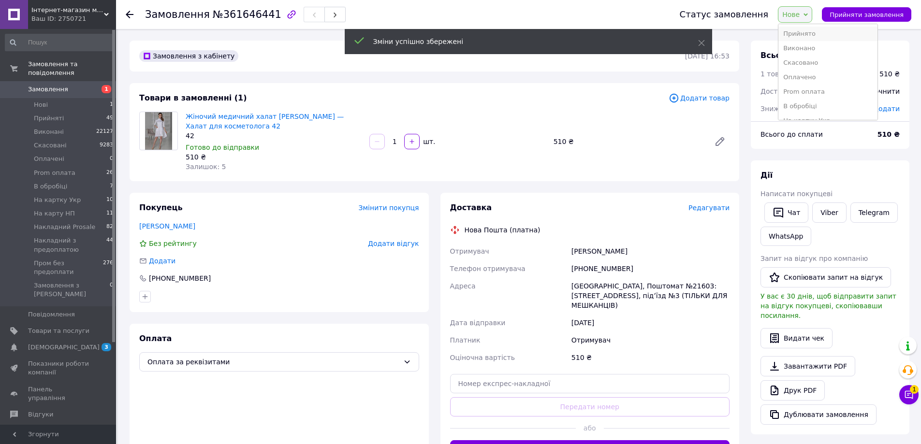
click at [805, 33] on li "Прийнято" at bounding box center [827, 34] width 99 height 15
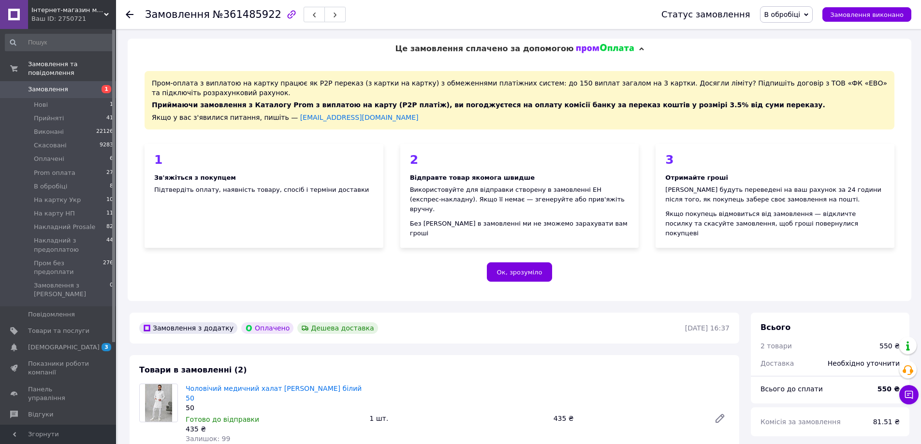
scroll to position [290, 0]
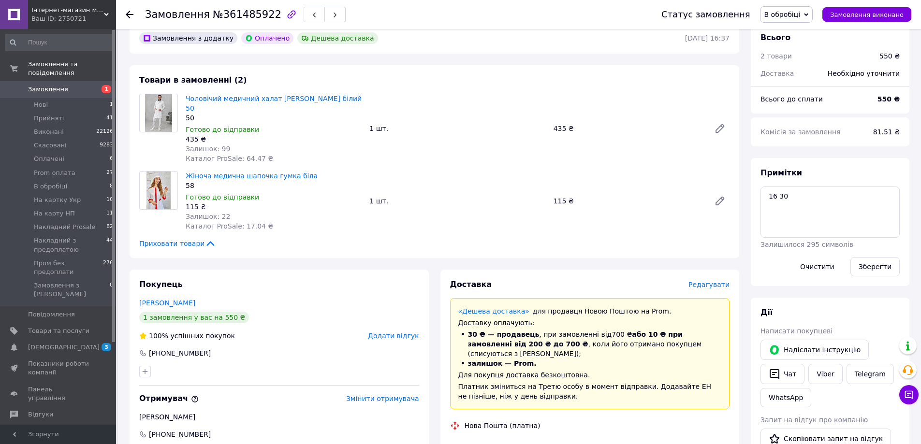
click at [100, 14] on span "Інтернет-магазин медичного одягу "[PERSON_NAME]"" at bounding box center [67, 10] width 73 height 9
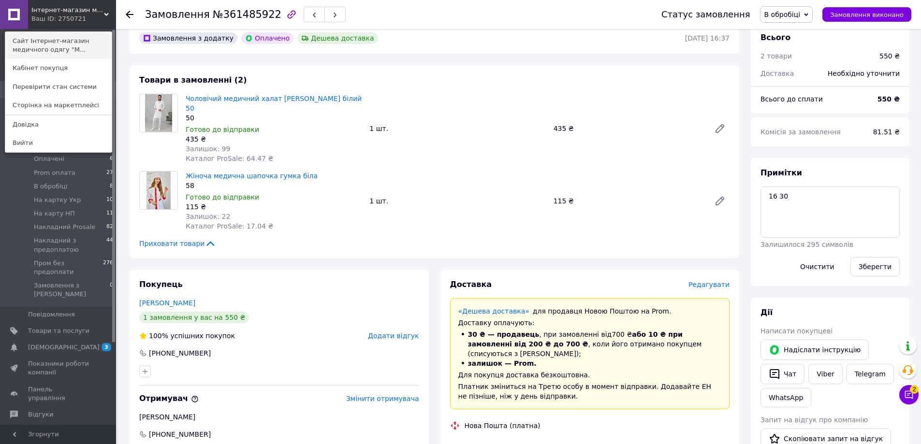
click at [102, 44] on link "Сайт Інтернет-магазин медичного одягу "М..." at bounding box center [58, 45] width 106 height 27
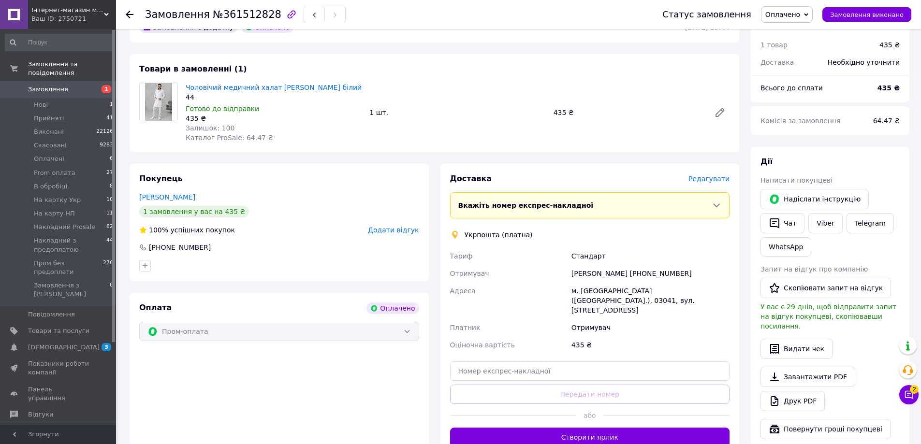
scroll to position [290, 0]
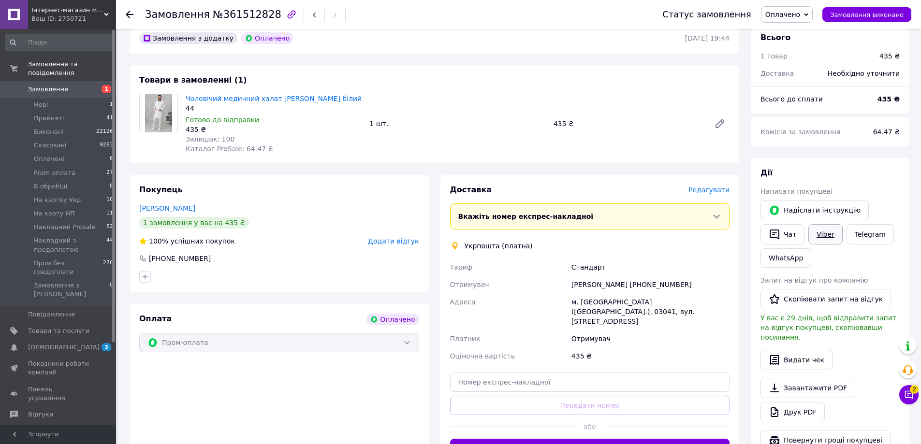
click at [827, 227] on link "Viber" at bounding box center [825, 234] width 34 height 20
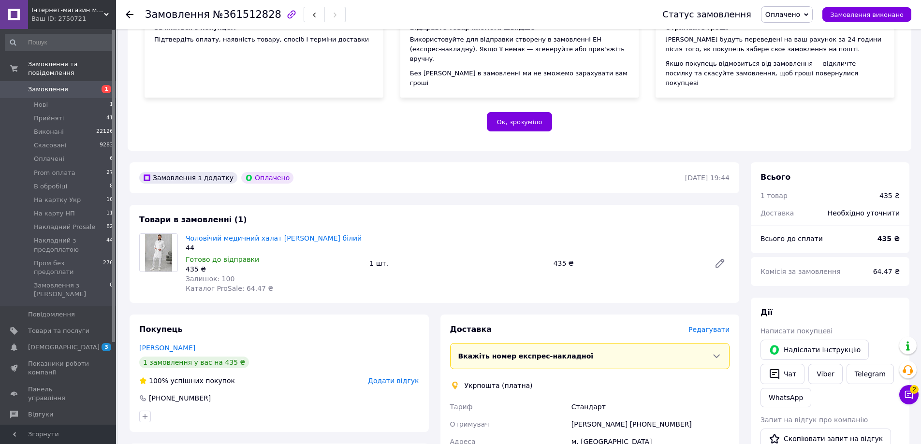
scroll to position [48, 0]
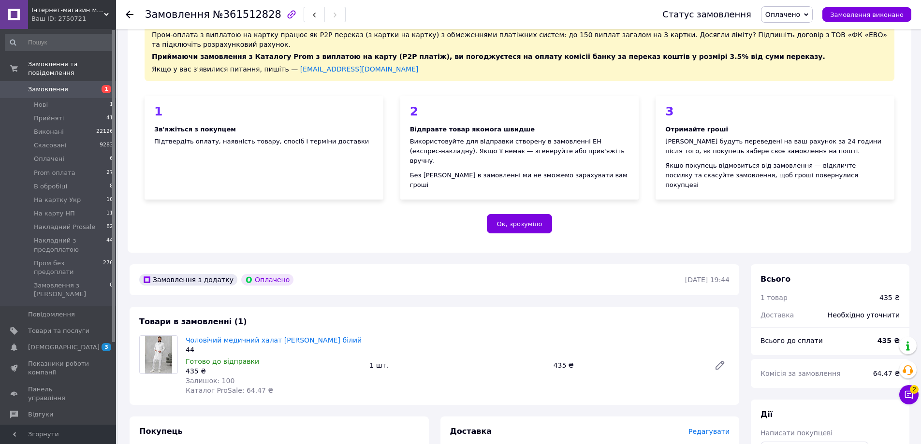
click at [795, 15] on span "Оплачено" at bounding box center [782, 15] width 35 height 8
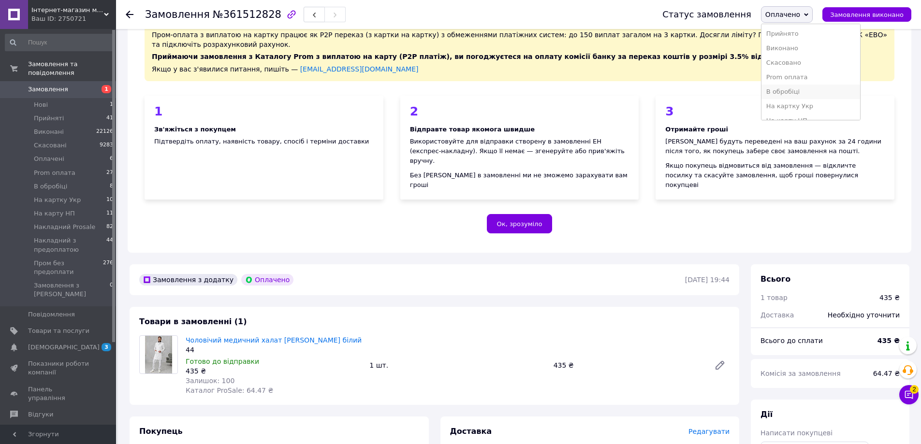
click at [799, 92] on li "В обробіці" at bounding box center [810, 92] width 99 height 15
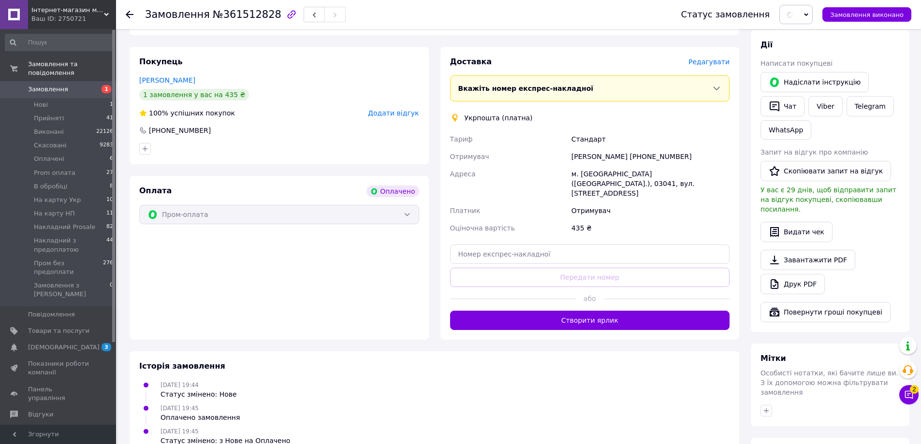
scroll to position [522, 0]
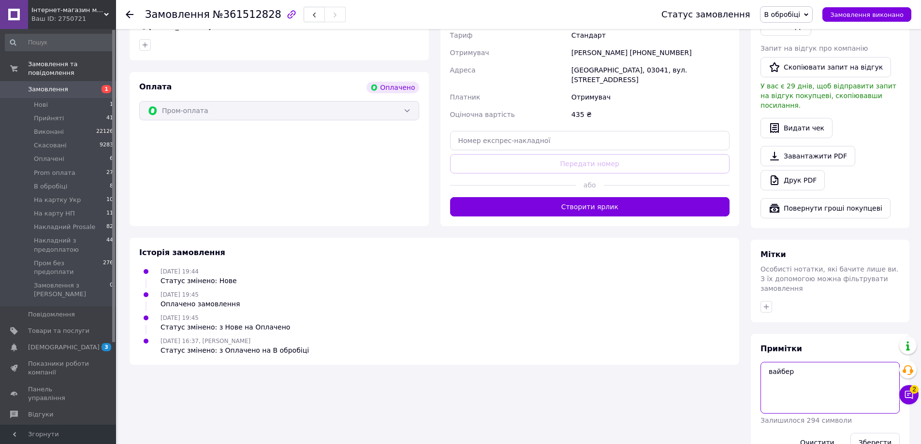
type textarea "вайбер"
click at [871, 429] on div "Зберегти" at bounding box center [874, 442] width 57 height 27
click at [870, 433] on button "Зберегти" at bounding box center [874, 442] width 49 height 19
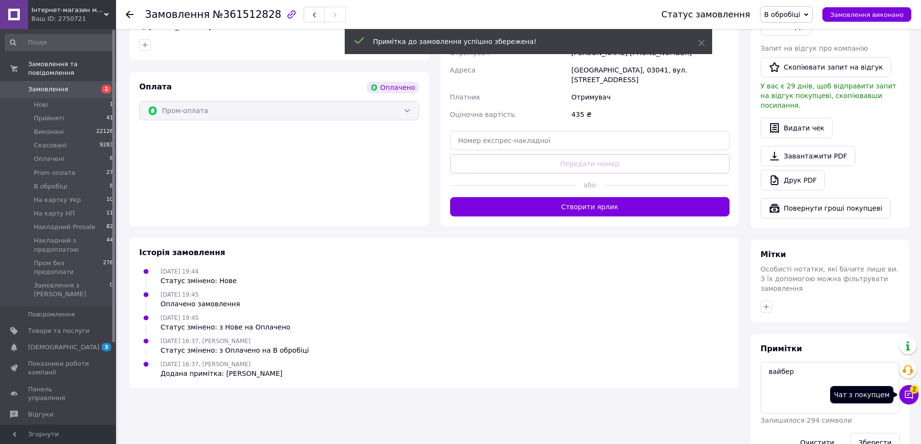
click at [913, 391] on span "2" at bounding box center [914, 389] width 9 height 9
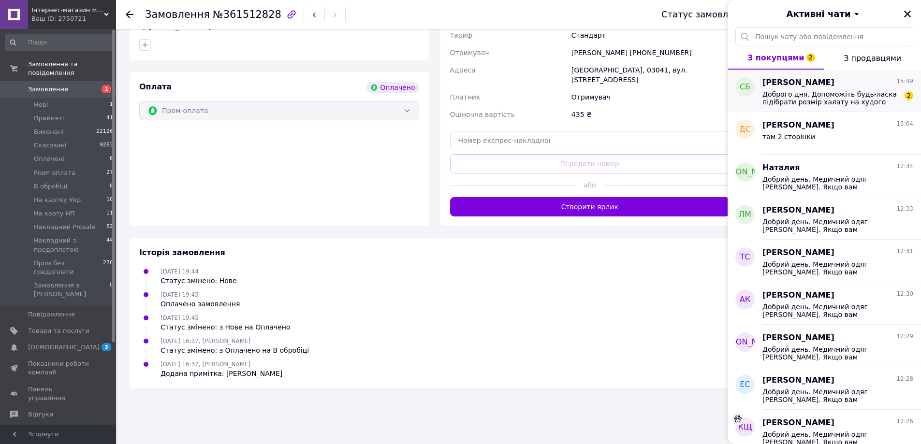
click at [825, 102] on span "Доброго дня. Допоможіть будь-ласка підібрати розмір халату на худого підлітка з…" at bounding box center [830, 97] width 137 height 15
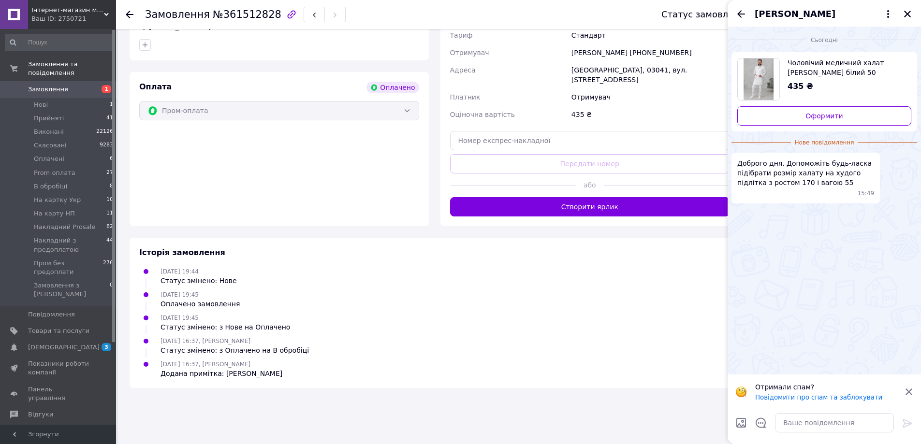
click at [795, 12] on span "Светлана Балас" at bounding box center [795, 14] width 81 height 13
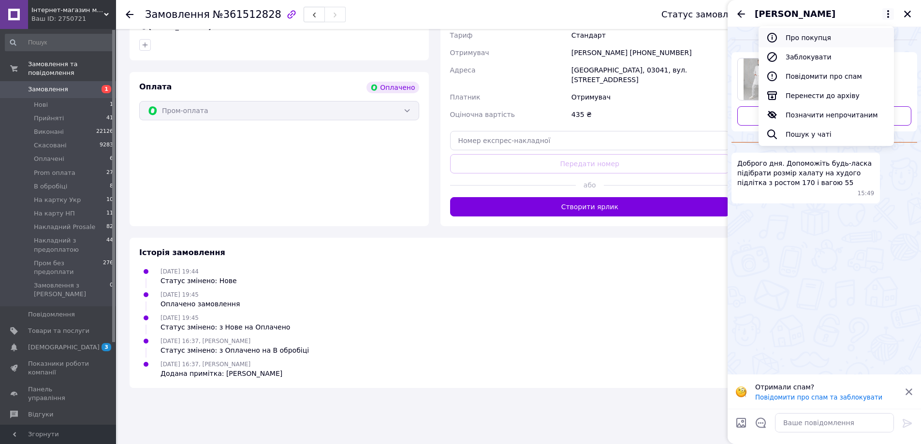
click at [799, 37] on button "Про покупця" at bounding box center [825, 37] width 135 height 19
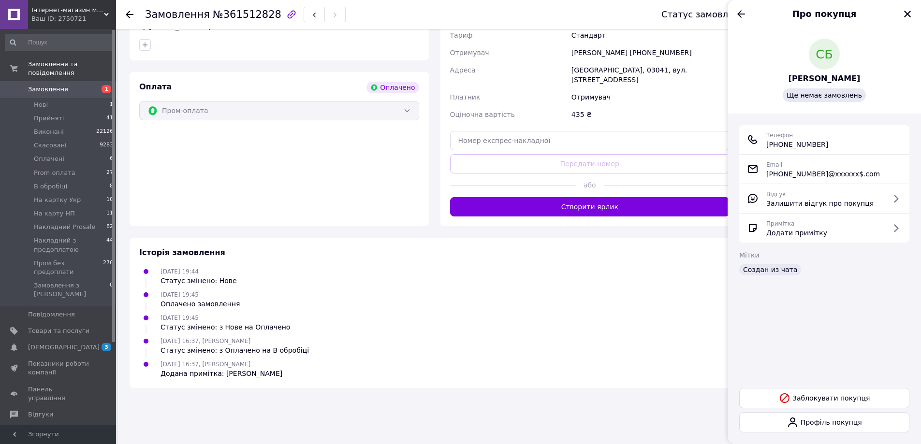
click at [820, 84] on span "Светлана Балас" at bounding box center [824, 78] width 72 height 11
click at [746, 12] on icon "Назад" at bounding box center [741, 14] width 12 height 12
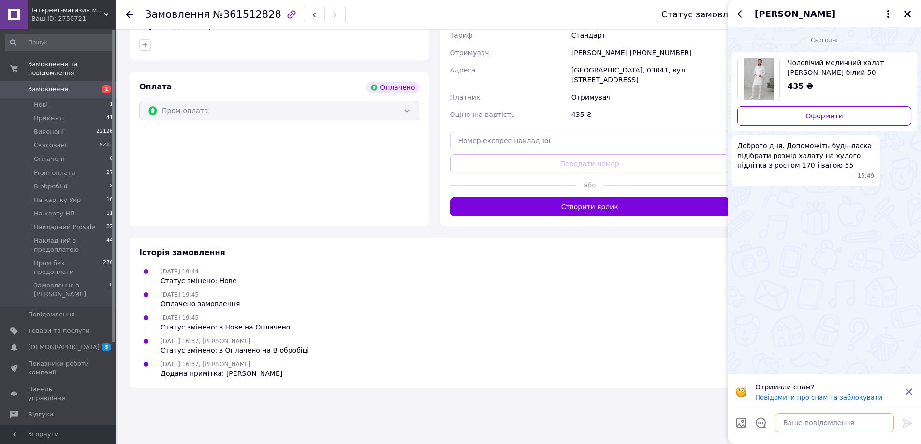
click at [805, 425] on textarea at bounding box center [834, 422] width 119 height 19
type textarea "Добрий день"
click at [741, 421] on input "Завантажити файли" at bounding box center [741, 423] width 12 height 12
type input "C:\fakepath\Груди чоловік.jpg"
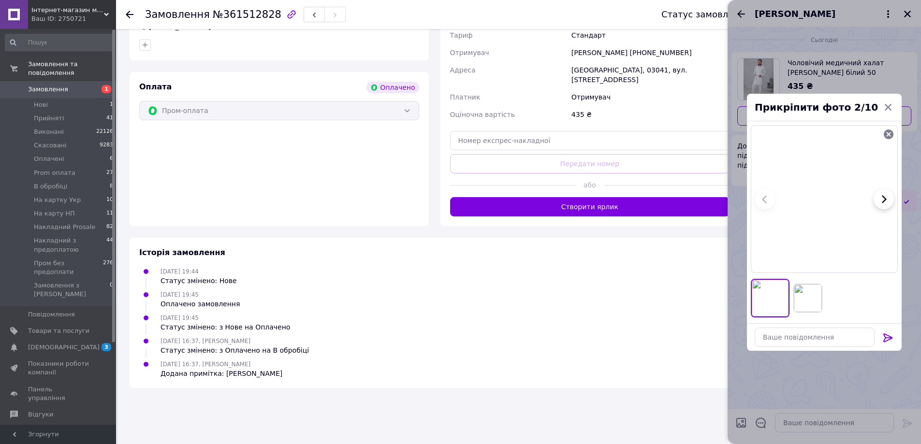
click at [886, 330] on div at bounding box center [887, 339] width 19 height 23
click at [883, 335] on icon at bounding box center [888, 338] width 12 height 12
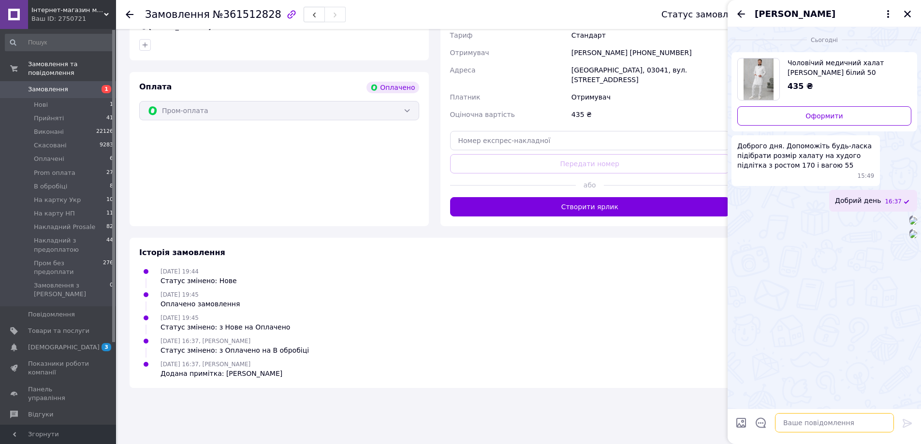
click at [800, 428] on textarea at bounding box center [834, 422] width 119 height 19
type textarea "Головне обєм грудей"
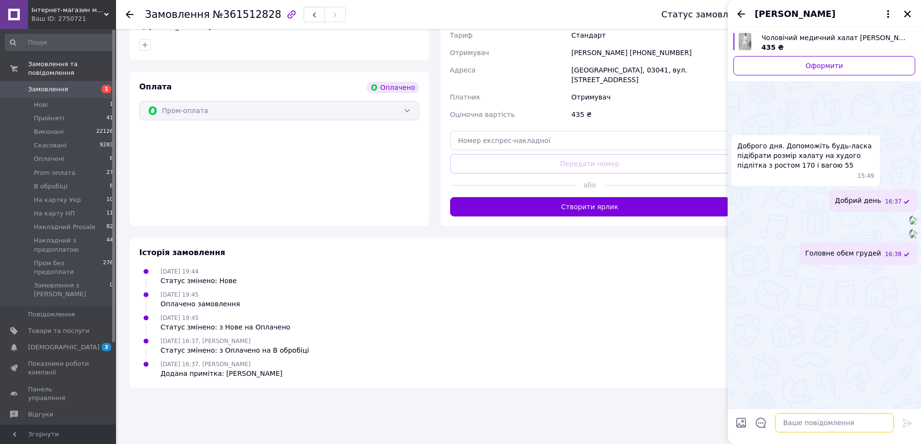
scroll to position [106, 0]
type textarea "в цій моделі є 42 та 40 розмір"
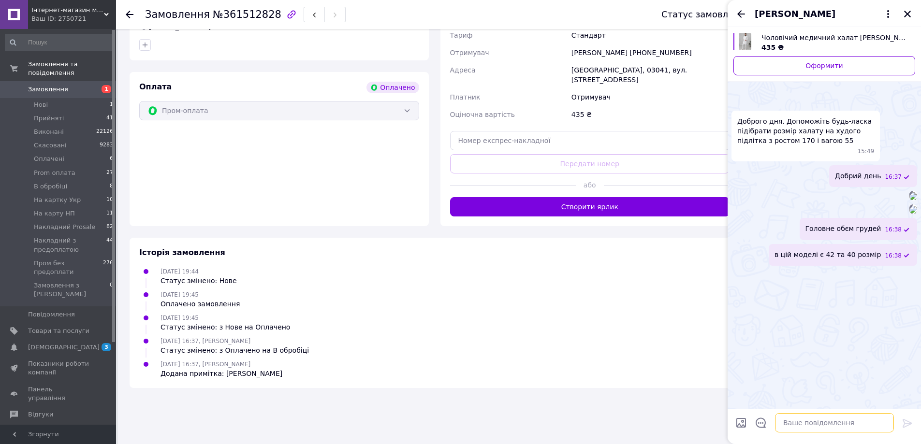
scroll to position [107, 0]
type textarea "по вазі я вам і не скажу який потрібен"
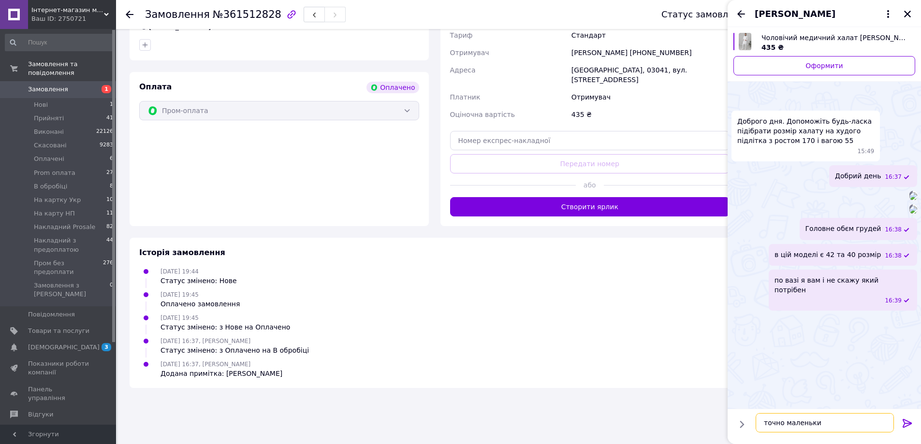
type textarea "точно маленький"
click at [908, 11] on icon "Закрити" at bounding box center [907, 14] width 9 height 9
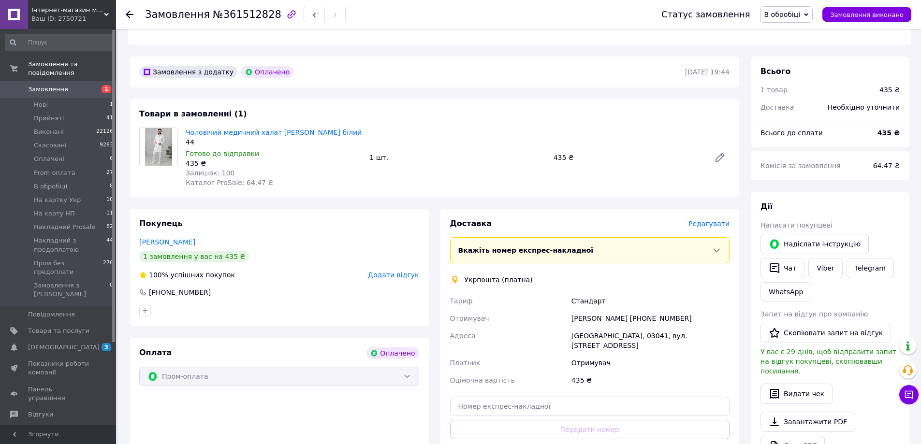
scroll to position [232, 0]
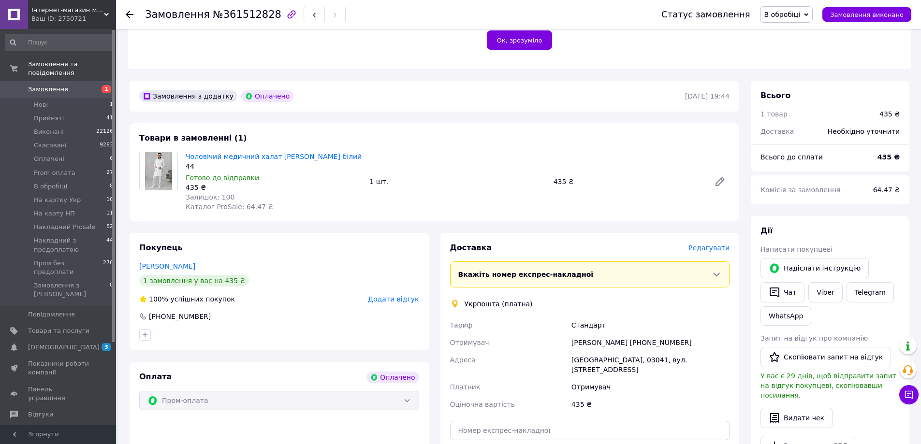
click at [793, 7] on span "В обробіці" at bounding box center [786, 14] width 53 height 16
click at [802, 31] on li "Прийнято" at bounding box center [809, 34] width 99 height 15
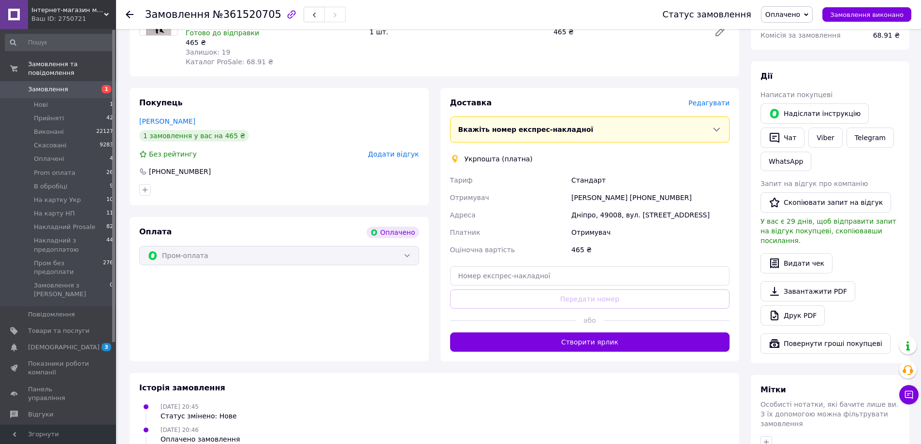
scroll to position [290, 0]
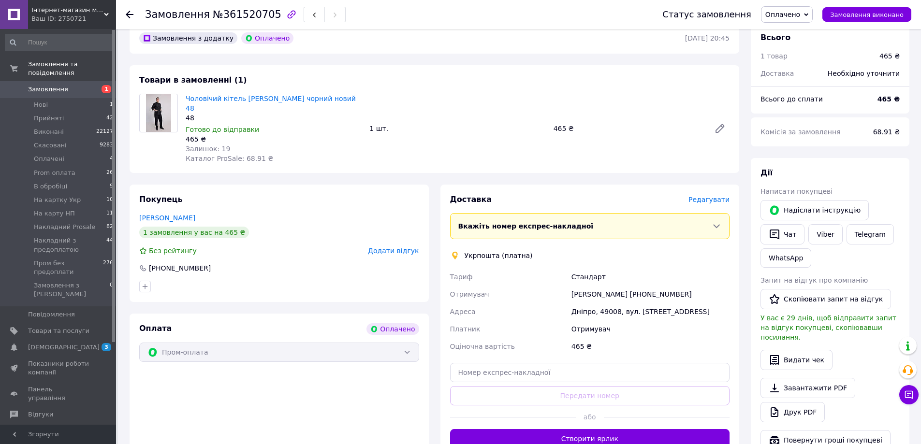
click at [404, 92] on div "Чоловічий кітель [PERSON_NAME] чорний новий 48 48 Готово до відправки 465 ₴ Зал…" at bounding box center [458, 128] width 552 height 73
click at [786, 17] on span "Оплачено" at bounding box center [782, 15] width 35 height 8
click at [797, 29] on li "Прийнято" at bounding box center [810, 34] width 99 height 15
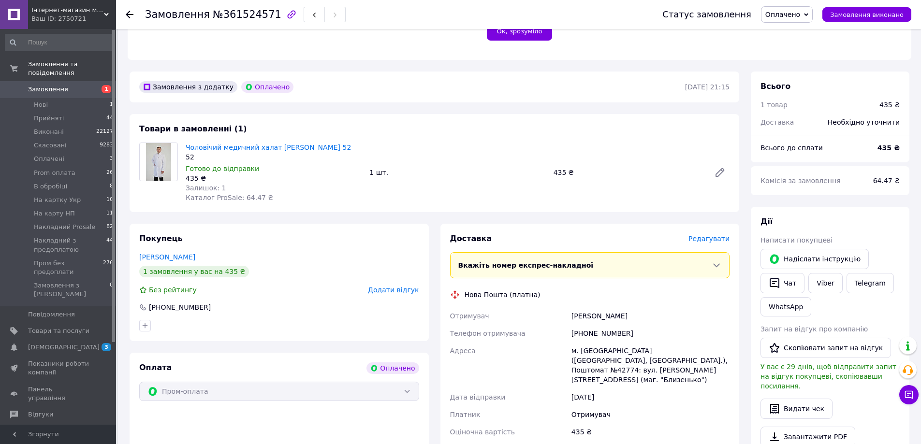
scroll to position [145, 0]
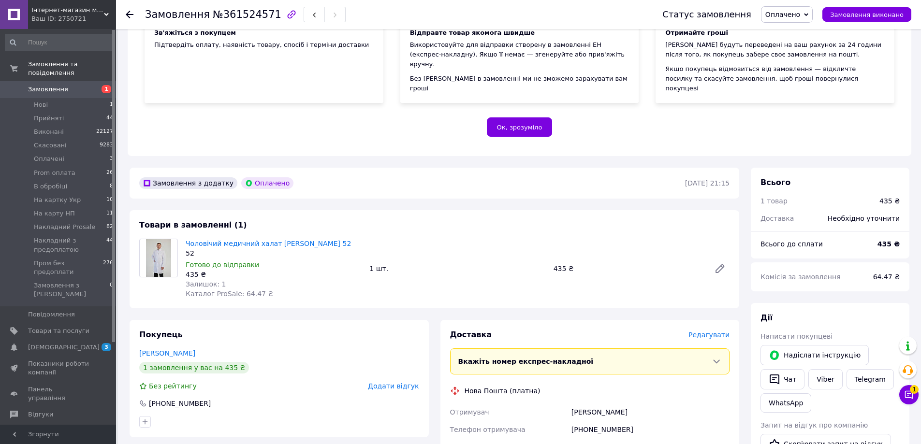
click at [793, 12] on span "Оплачено" at bounding box center [782, 15] width 35 height 8
click at [797, 28] on li "Прийнято" at bounding box center [810, 34] width 99 height 15
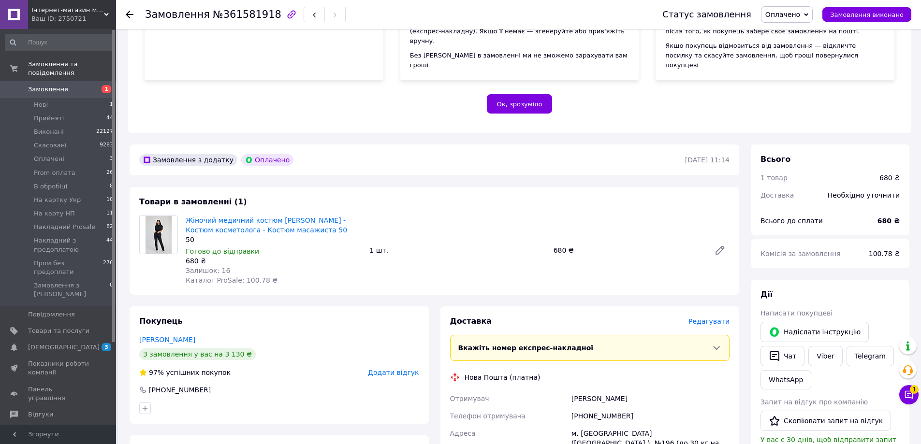
scroll to position [242, 0]
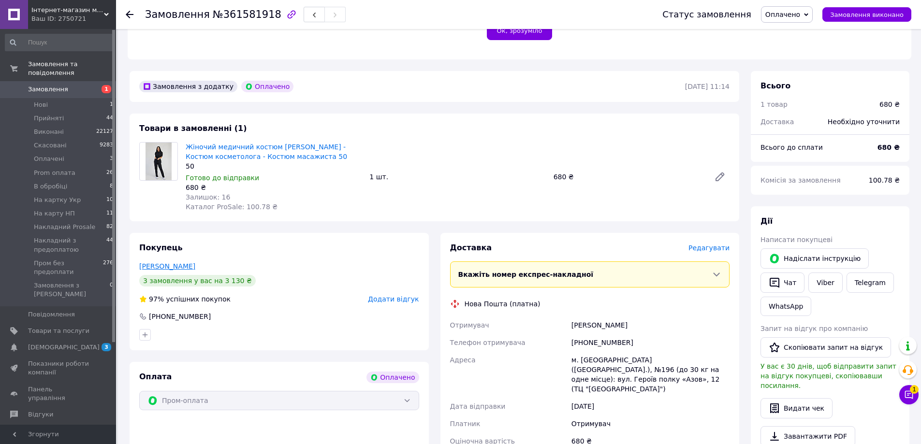
click at [176, 262] on link "Поліщук Ольга" at bounding box center [167, 266] width 56 height 8
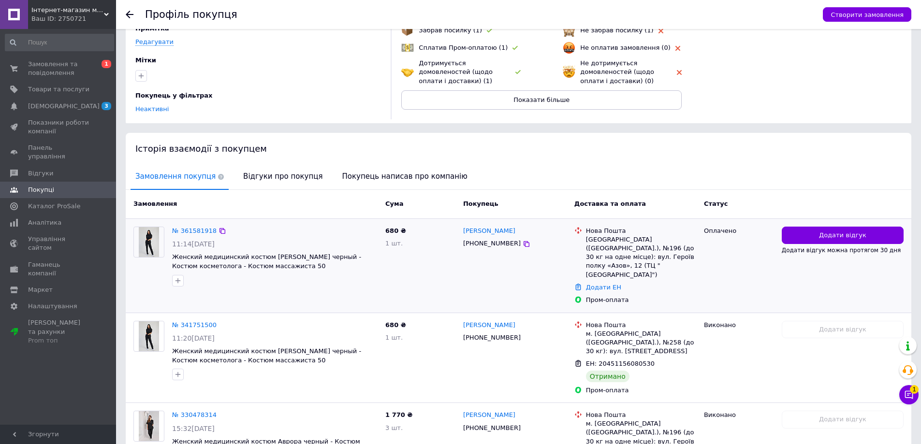
scroll to position [145, 0]
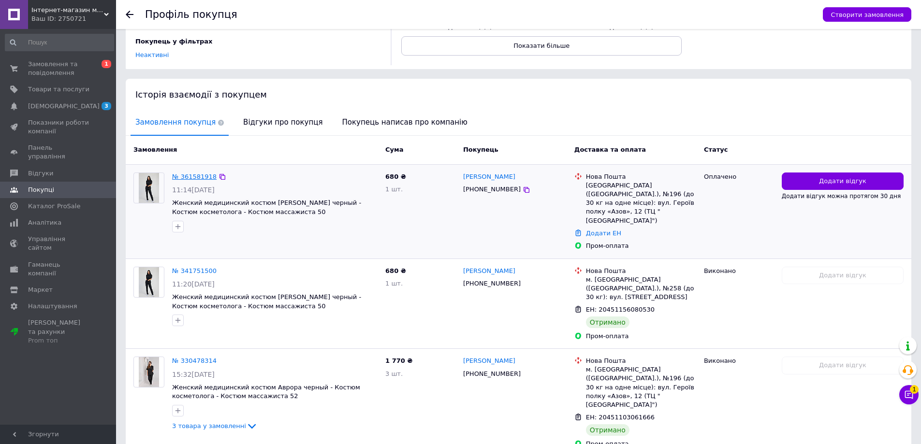
click at [179, 175] on link "№ 361581918" at bounding box center [194, 176] width 44 height 7
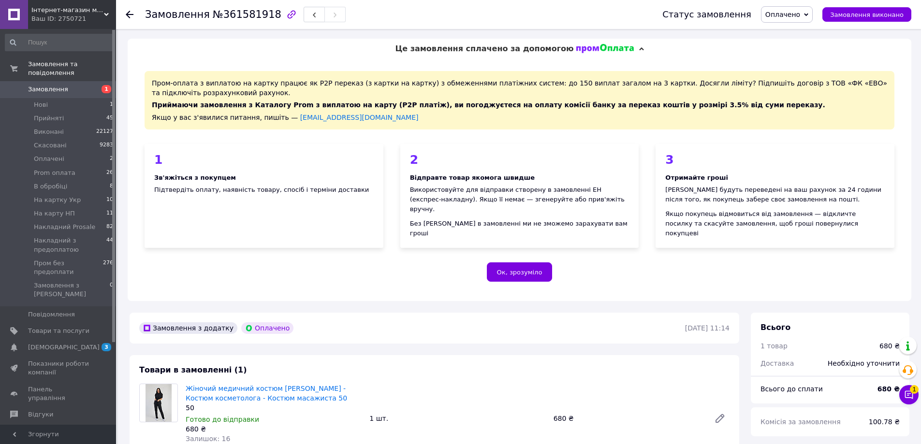
click at [786, 15] on span "Оплачено" at bounding box center [782, 15] width 35 height 8
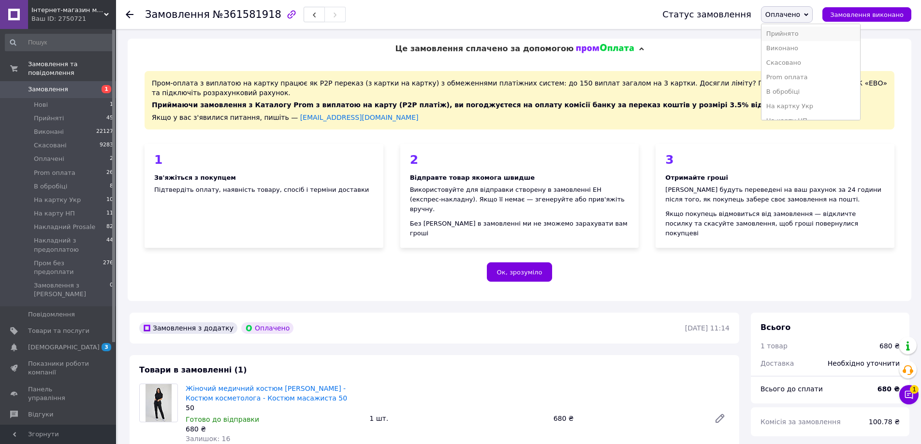
click at [791, 34] on li "Прийнято" at bounding box center [810, 34] width 99 height 15
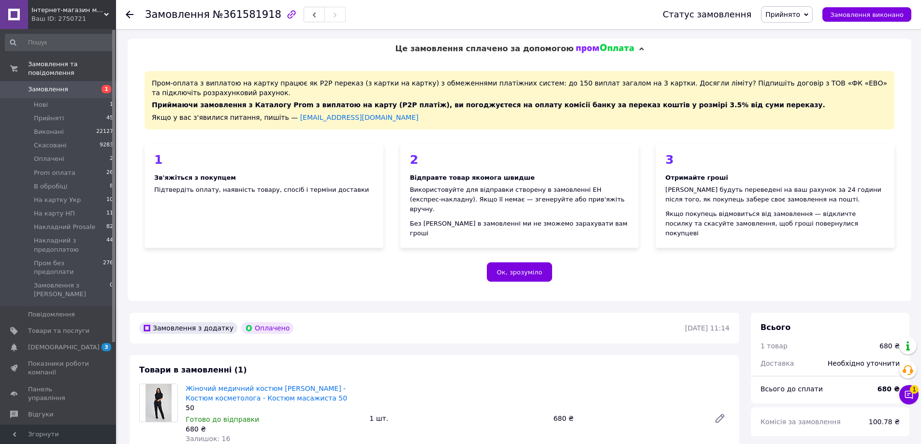
click at [324, 49] on div "Це замовлення сплачено за допомогою" at bounding box center [520, 49] width 784 height 20
click at [56, 182] on span "В обробіці" at bounding box center [50, 186] width 33 height 9
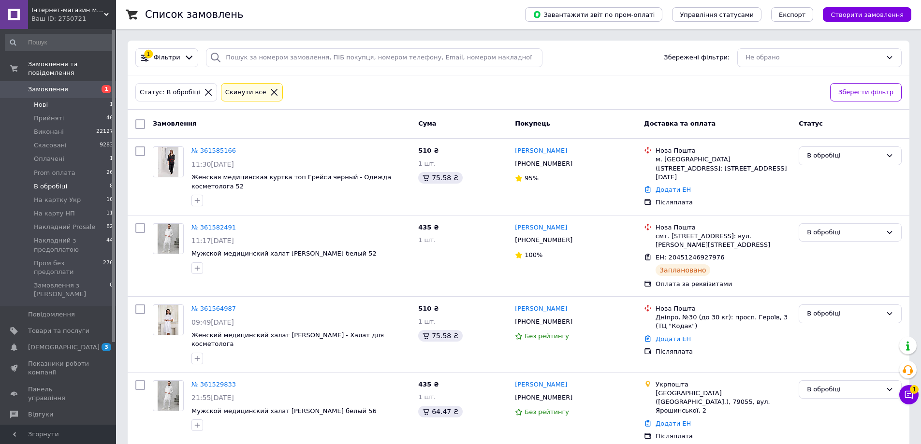
click at [56, 98] on li "Нові 1" at bounding box center [59, 105] width 119 height 14
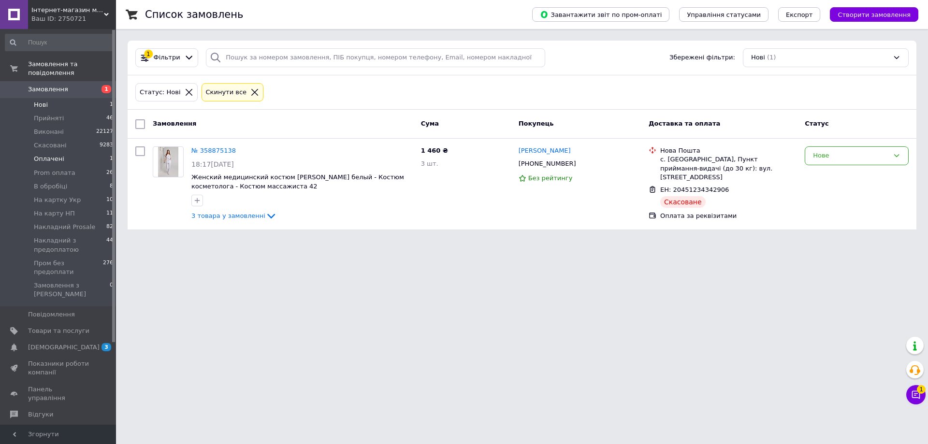
click at [61, 153] on li "Оплачені 1" at bounding box center [59, 159] width 119 height 14
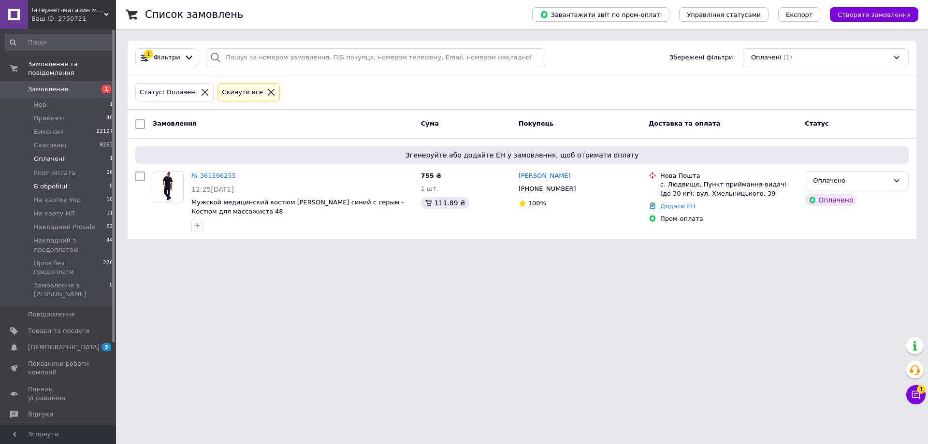
click at [58, 182] on span "В обробіці" at bounding box center [50, 186] width 33 height 9
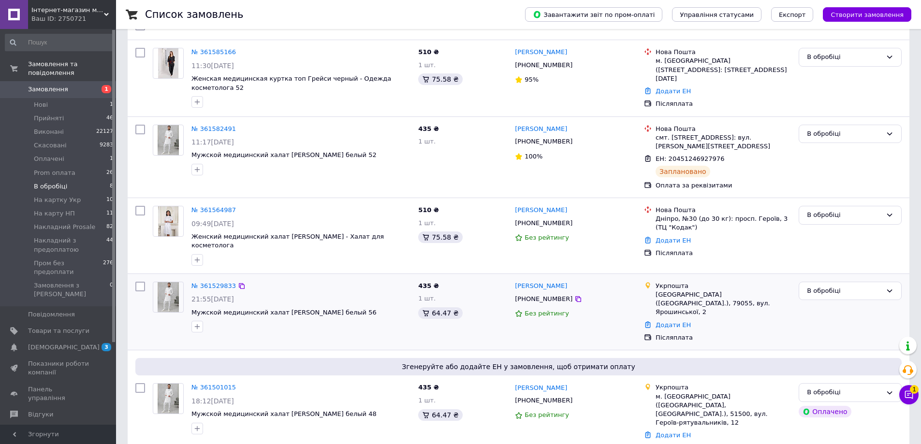
scroll to position [145, 0]
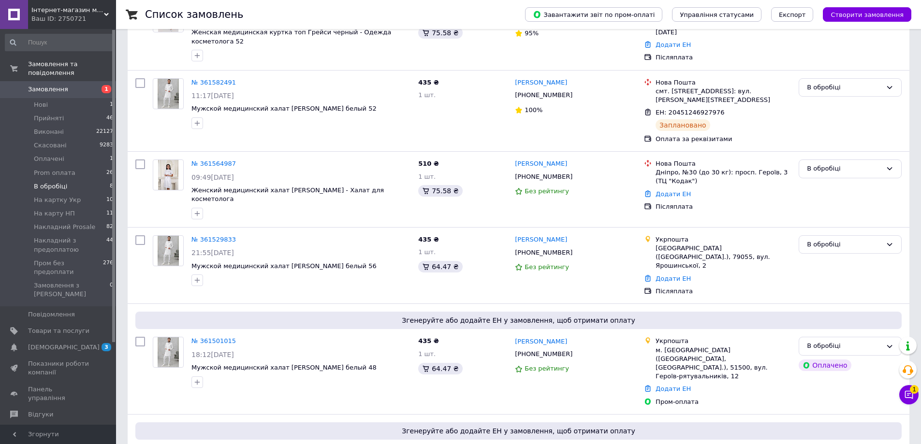
click at [61, 85] on span "Замовлення" at bounding box center [48, 89] width 40 height 9
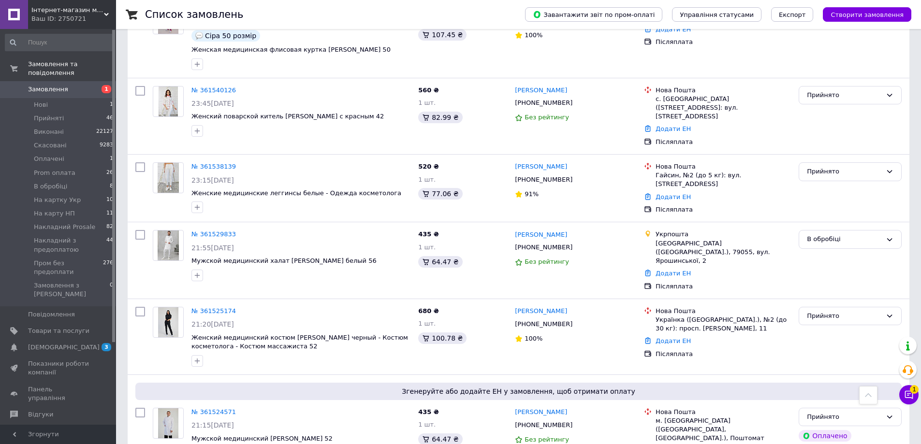
scroll to position [1270, 0]
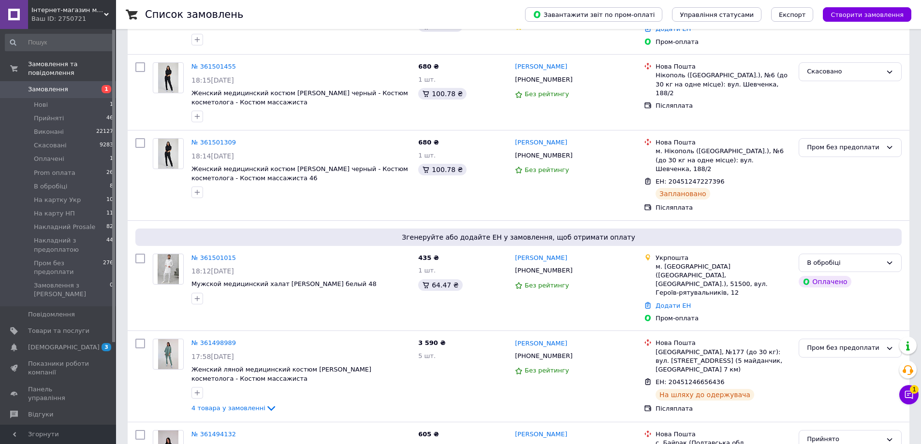
scroll to position [242, 0]
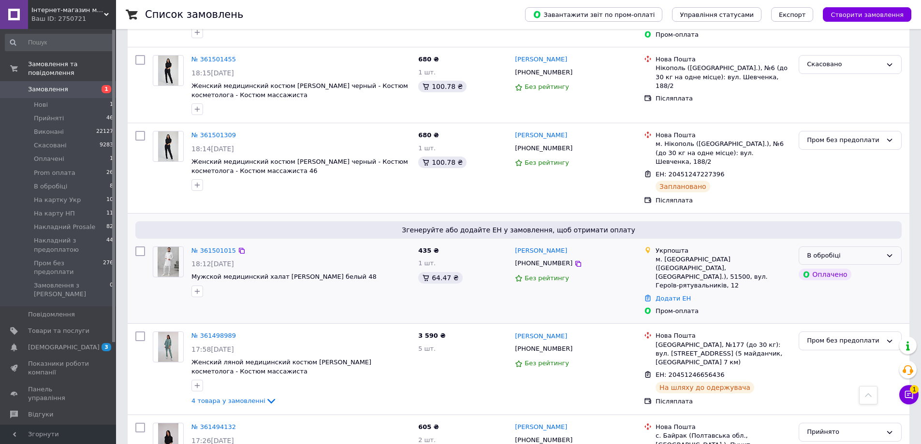
click at [883, 249] on div "В обробіці" at bounding box center [850, 256] width 103 height 19
click at [832, 267] on li "Прийнято" at bounding box center [850, 276] width 102 height 18
click at [229, 247] on link "№ 361501015" at bounding box center [213, 250] width 44 height 7
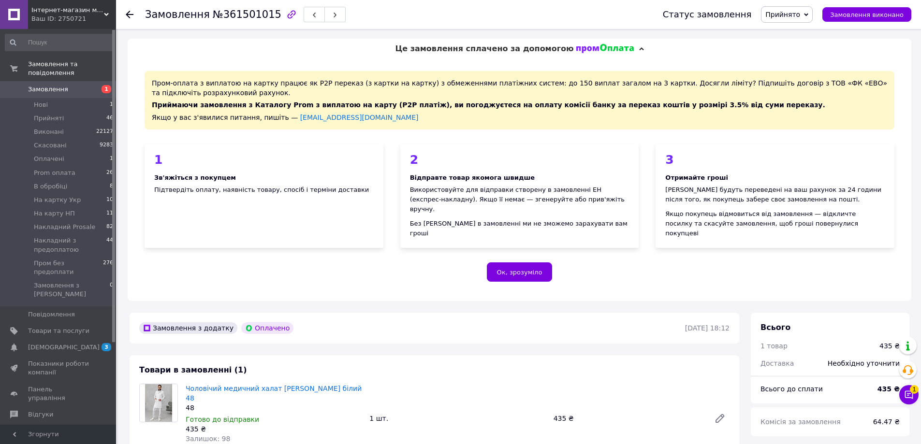
click at [152, 250] on div "Пром-оплата з виплатою на картку працює як P2P переказ (з картки на картку) з о…" at bounding box center [520, 180] width 784 height 242
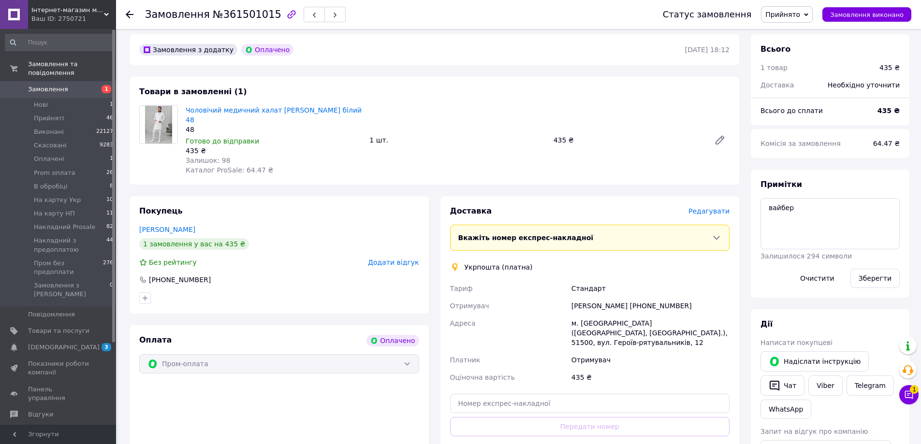
scroll to position [290, 0]
